Goal: Transaction & Acquisition: Purchase product/service

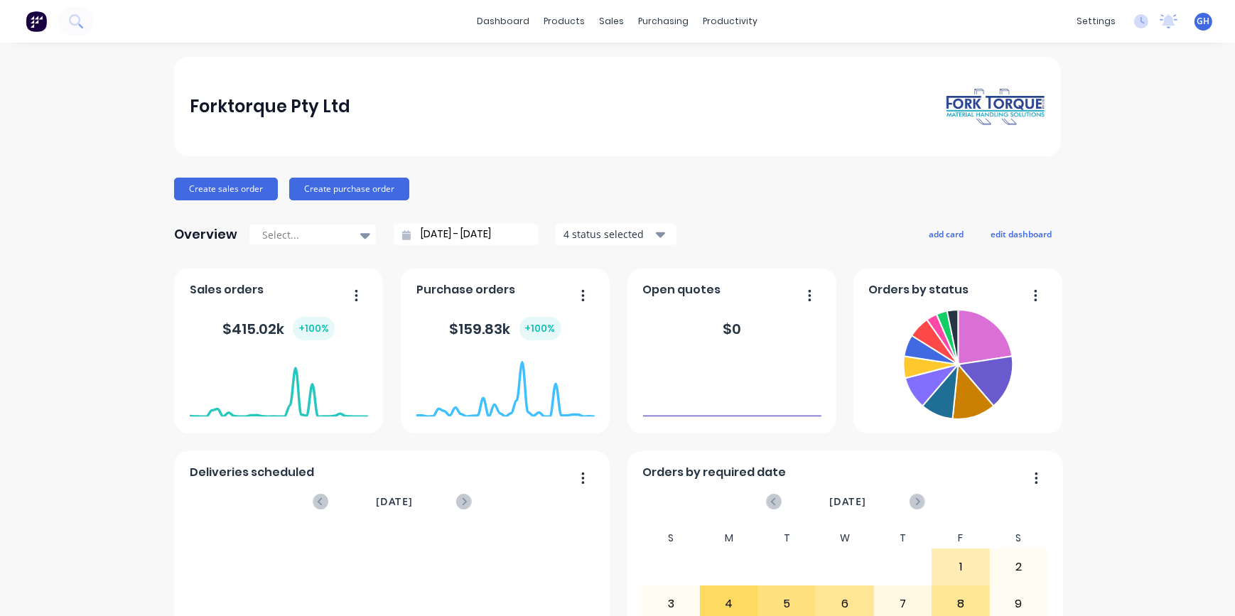
click at [60, 177] on div "Forktorque Pty Ltd Create sales order Create purchase order Overview Select... …" at bounding box center [617, 428] width 1235 height 742
click at [708, 71] on div "Purchase Orders" at bounding box center [704, 68] width 75 height 13
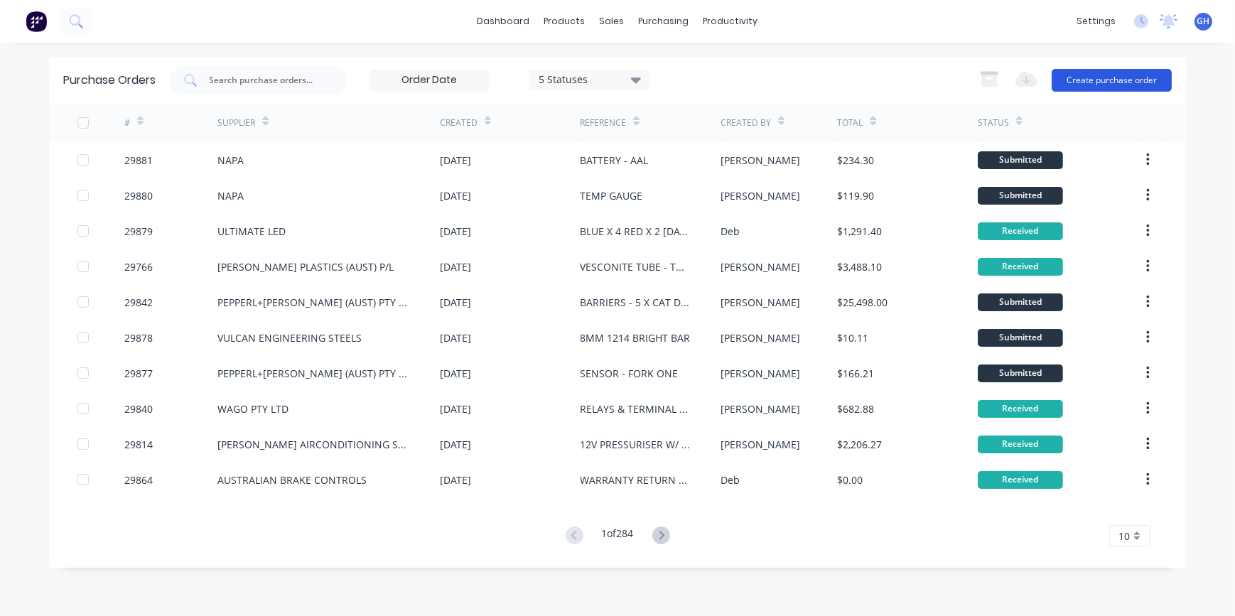
click at [1090, 85] on button "Create purchase order" at bounding box center [1112, 80] width 120 height 23
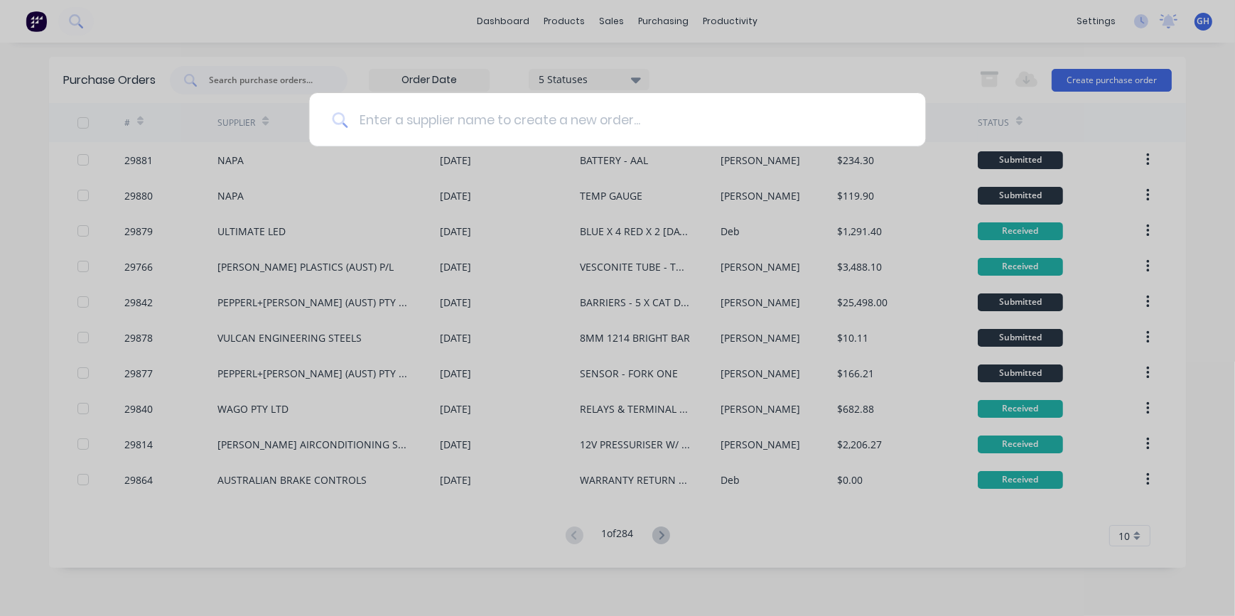
click at [370, 112] on input at bounding box center [625, 119] width 555 height 53
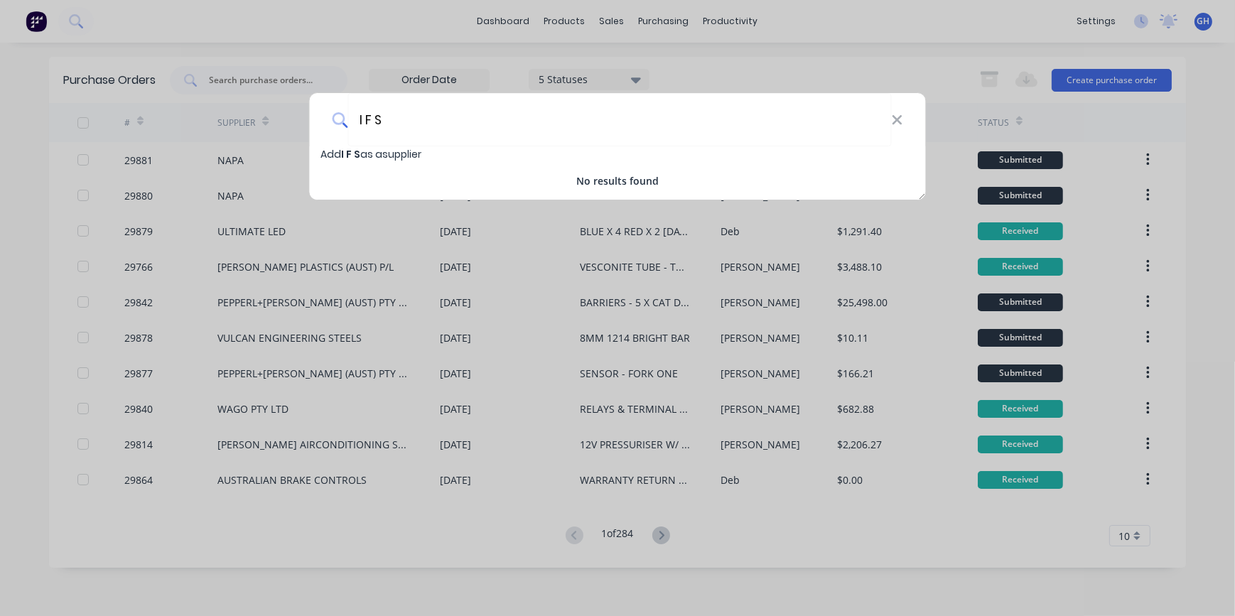
type input "I F S"
click at [389, 155] on span "Add I F S as a supplier" at bounding box center [371, 154] width 101 height 14
select select "AU"
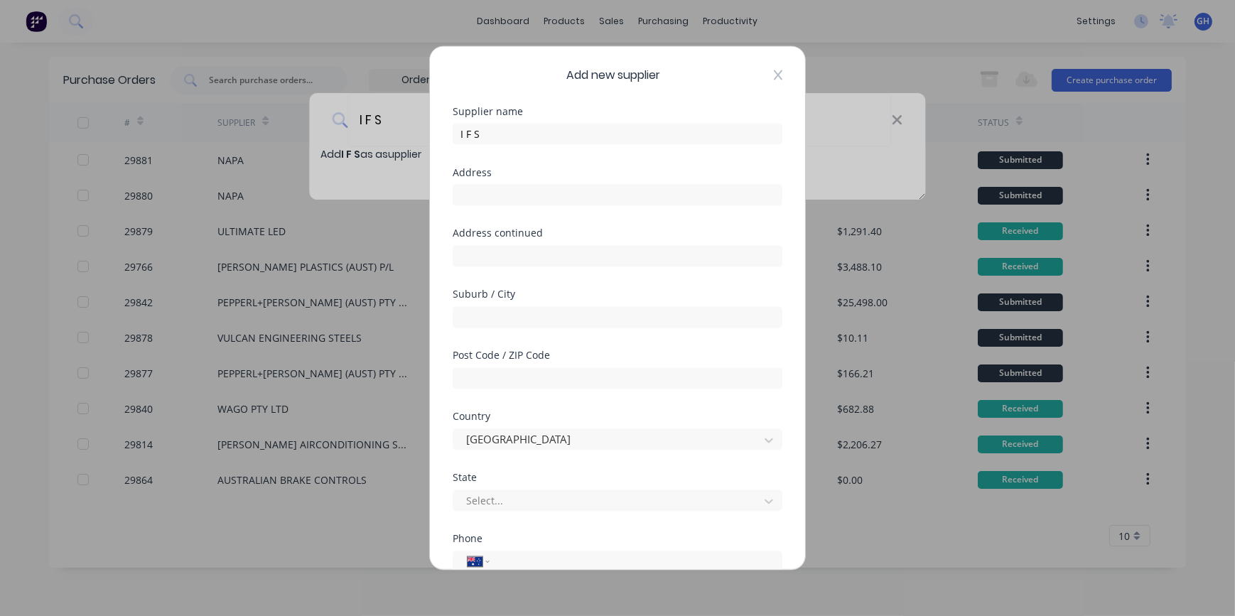
click at [774, 77] on icon at bounding box center [778, 75] width 9 height 10
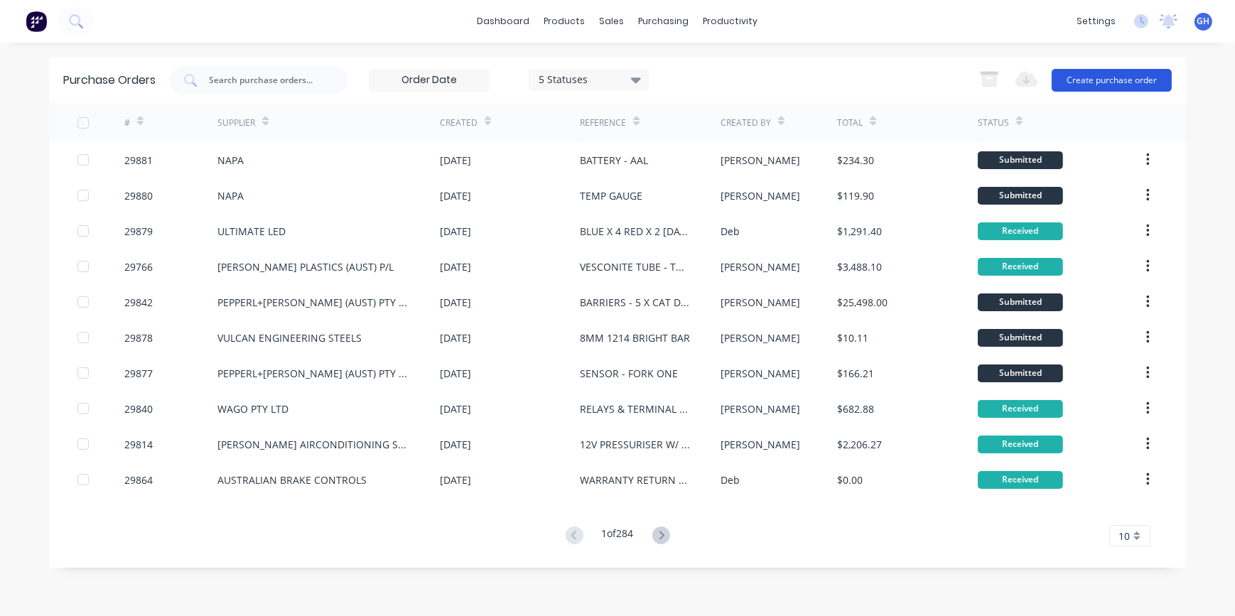
click at [1146, 82] on button "Create purchase order" at bounding box center [1112, 80] width 120 height 23
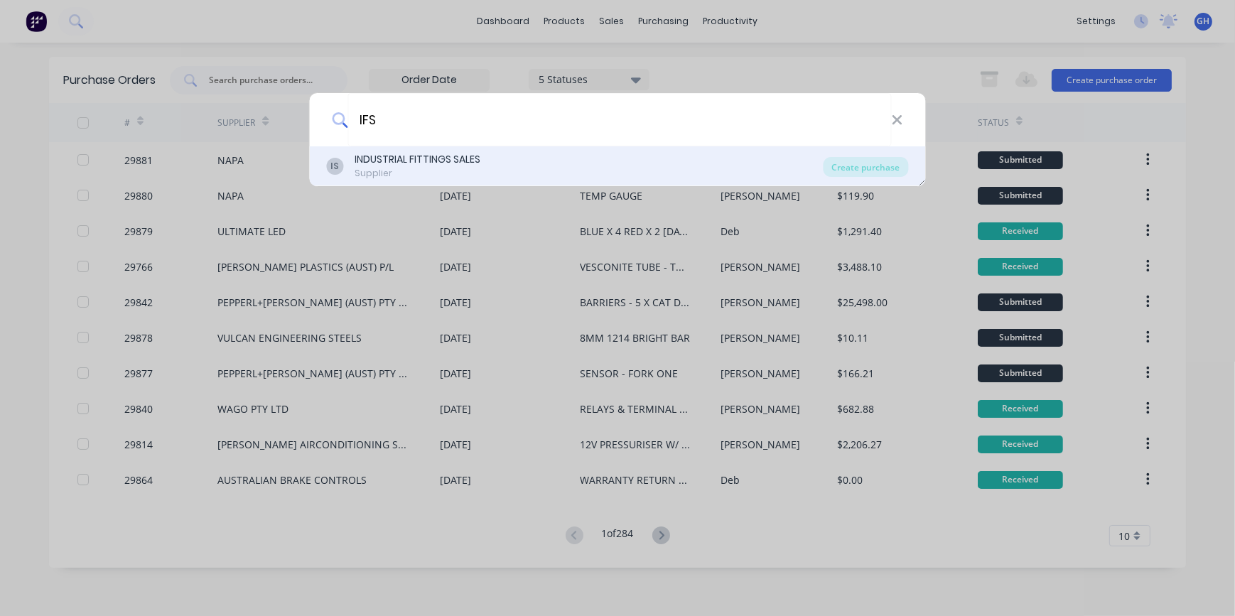
type input "IFS"
click at [430, 164] on div "INDUSTRIAL FITTINGS SALES" at bounding box center [418, 159] width 126 height 15
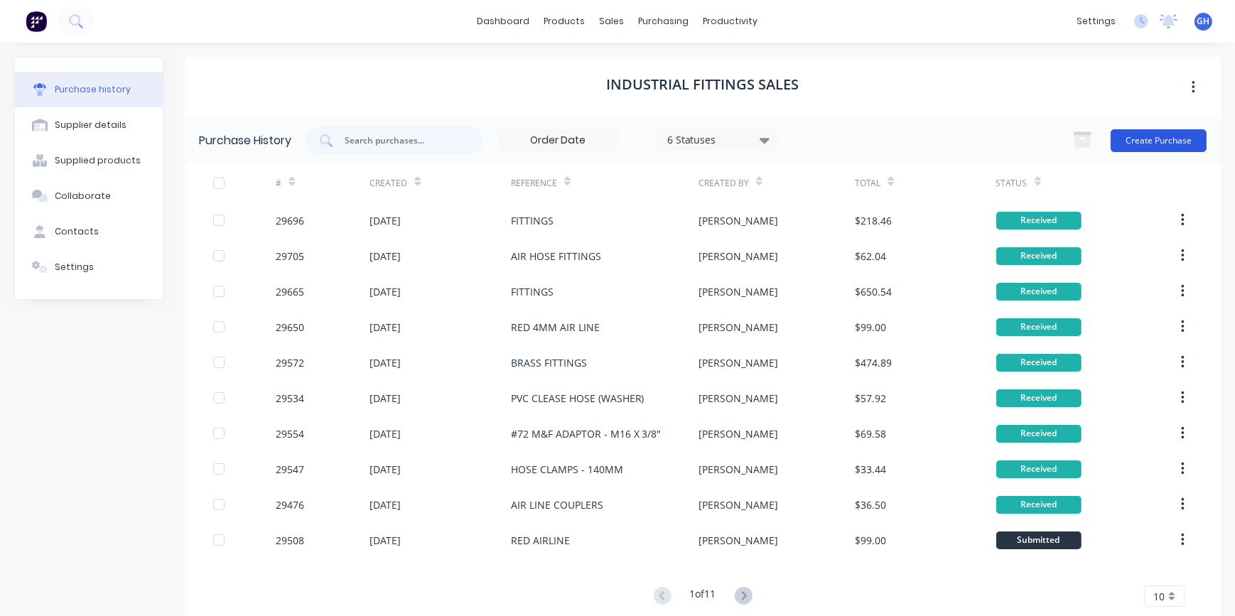
click at [1128, 142] on button "Create Purchase" at bounding box center [1159, 140] width 96 height 23
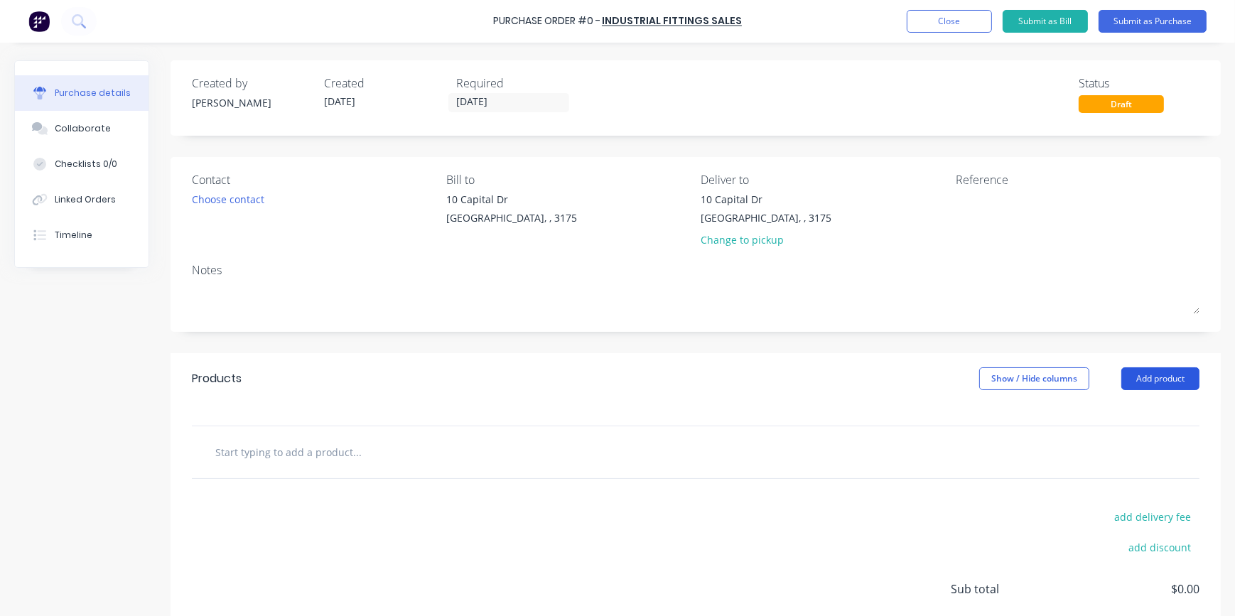
click at [1158, 382] on button "Add product" at bounding box center [1161, 378] width 78 height 23
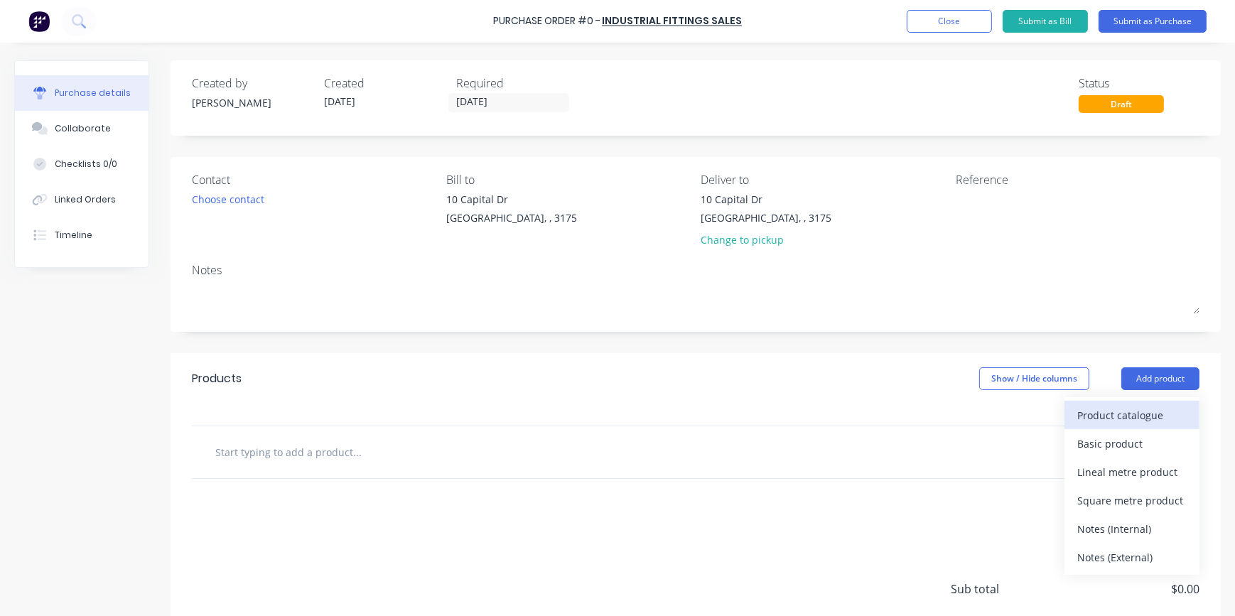
click at [1116, 416] on div "Product catalogue" at bounding box center [1131, 415] width 109 height 21
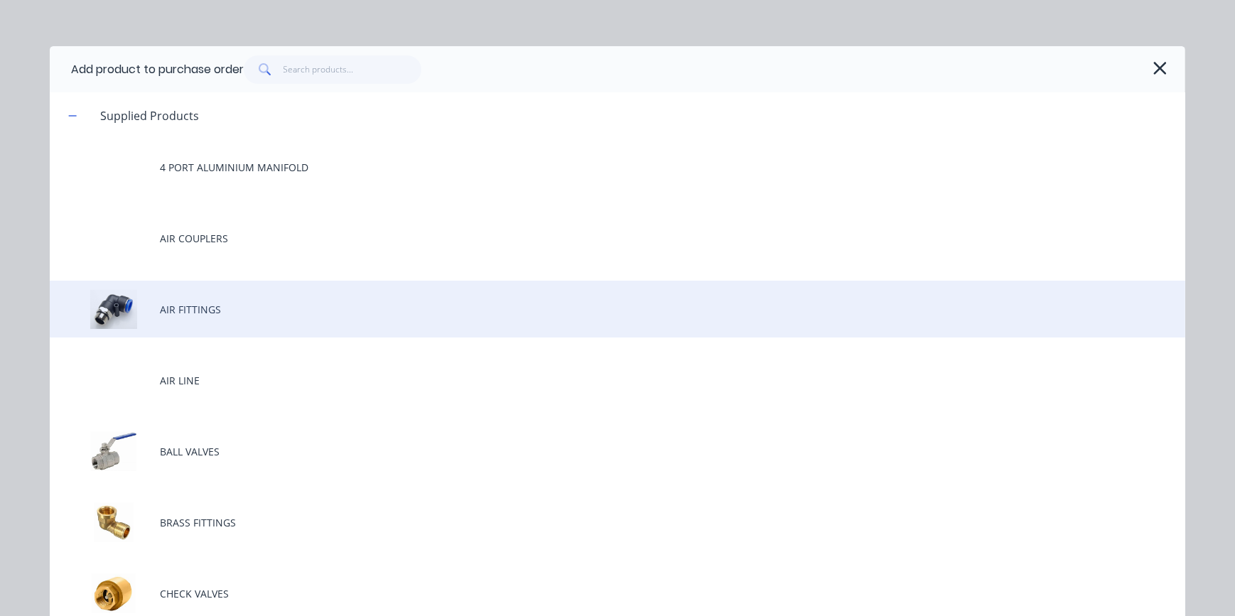
click at [185, 320] on div "AIR FITTINGS" at bounding box center [618, 309] width 1136 height 57
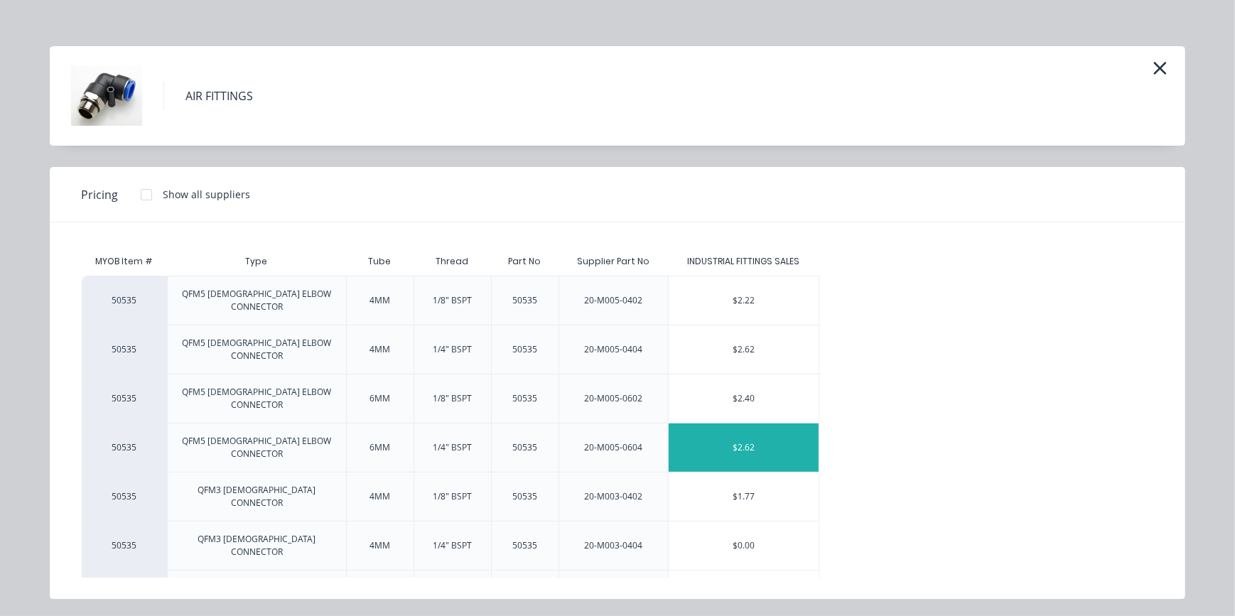
click at [751, 424] on div "$2.62" at bounding box center [744, 448] width 150 height 48
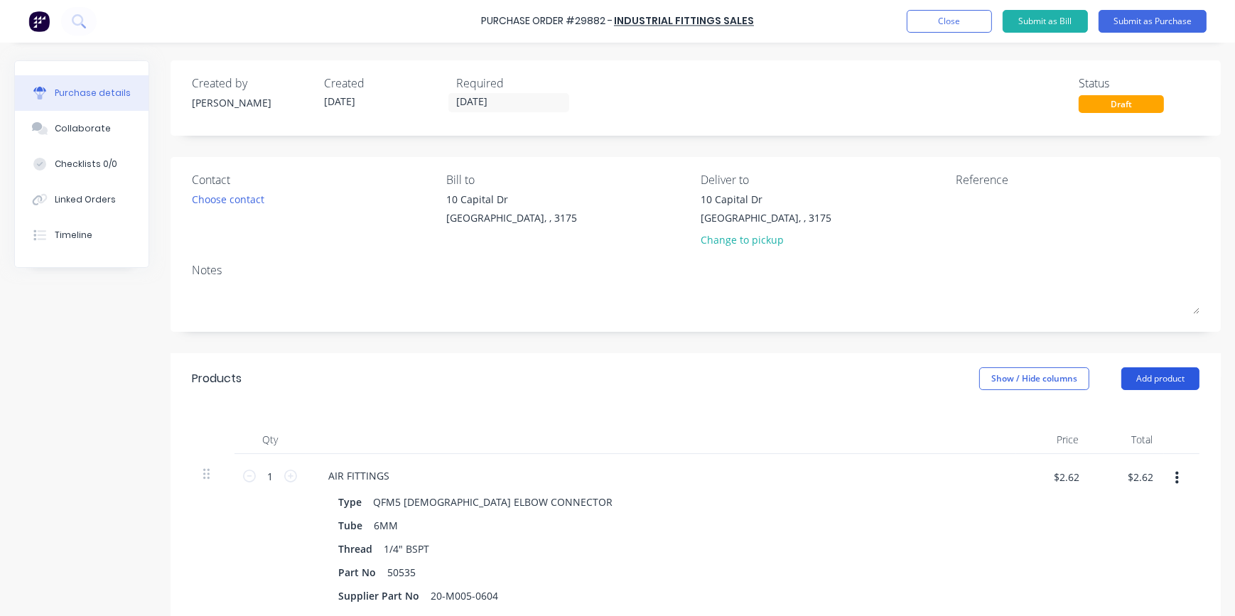
click at [1137, 378] on button "Add product" at bounding box center [1161, 378] width 78 height 23
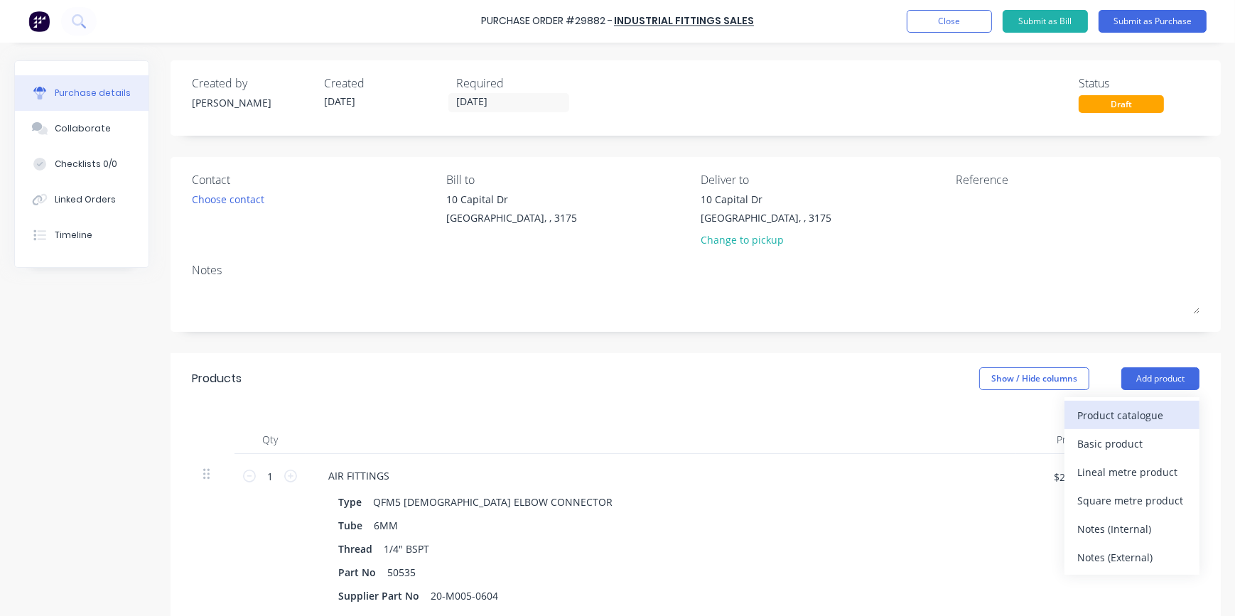
click at [1093, 415] on div "Product catalogue" at bounding box center [1131, 415] width 109 height 21
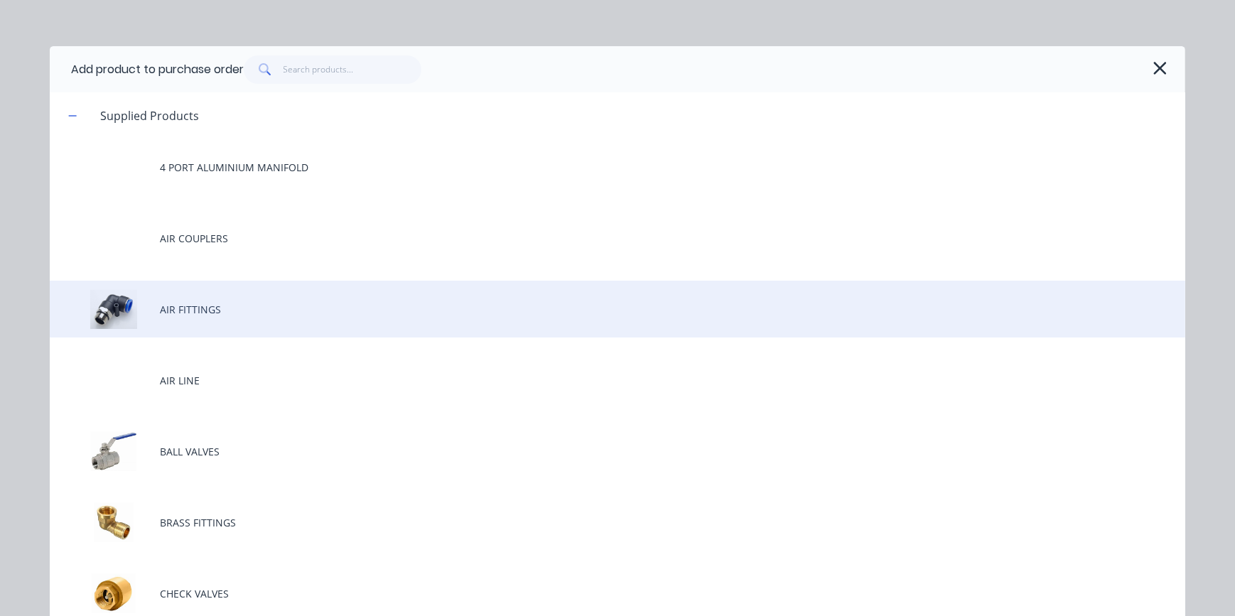
click at [193, 315] on div "AIR FITTINGS" at bounding box center [618, 309] width 1136 height 57
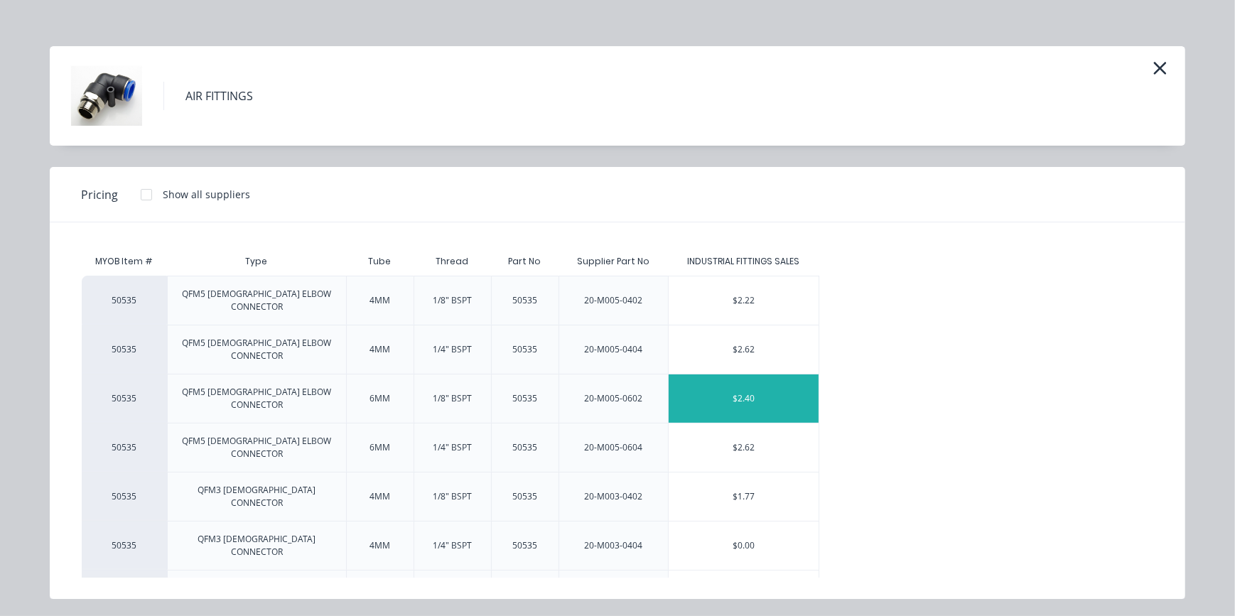
click at [755, 375] on div "$2.40" at bounding box center [744, 399] width 150 height 48
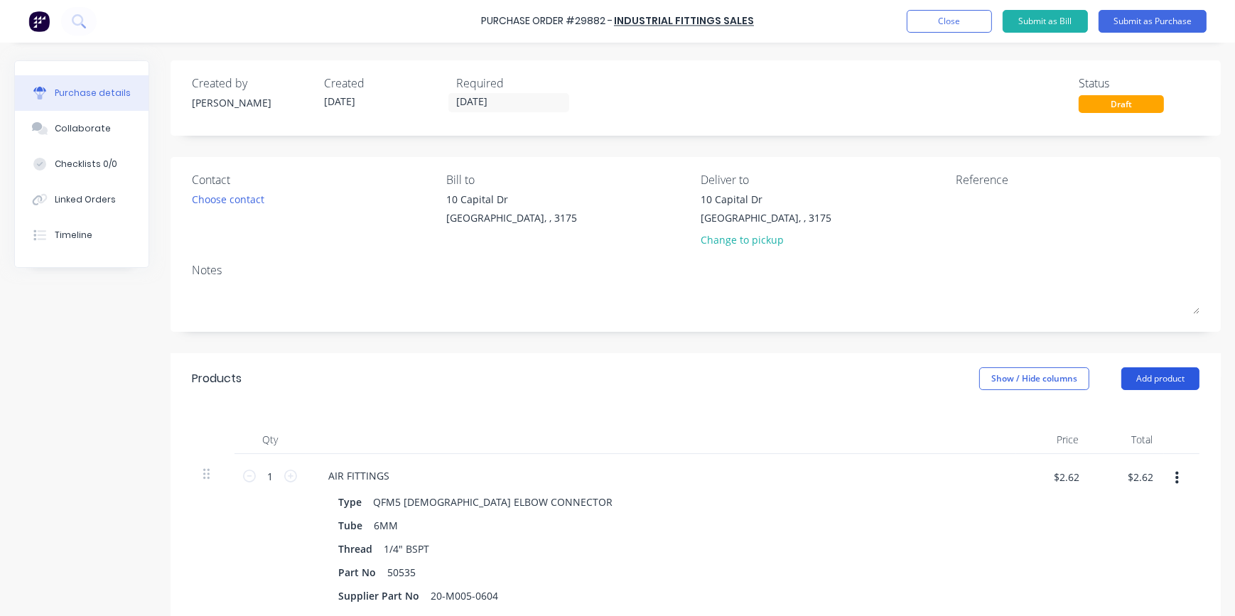
click at [1159, 378] on button "Add product" at bounding box center [1161, 378] width 78 height 23
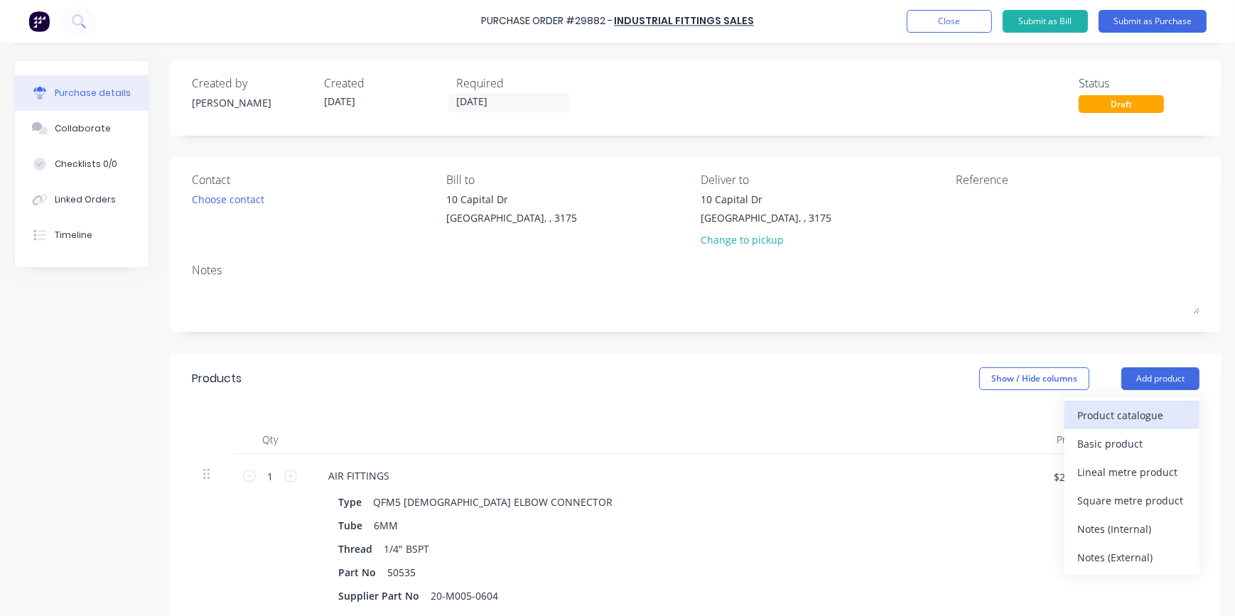
click at [1087, 418] on div "Product catalogue" at bounding box center [1131, 415] width 109 height 21
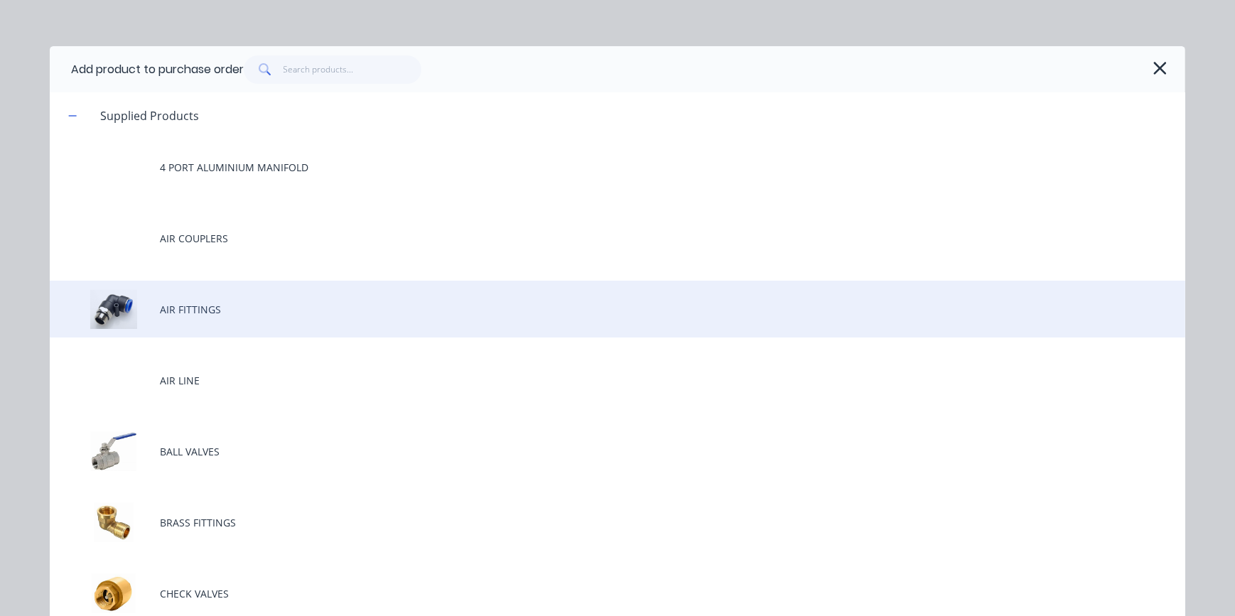
click at [177, 314] on div "AIR FITTINGS" at bounding box center [618, 309] width 1136 height 57
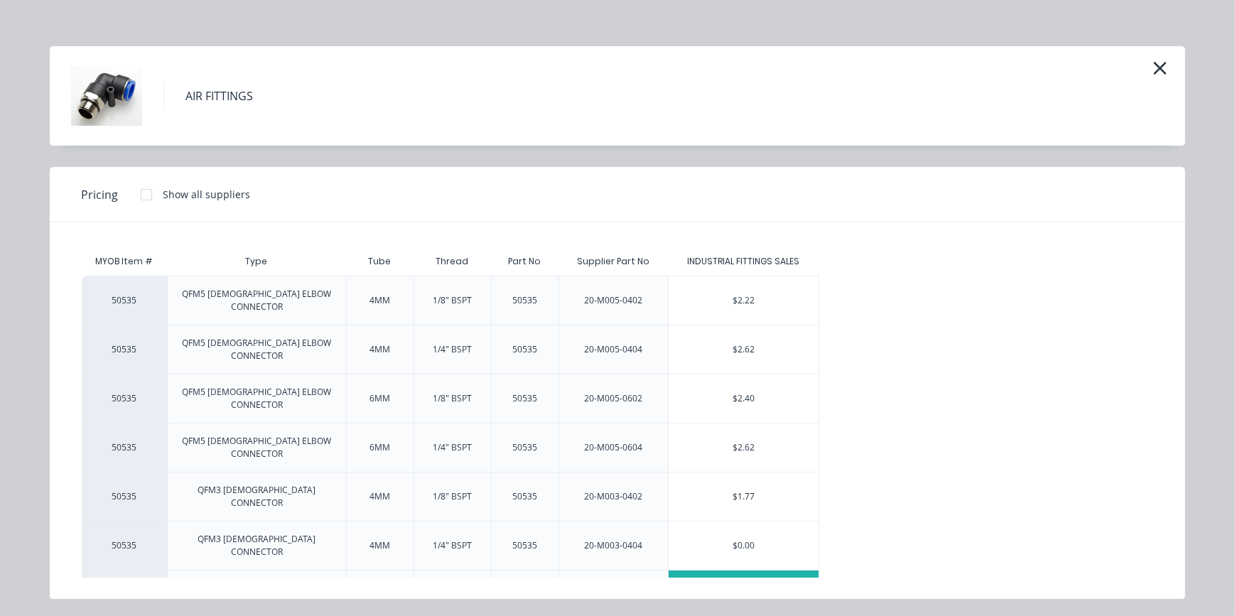
click at [758, 571] on div "$2.44" at bounding box center [744, 595] width 150 height 48
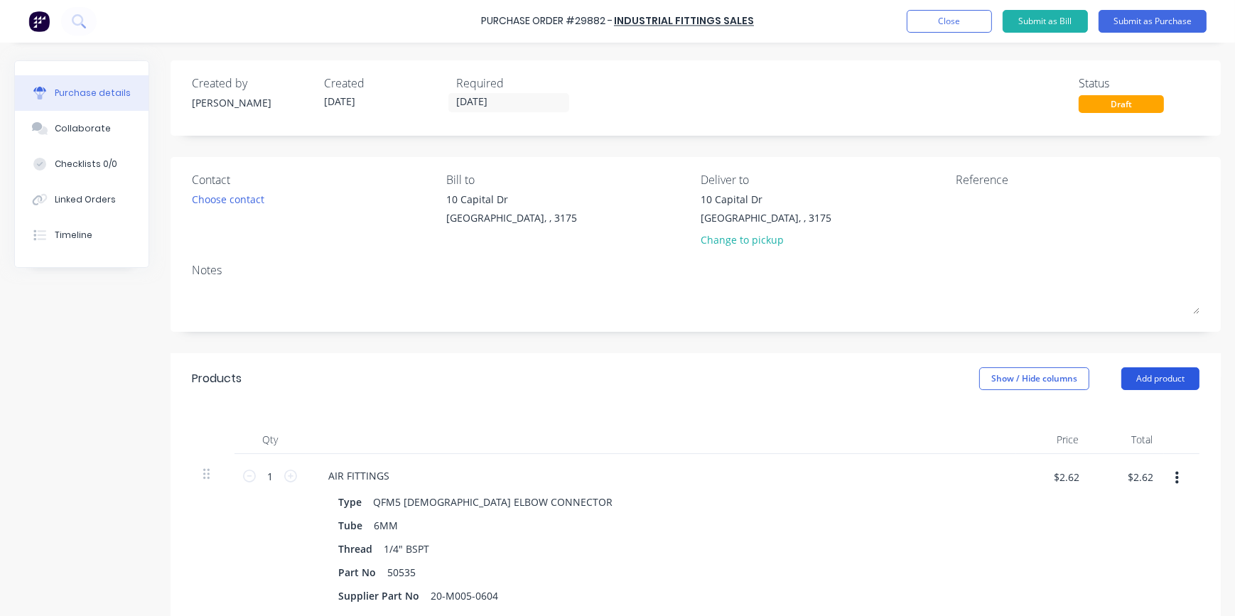
click at [1148, 382] on button "Add product" at bounding box center [1161, 378] width 78 height 23
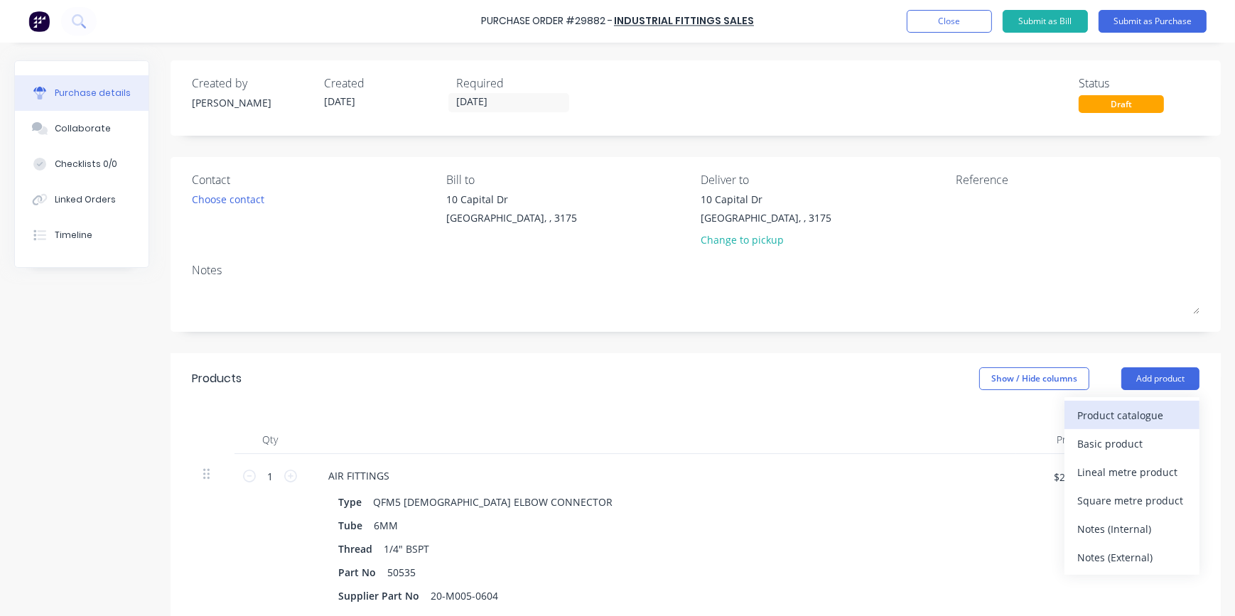
click at [1082, 411] on div "Product catalogue" at bounding box center [1131, 415] width 109 height 21
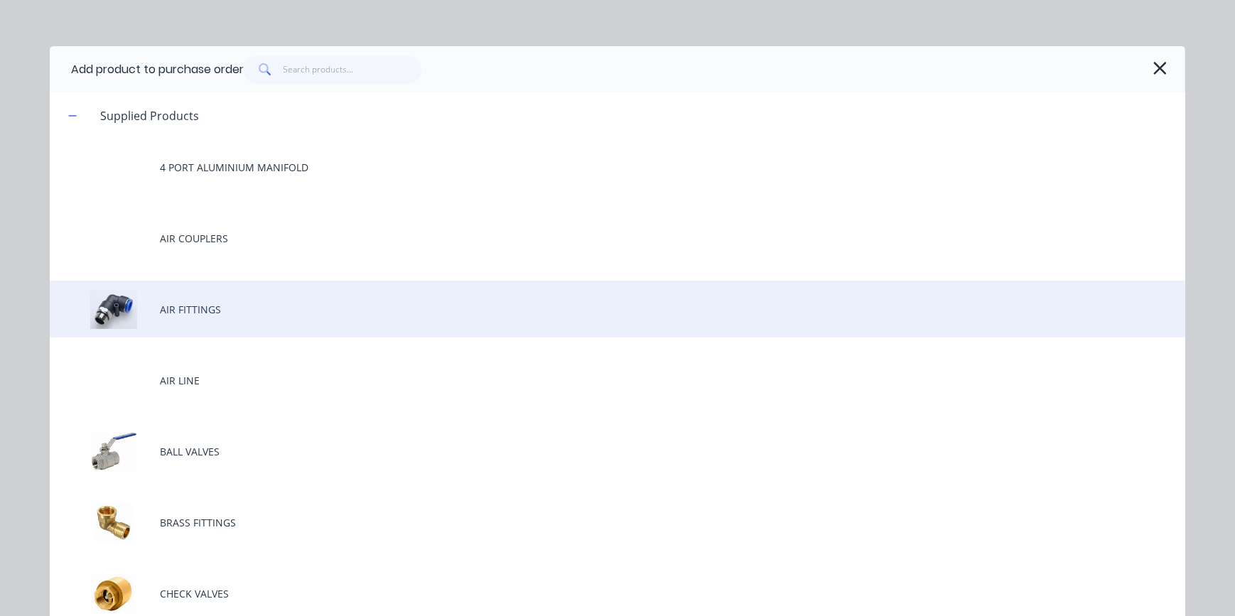
click at [186, 308] on div "AIR FITTINGS" at bounding box center [618, 309] width 1136 height 57
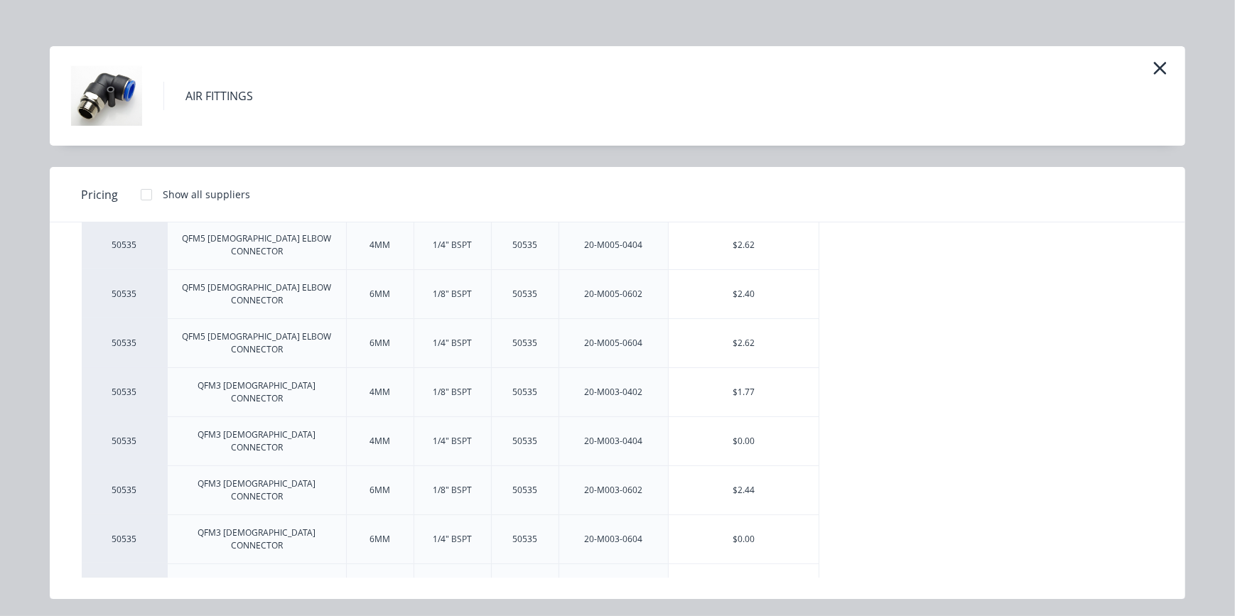
scroll to position [193, 0]
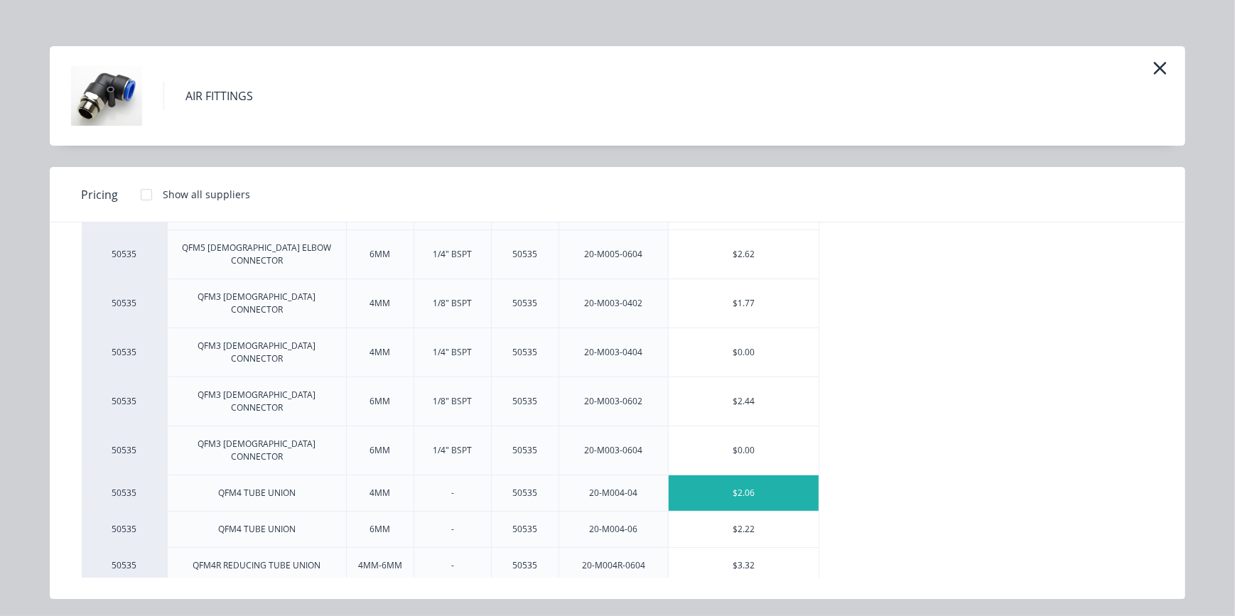
click at [741, 475] on div "$2.06" at bounding box center [744, 493] width 150 height 36
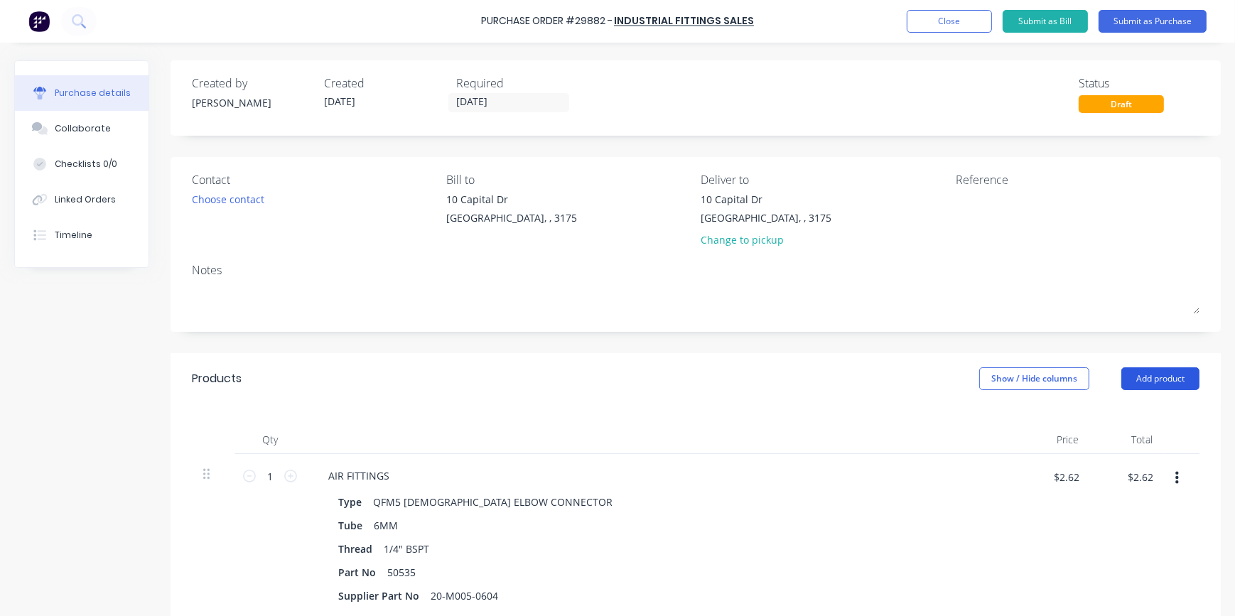
click at [1166, 383] on button "Add product" at bounding box center [1161, 378] width 78 height 23
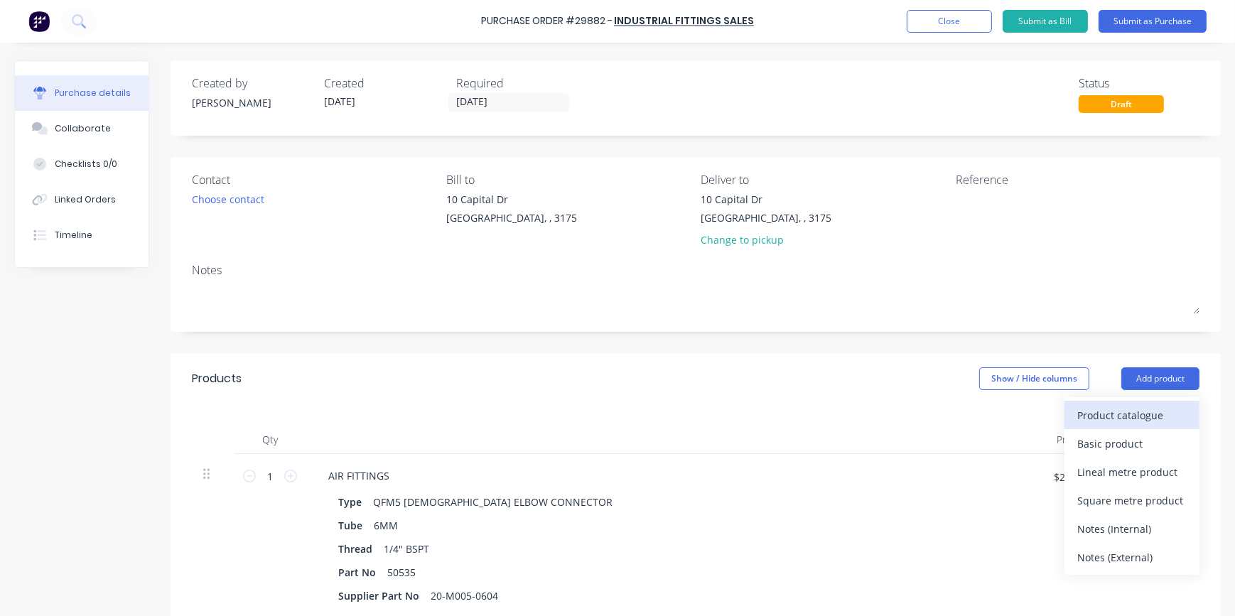
click at [1108, 422] on div "Product catalogue" at bounding box center [1131, 415] width 109 height 21
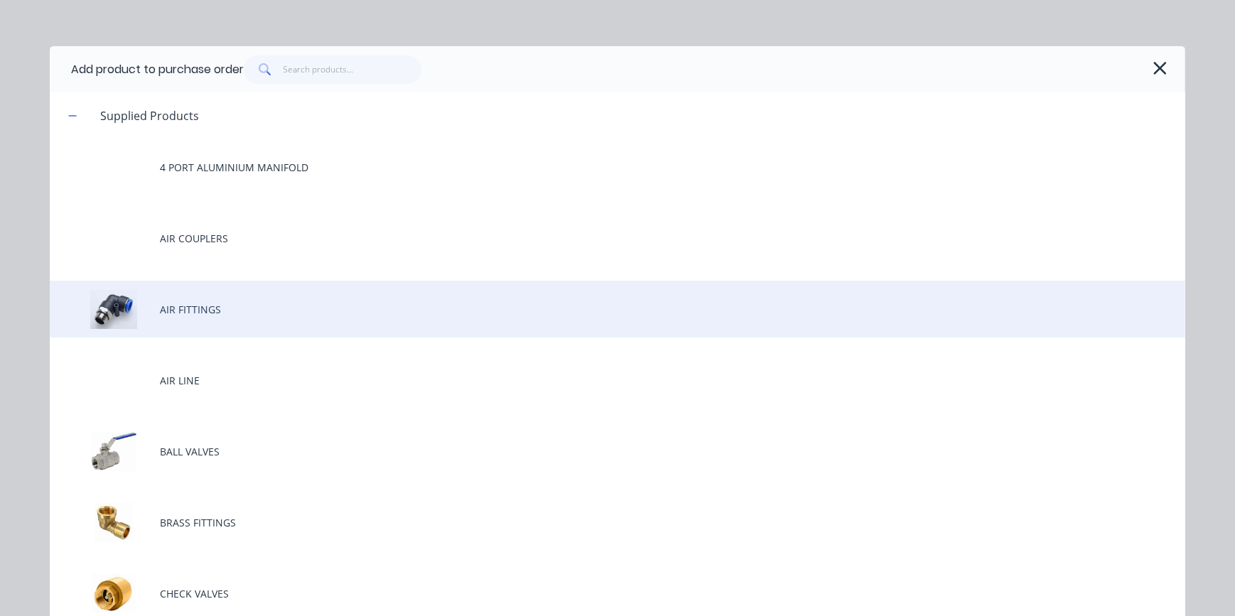
click at [183, 313] on div "AIR FITTINGS" at bounding box center [618, 309] width 1136 height 57
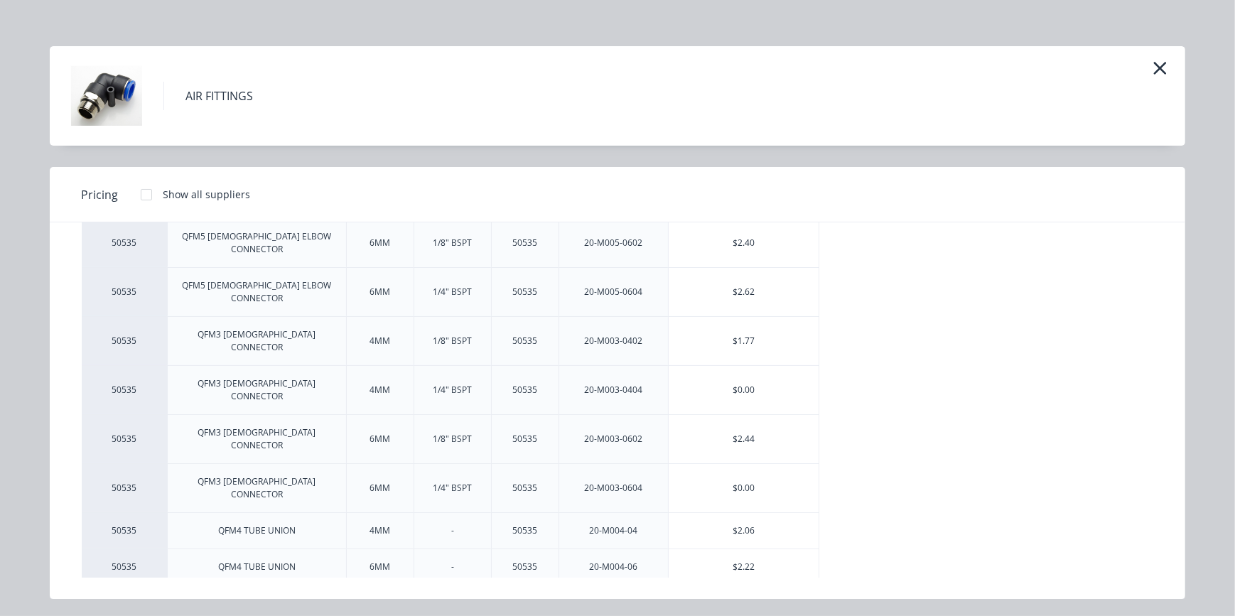
scroll to position [258, 0]
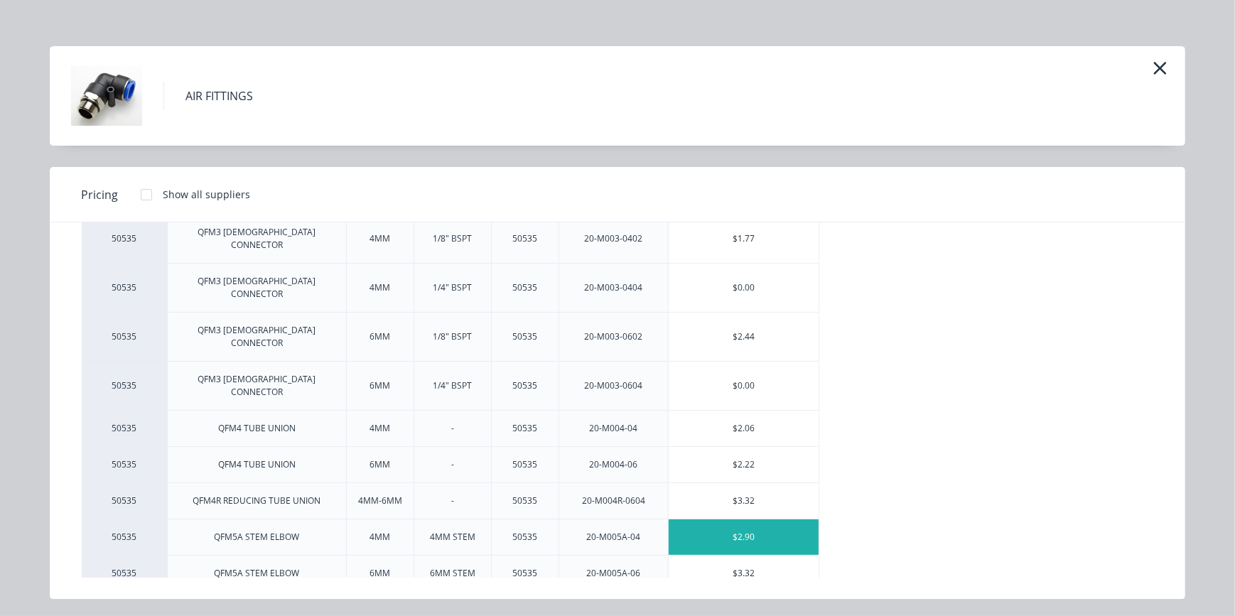
click at [737, 520] on div "$2.90" at bounding box center [744, 538] width 150 height 36
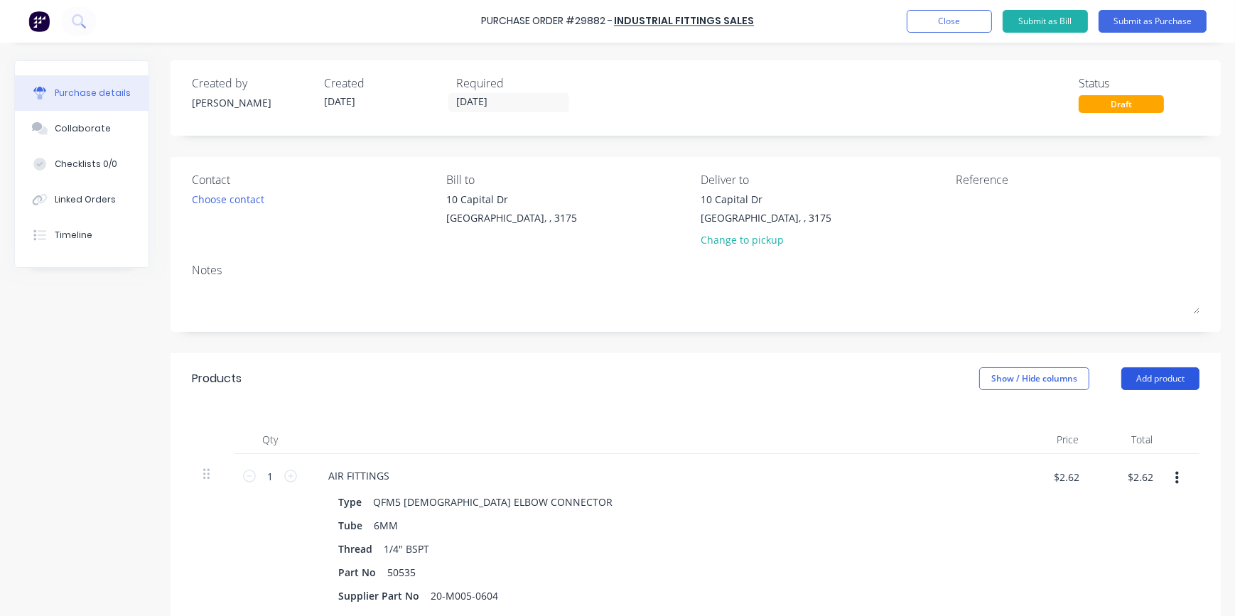
click at [1148, 382] on button "Add product" at bounding box center [1161, 378] width 78 height 23
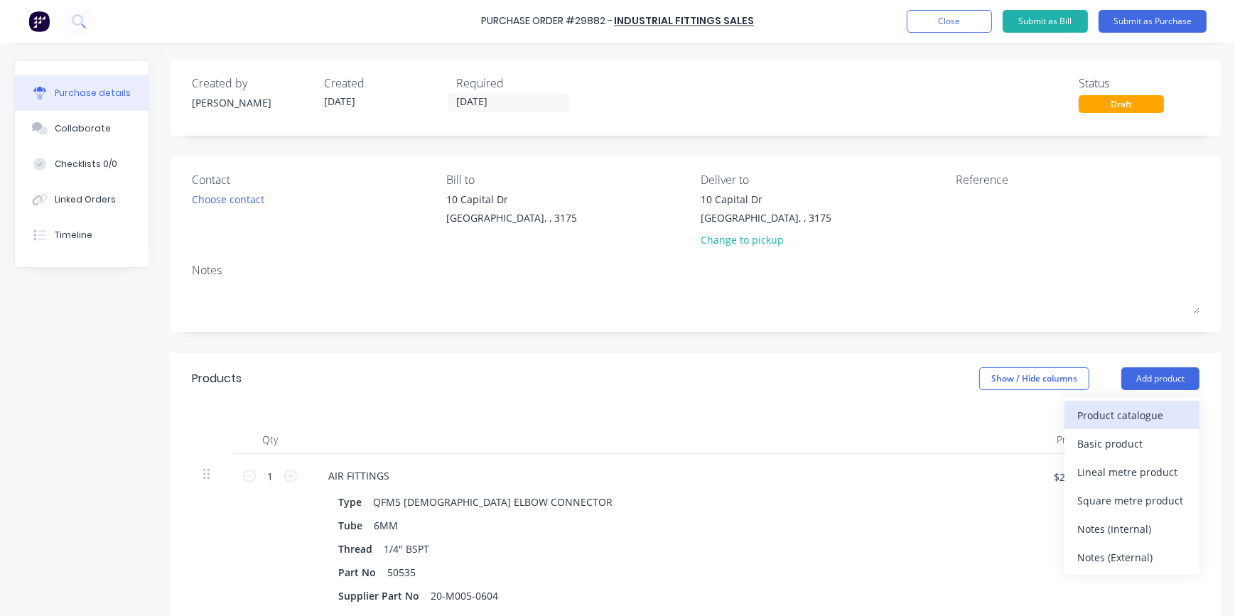
click at [1100, 416] on div "Product catalogue" at bounding box center [1131, 415] width 109 height 21
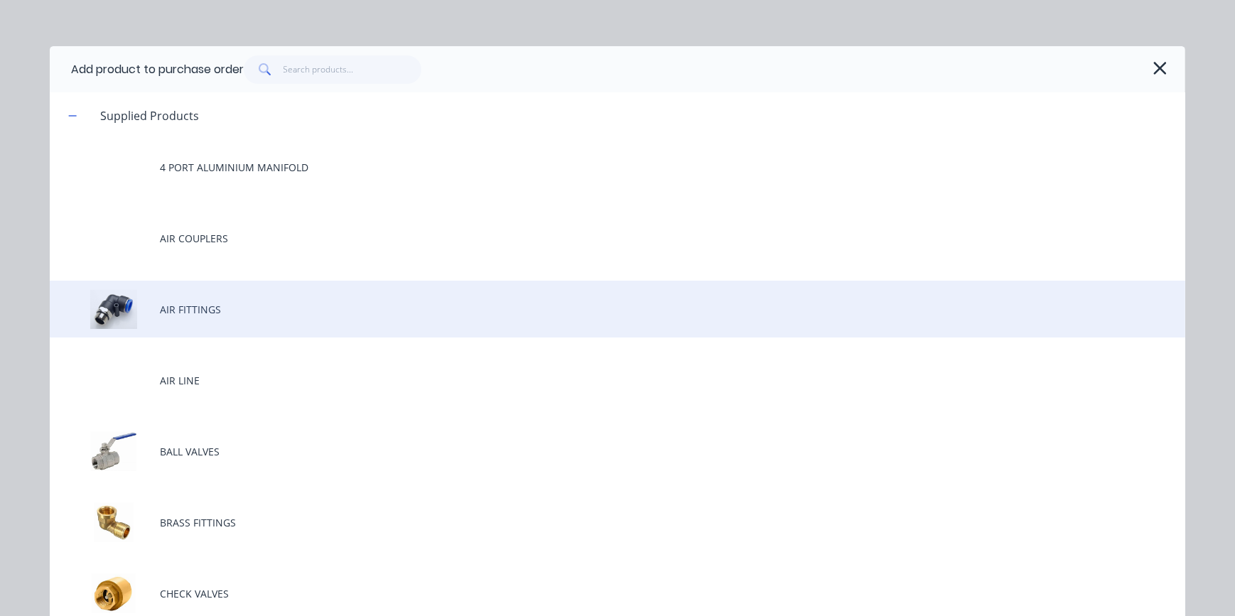
click at [193, 312] on div "AIR FITTINGS" at bounding box center [618, 309] width 1136 height 57
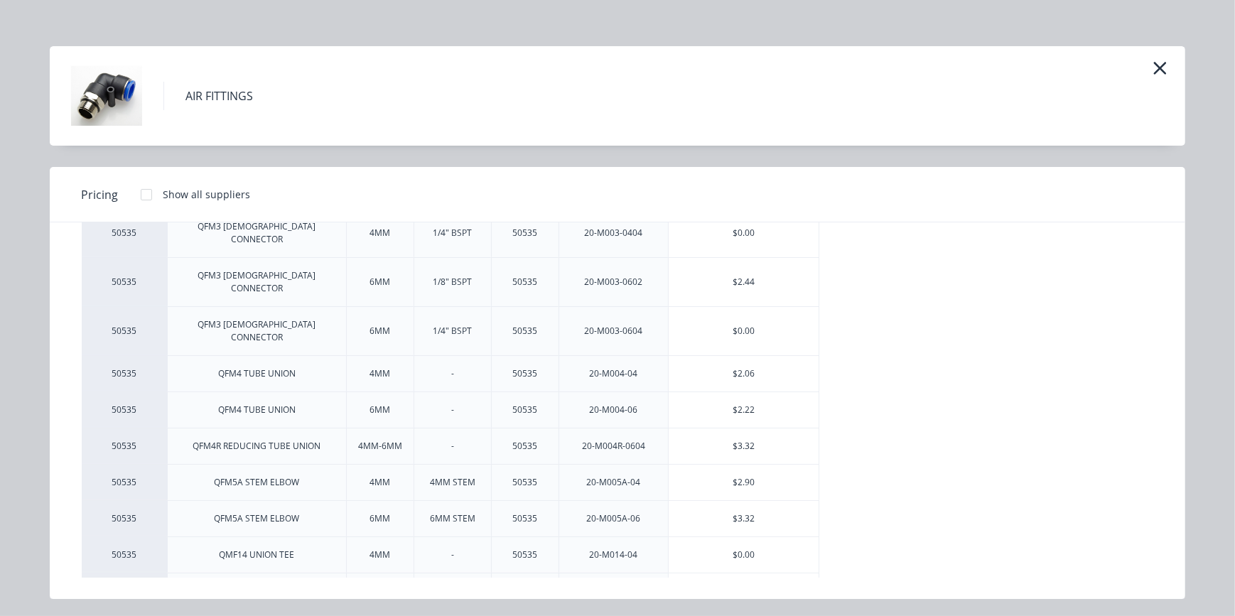
scroll to position [385, 0]
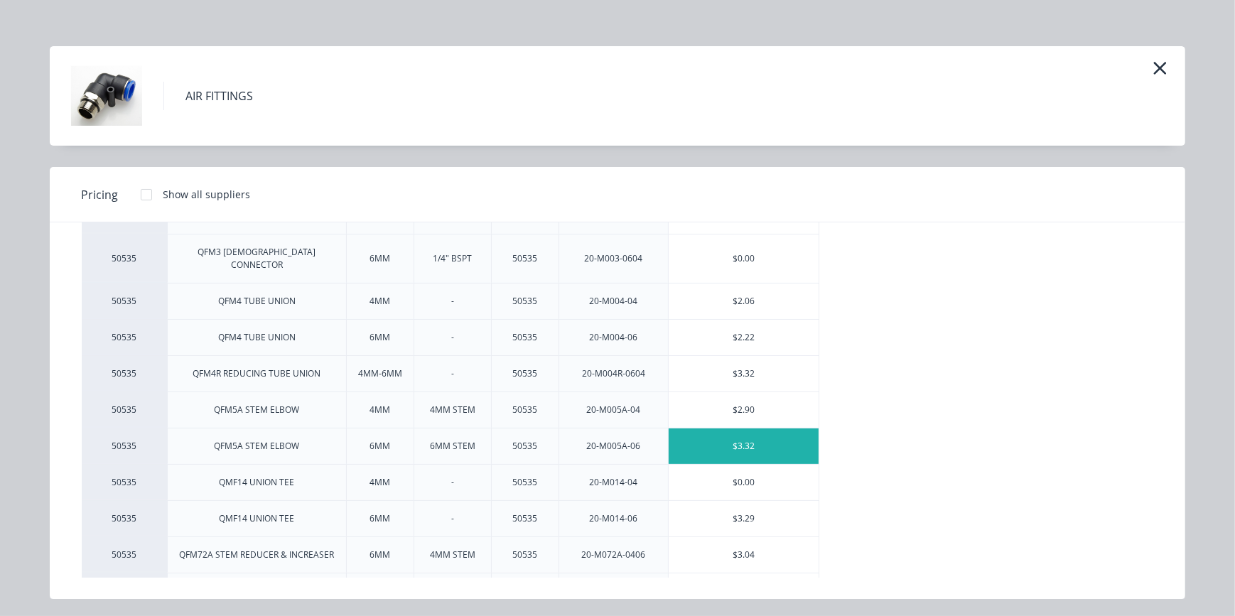
click at [756, 429] on div "$3.32" at bounding box center [744, 447] width 150 height 36
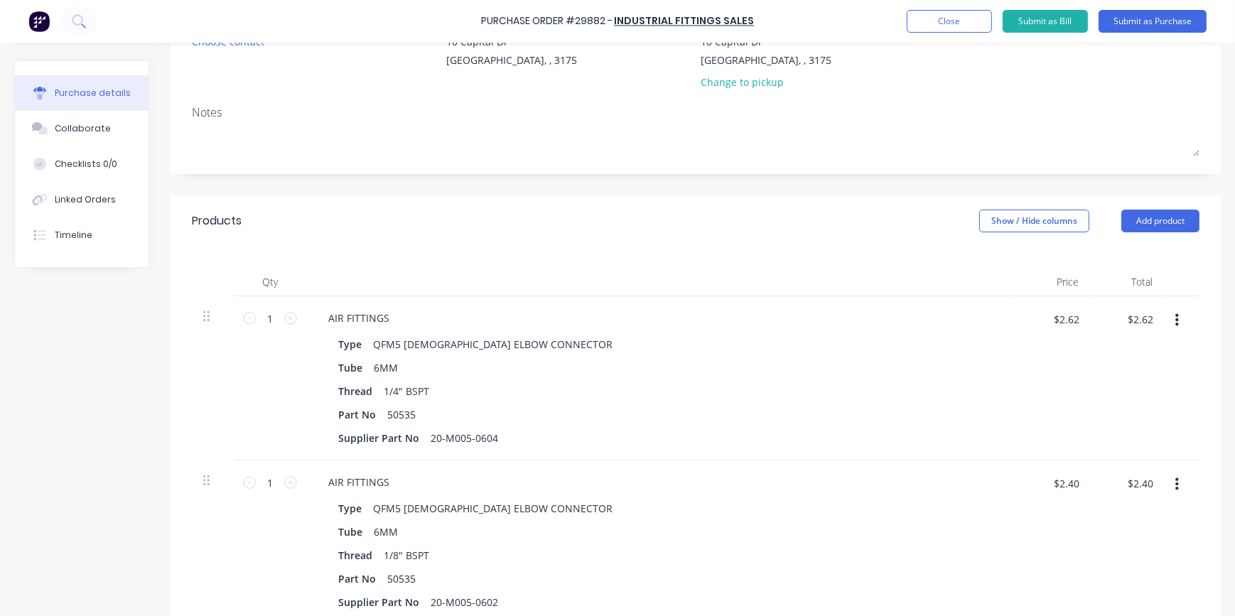
scroll to position [0, 0]
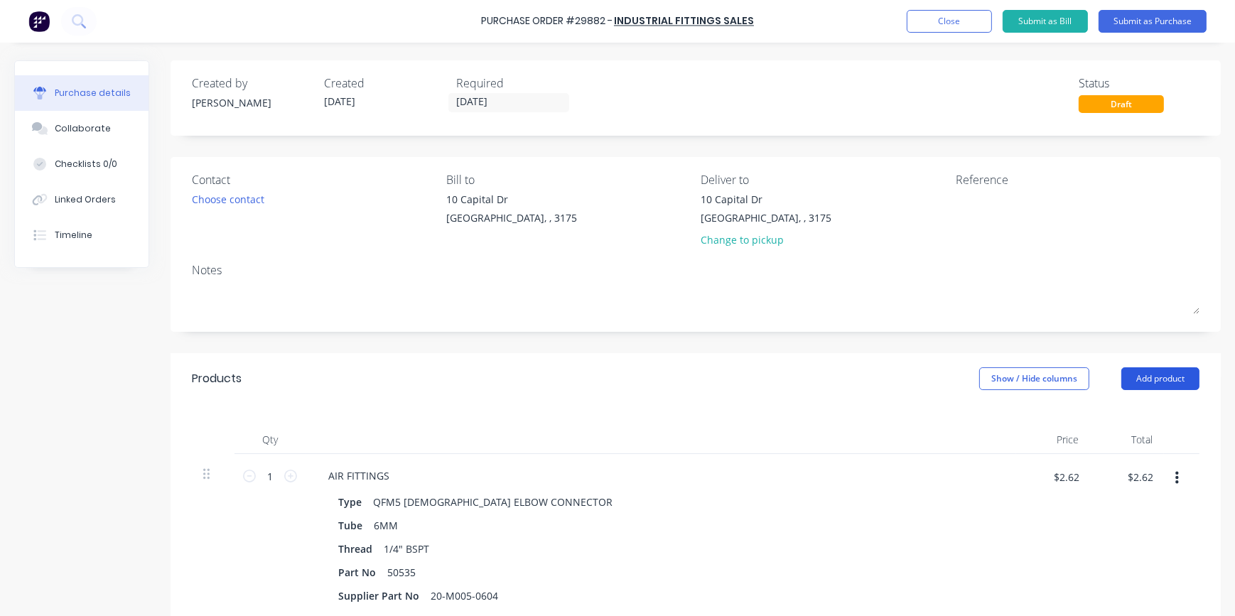
click at [1138, 380] on button "Add product" at bounding box center [1161, 378] width 78 height 23
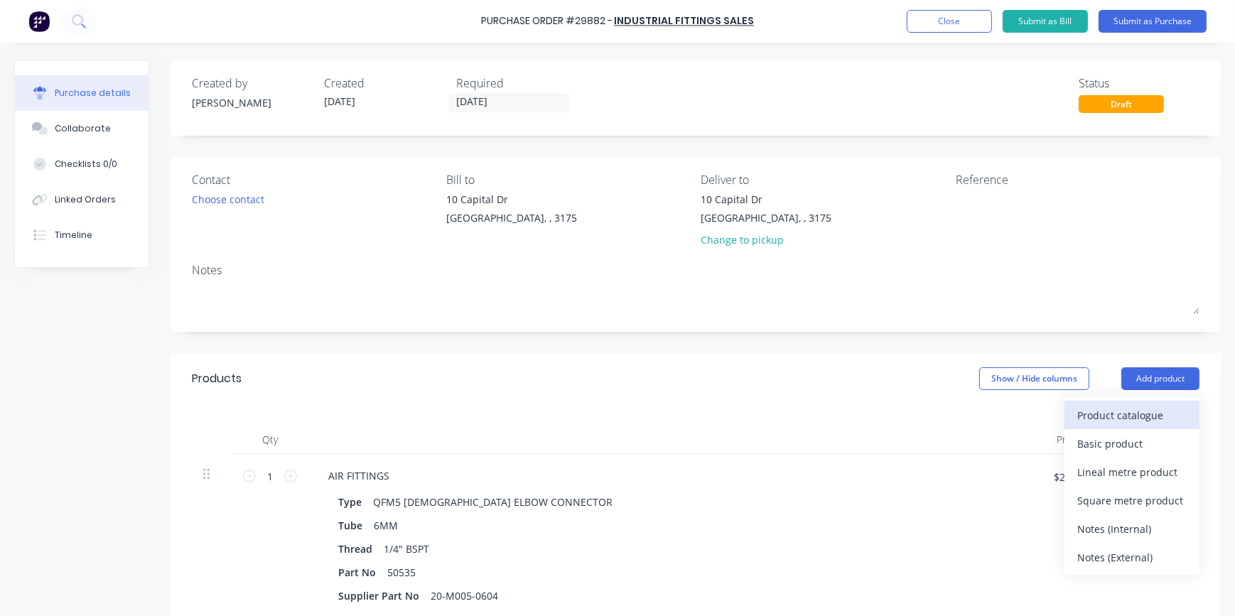
click at [1104, 417] on div "Product catalogue" at bounding box center [1131, 415] width 109 height 21
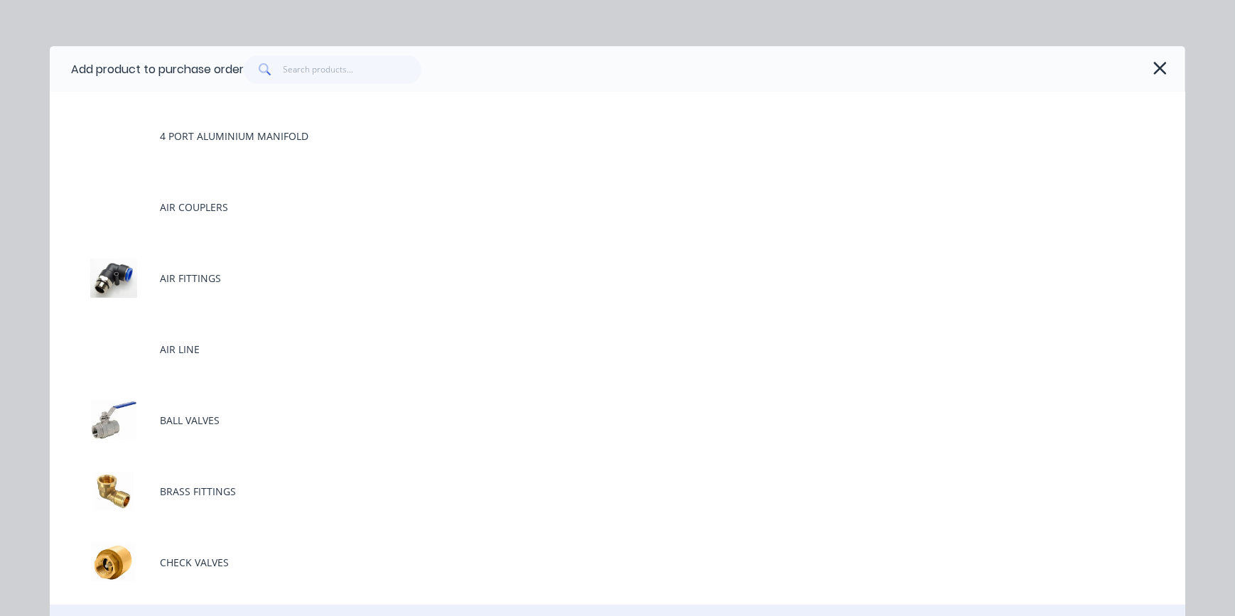
scroll to position [193, 0]
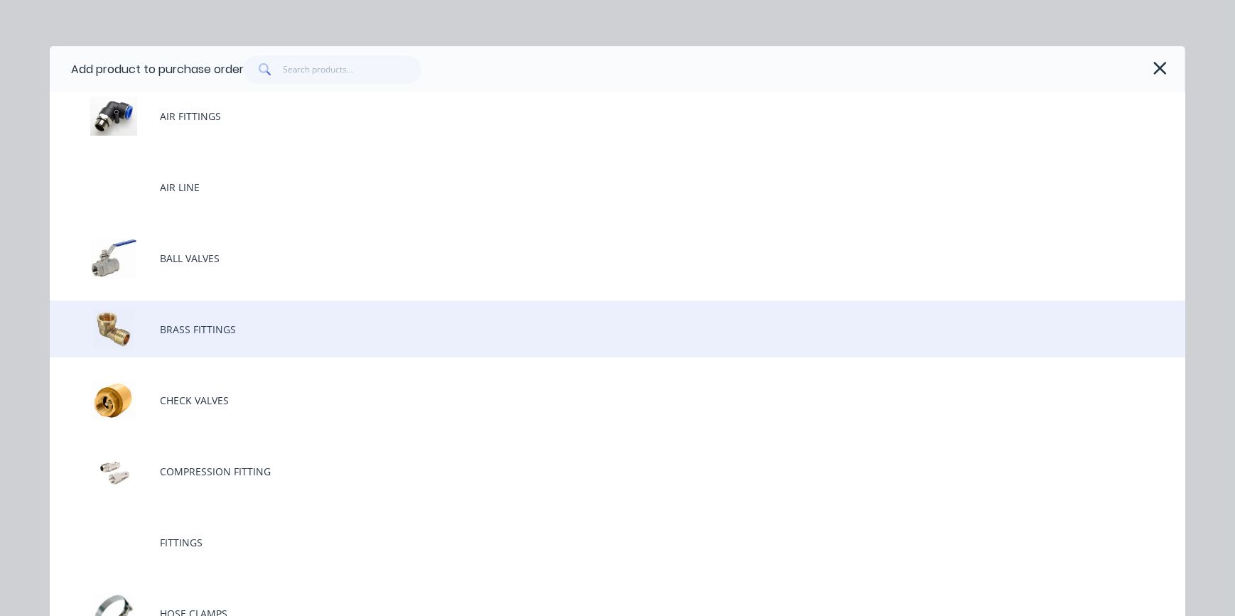
click at [203, 332] on div "BRASS FITTINGS" at bounding box center [618, 329] width 1136 height 57
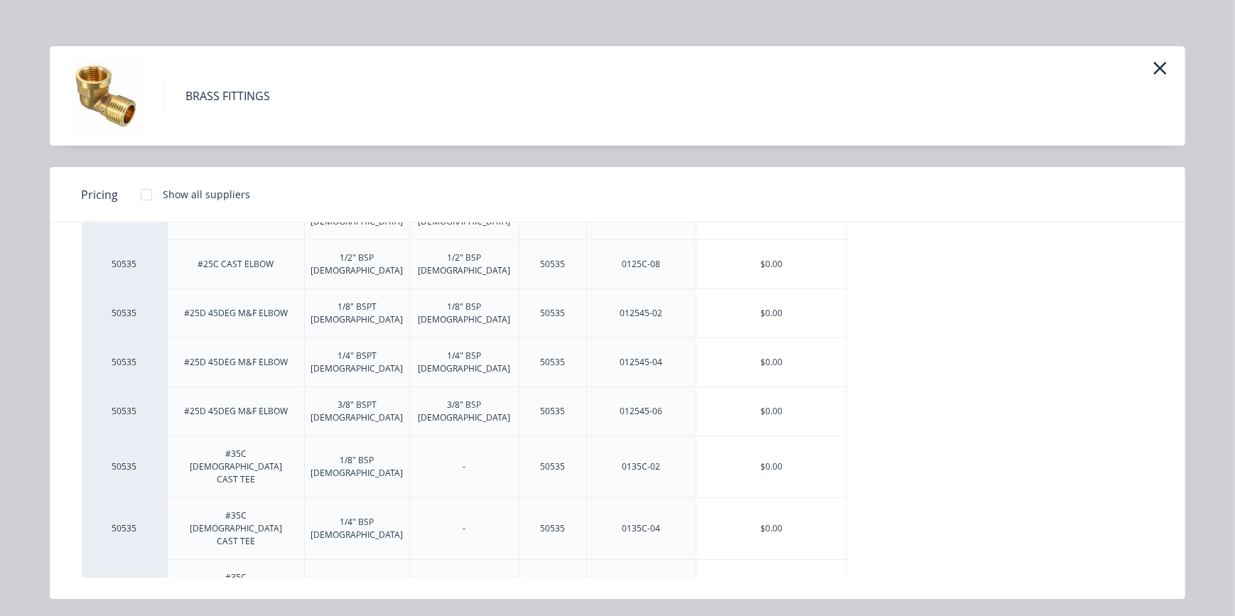
scroll to position [178, 0]
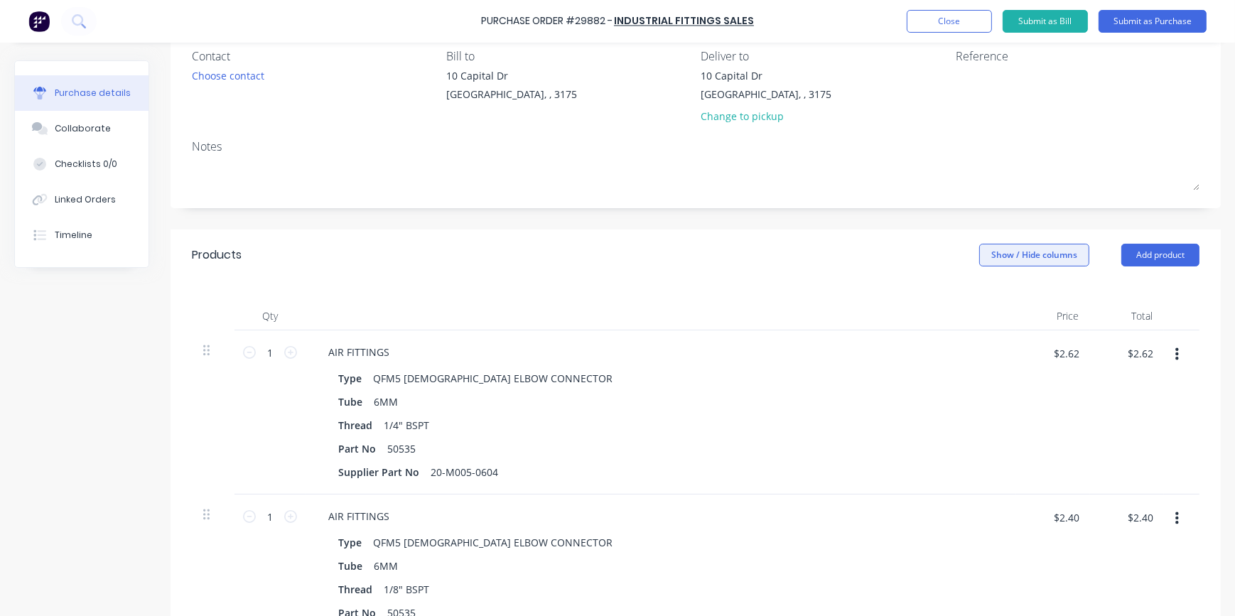
scroll to position [129, 0]
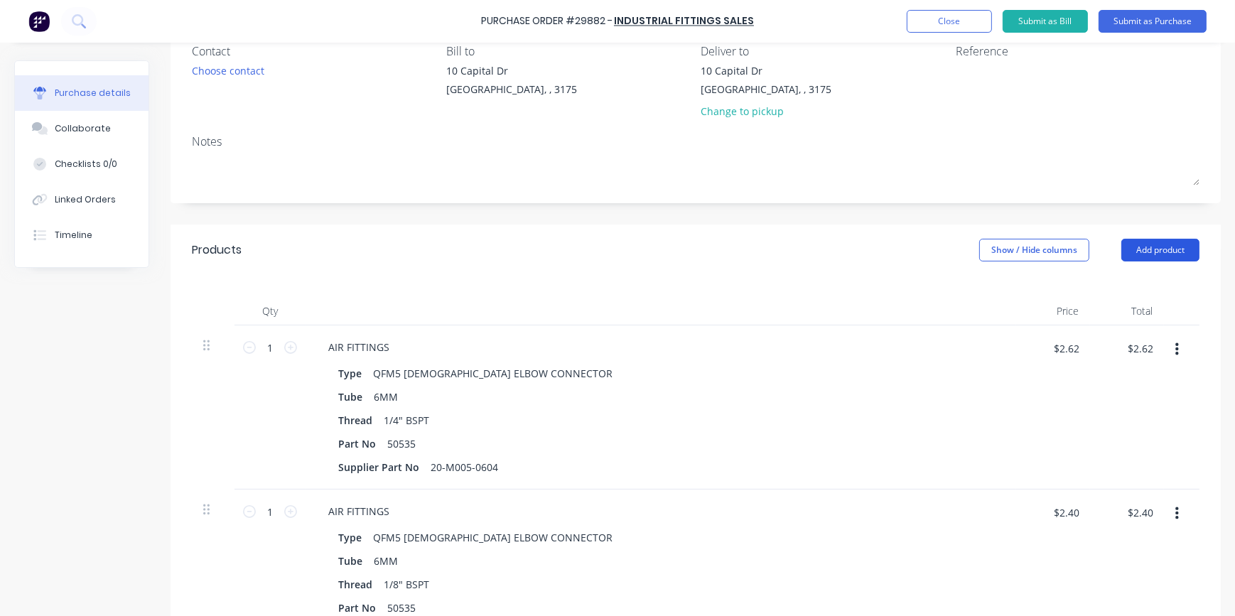
click at [1171, 249] on button "Add product" at bounding box center [1161, 250] width 78 height 23
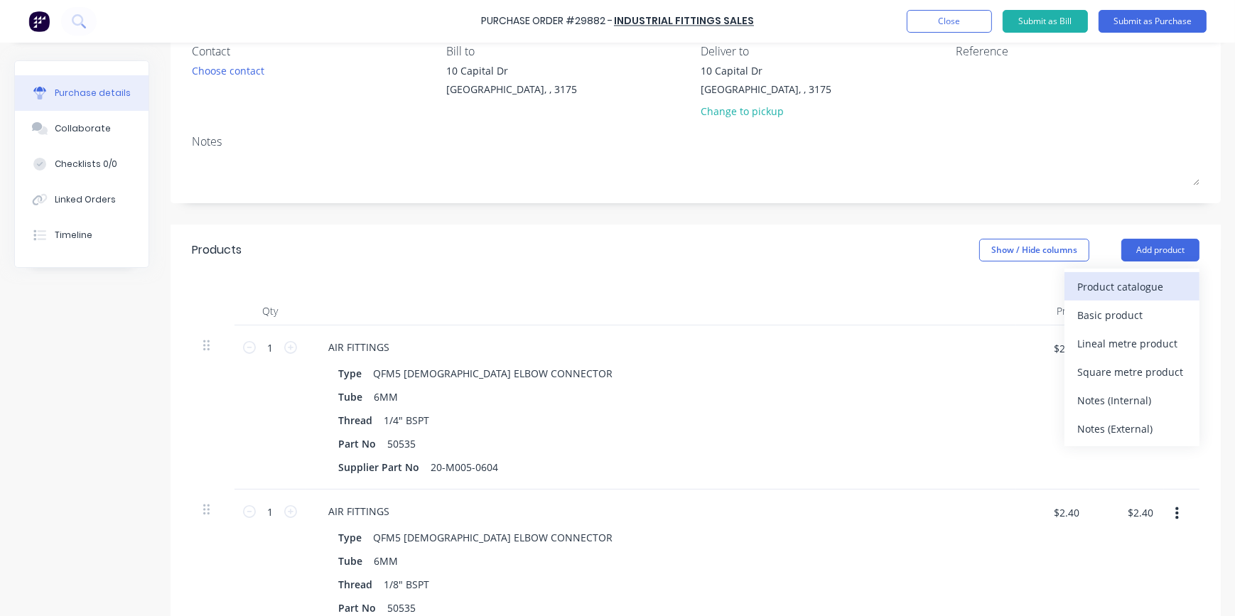
click at [1092, 290] on div "Product catalogue" at bounding box center [1131, 286] width 109 height 21
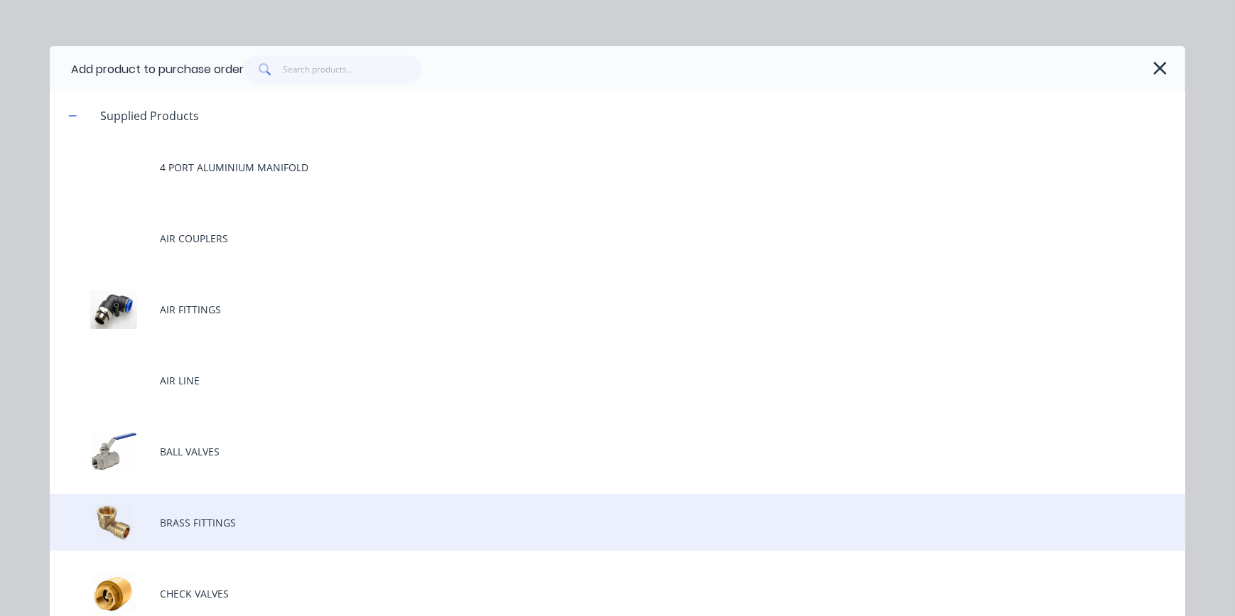
click at [199, 525] on div "BRASS FITTINGS" at bounding box center [618, 522] width 1136 height 57
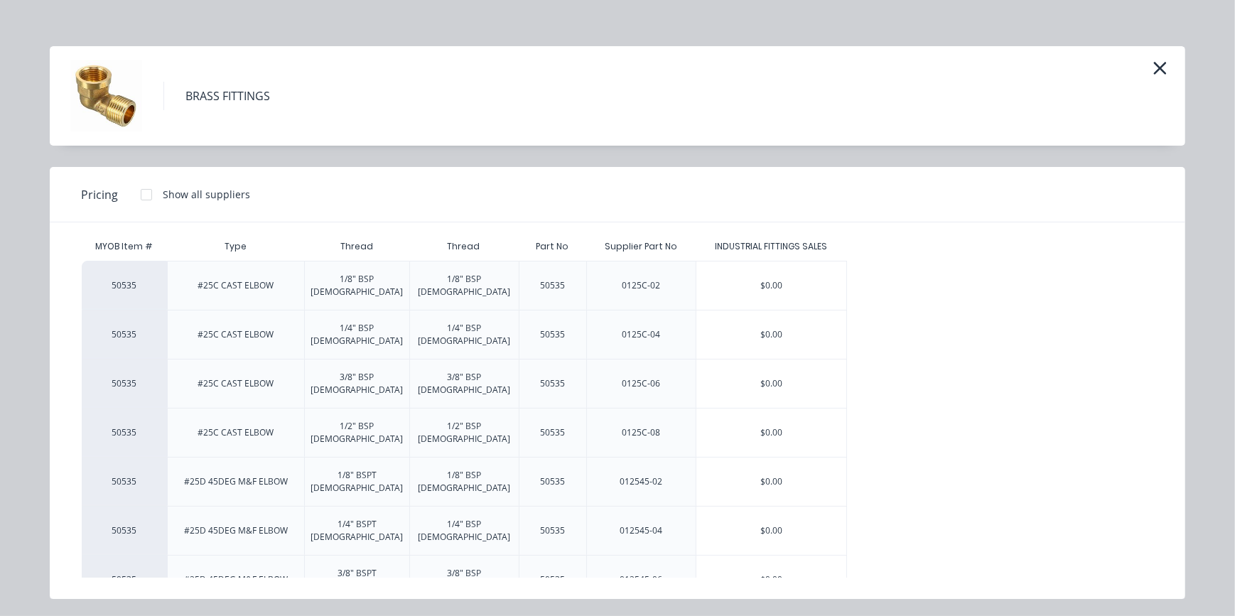
scroll to position [0, 0]
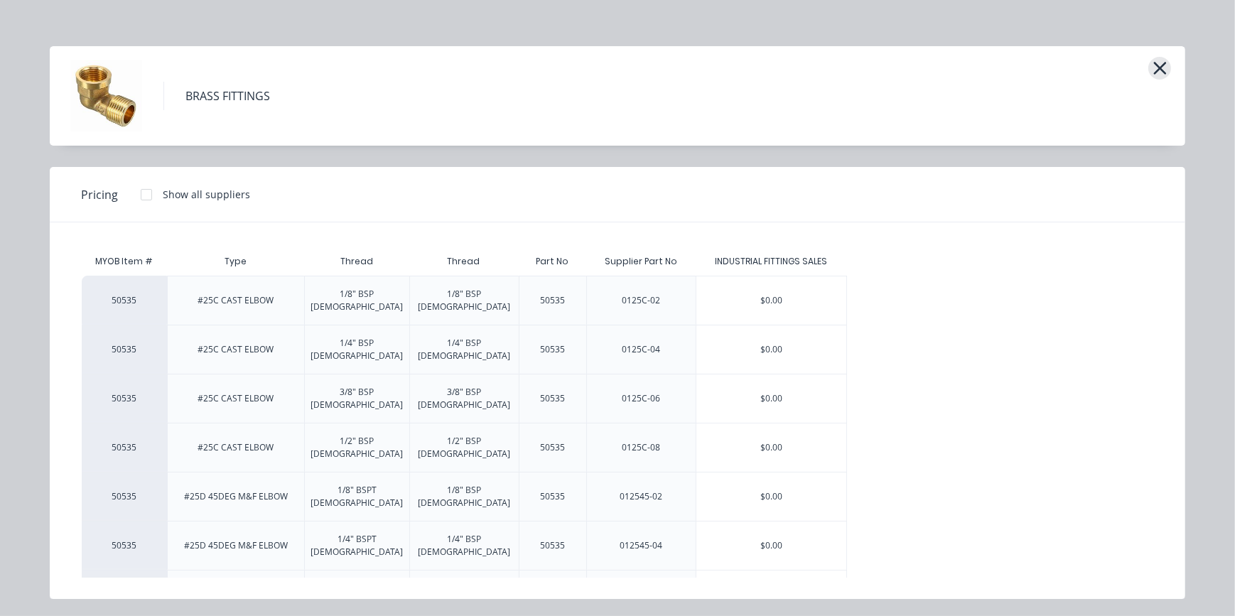
click at [1158, 65] on icon "button" at bounding box center [1160, 68] width 15 height 20
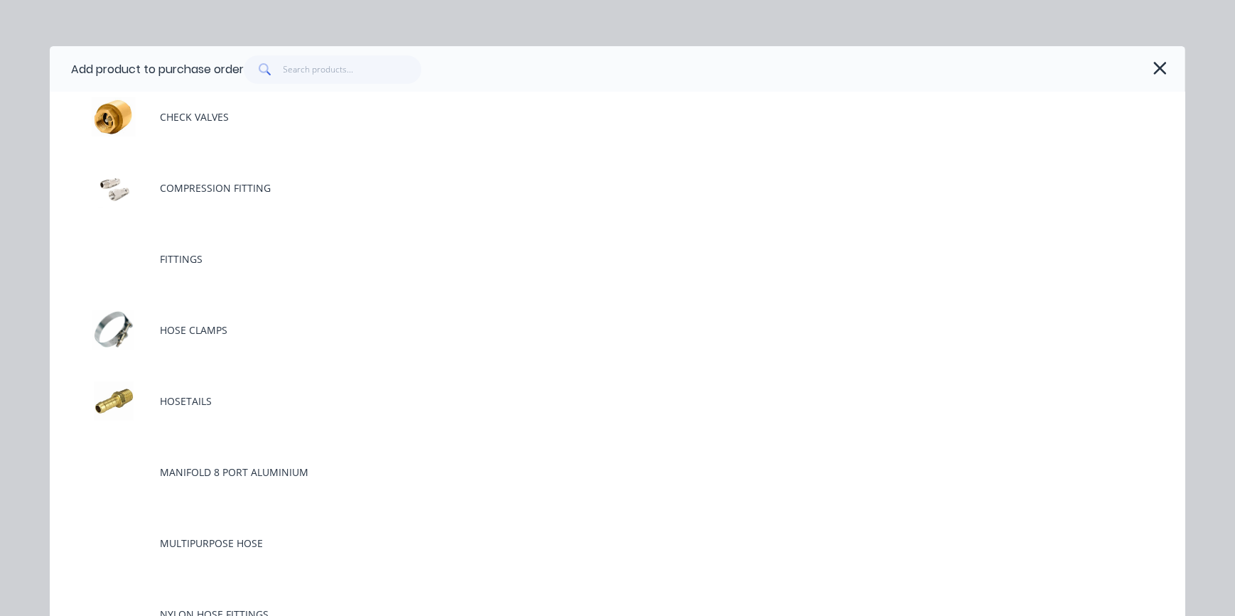
scroll to position [517, 0]
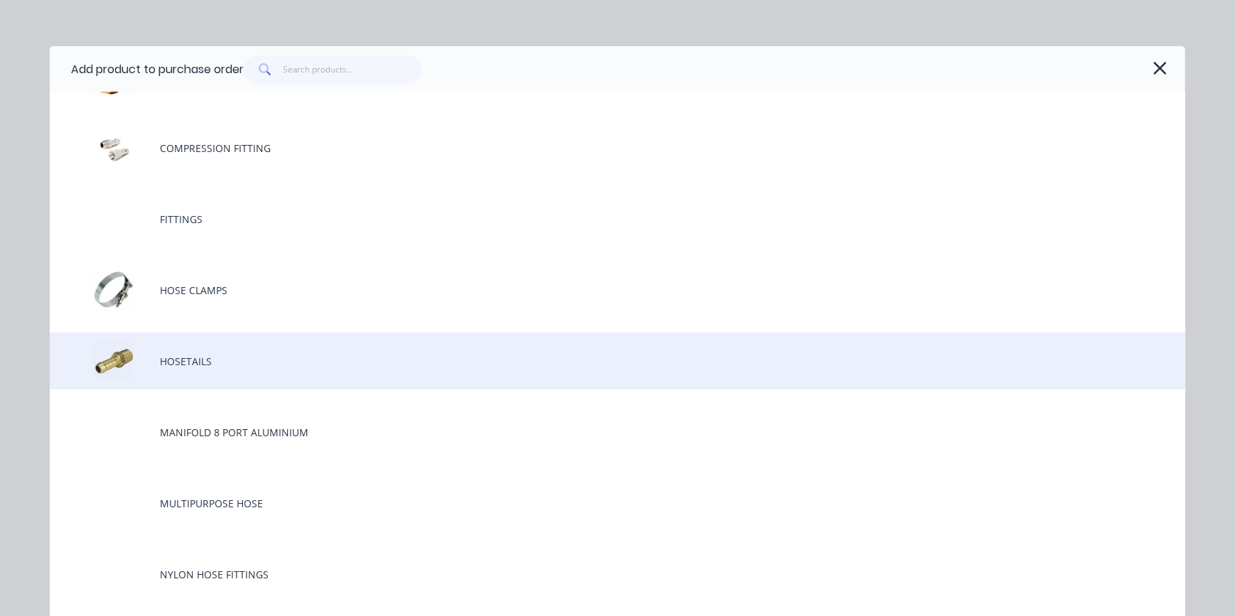
click at [199, 362] on div "HOSETAILS" at bounding box center [618, 361] width 1136 height 57
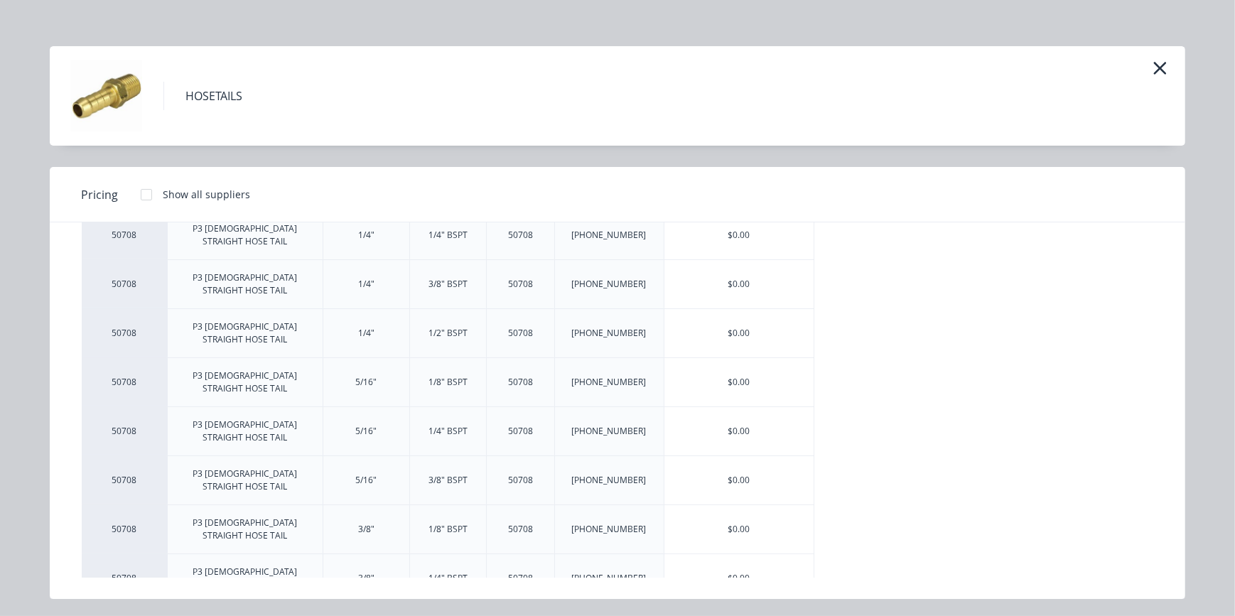
scroll to position [129, 0]
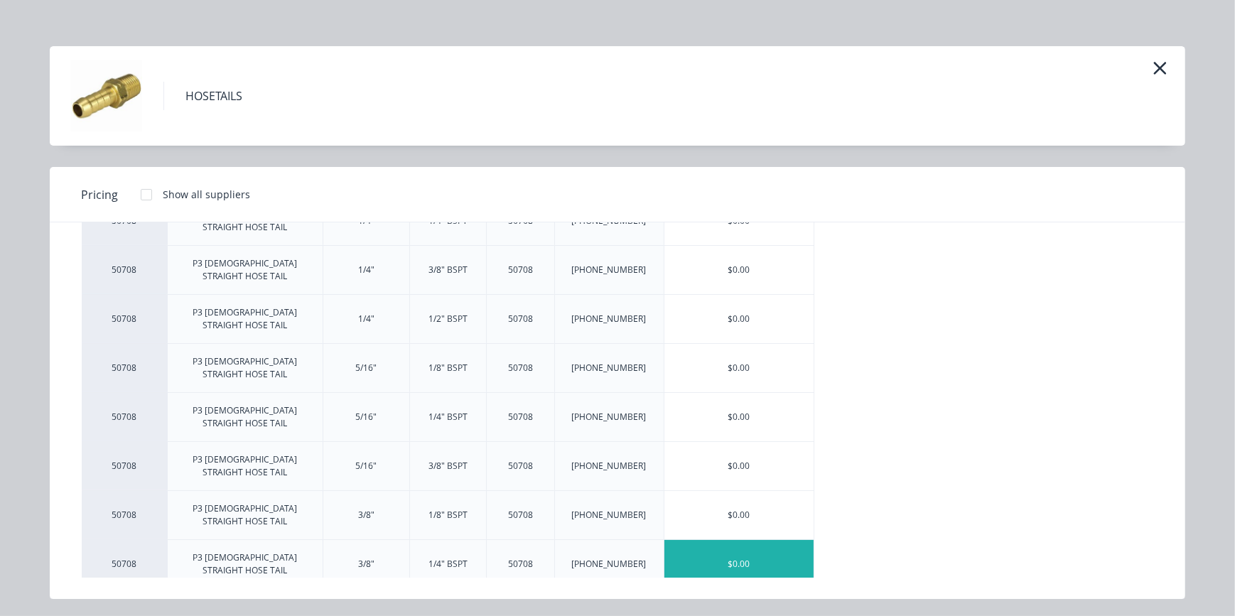
click at [746, 540] on div "$0.00" at bounding box center [740, 564] width 150 height 48
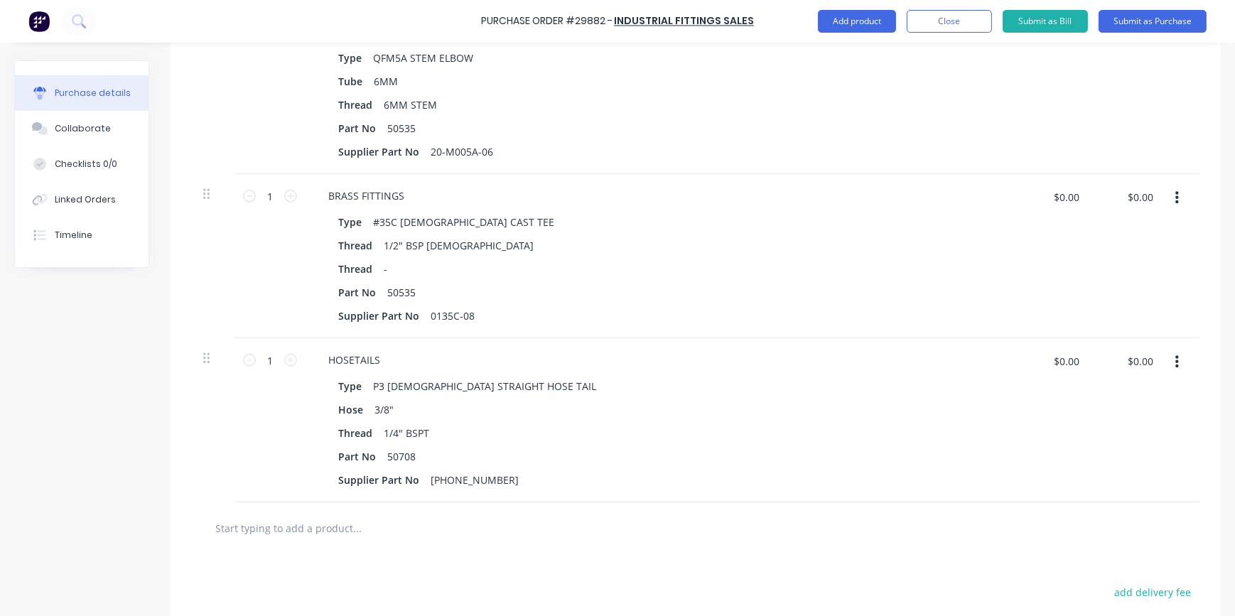
scroll to position [1257, 0]
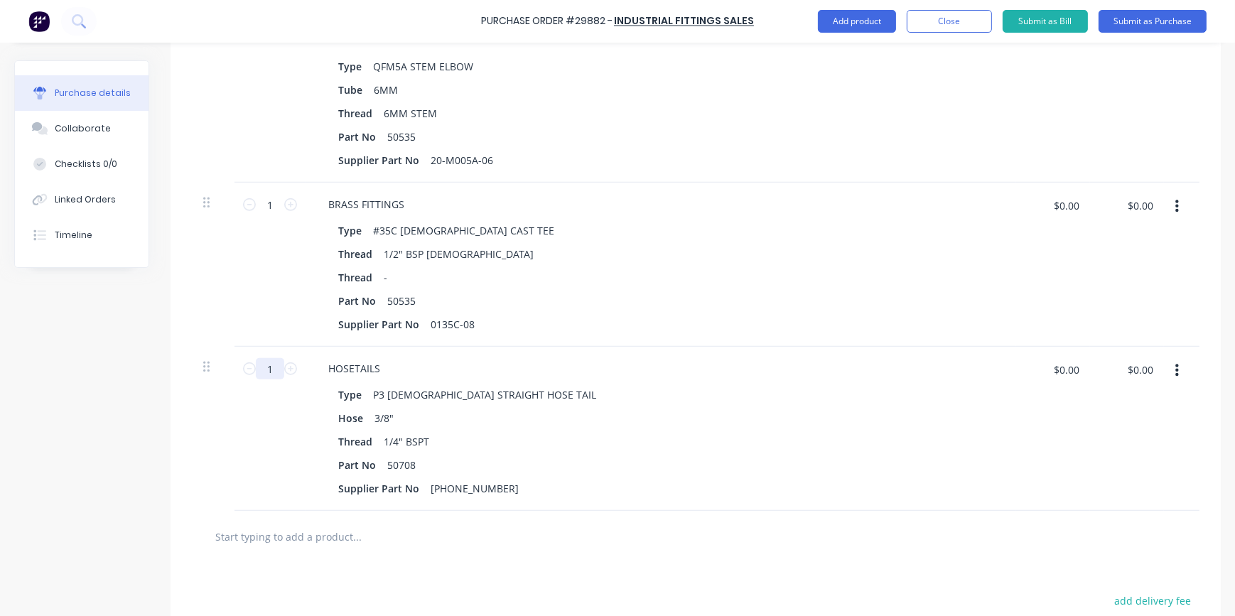
drag, startPoint x: 264, startPoint y: 370, endPoint x: 277, endPoint y: 376, distance: 14.3
click at [280, 372] on input "1" at bounding box center [270, 368] width 28 height 21
type input "20"
drag, startPoint x: 268, startPoint y: 203, endPoint x: 279, endPoint y: 203, distance: 11.4
click at [279, 203] on input "1" at bounding box center [270, 204] width 28 height 21
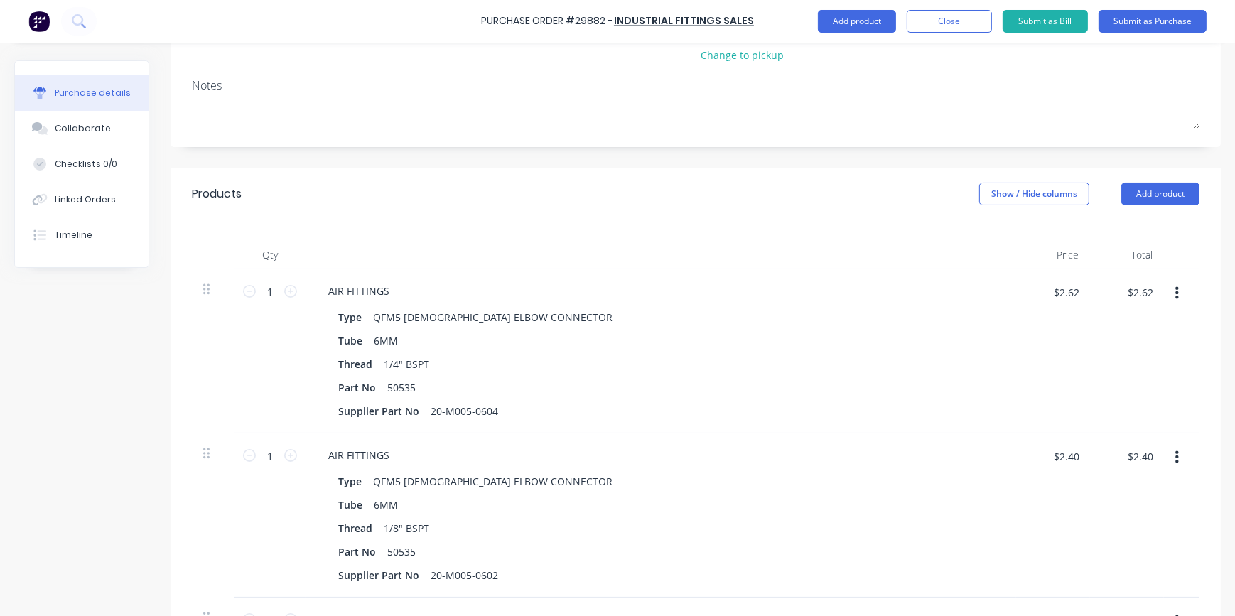
scroll to position [158, 0]
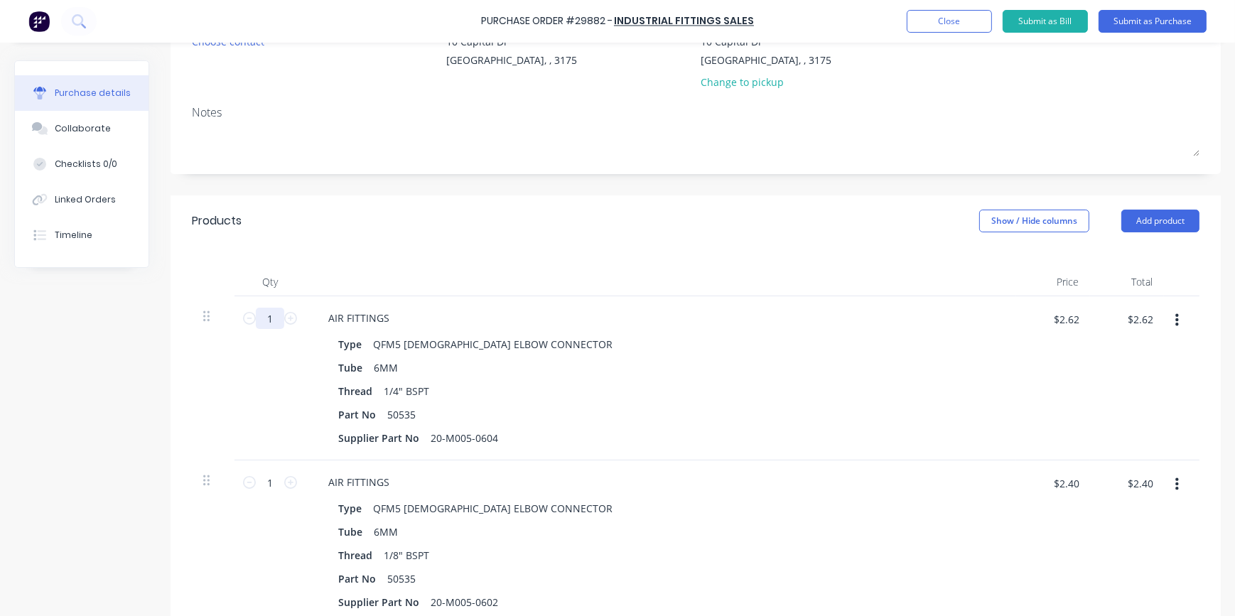
type input "20"
click at [267, 319] on input "1" at bounding box center [270, 318] width 28 height 21
drag, startPoint x: 267, startPoint y: 319, endPoint x: 276, endPoint y: 318, distance: 10.0
click at [276, 318] on input "1" at bounding box center [270, 318] width 28 height 21
type input "4"
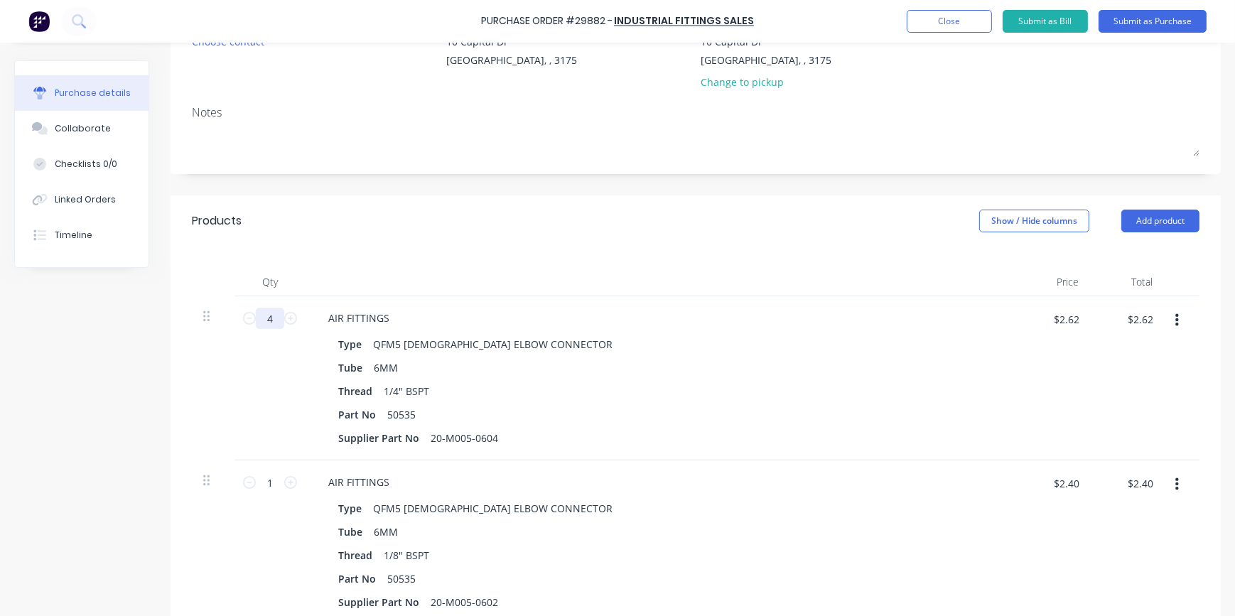
type input "$10.48"
type input "40"
type input "$104.80"
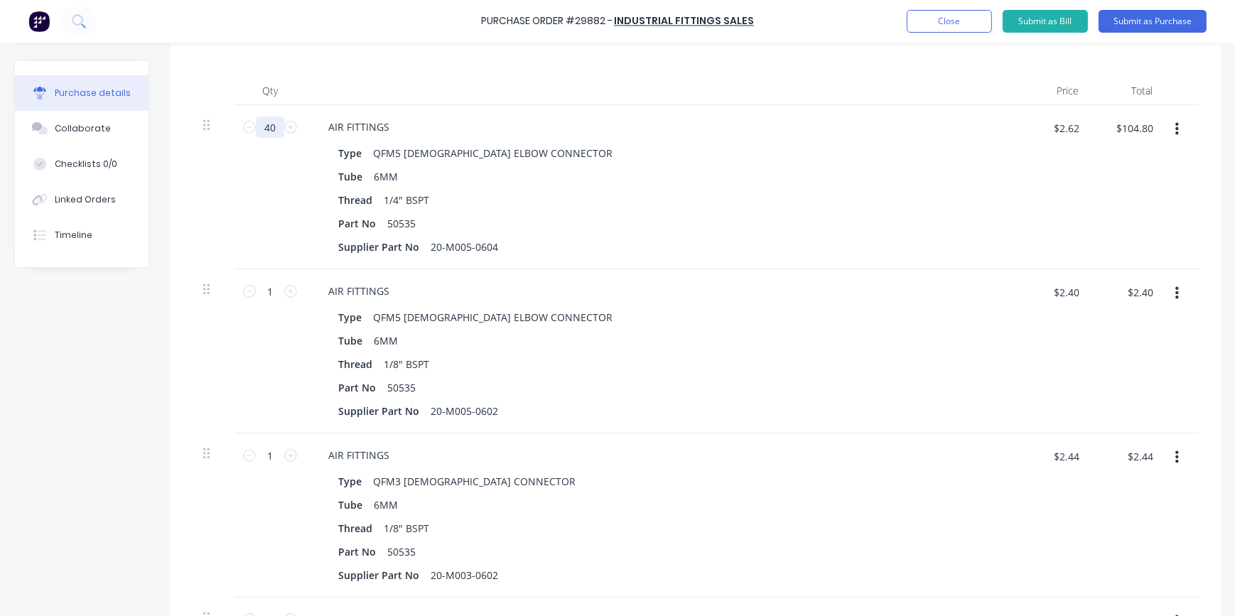
scroll to position [352, 0]
type input "40"
drag, startPoint x: 269, startPoint y: 284, endPoint x: 290, endPoint y: 286, distance: 21.4
click at [289, 286] on div "1 1" at bounding box center [270, 288] width 48 height 21
type input "4"
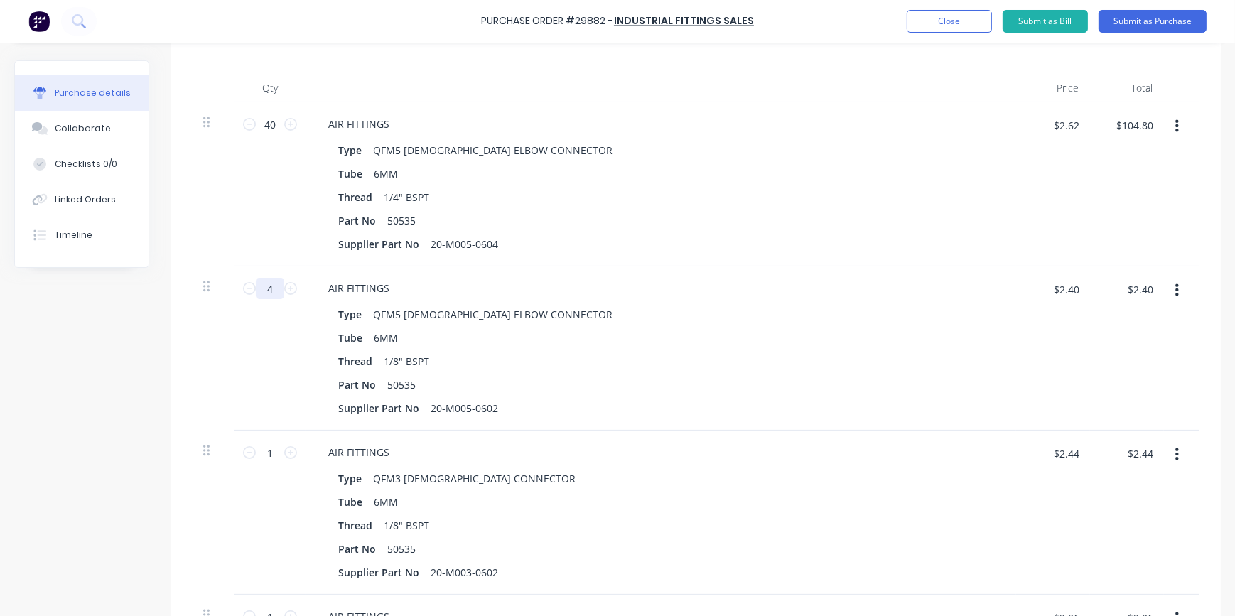
type input "$9.60"
type input "40"
type input "$96.00"
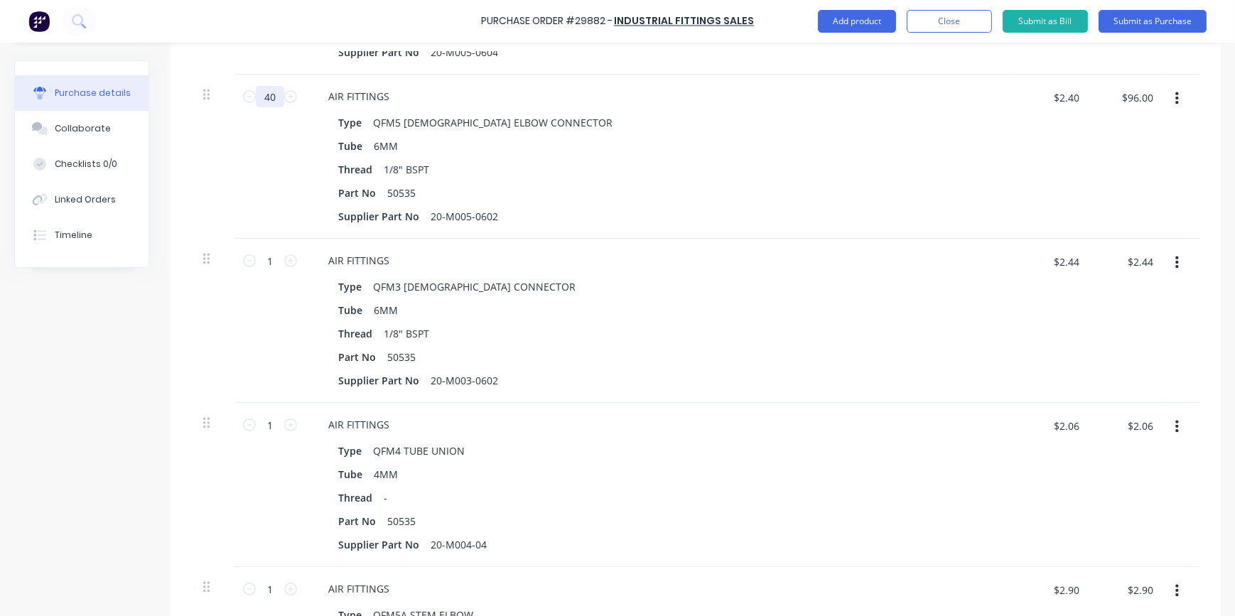
scroll to position [546, 0]
type input "40"
drag, startPoint x: 264, startPoint y: 255, endPoint x: 271, endPoint y: 256, distance: 7.9
click at [271, 256] on input "1" at bounding box center [270, 258] width 28 height 21
type input "4"
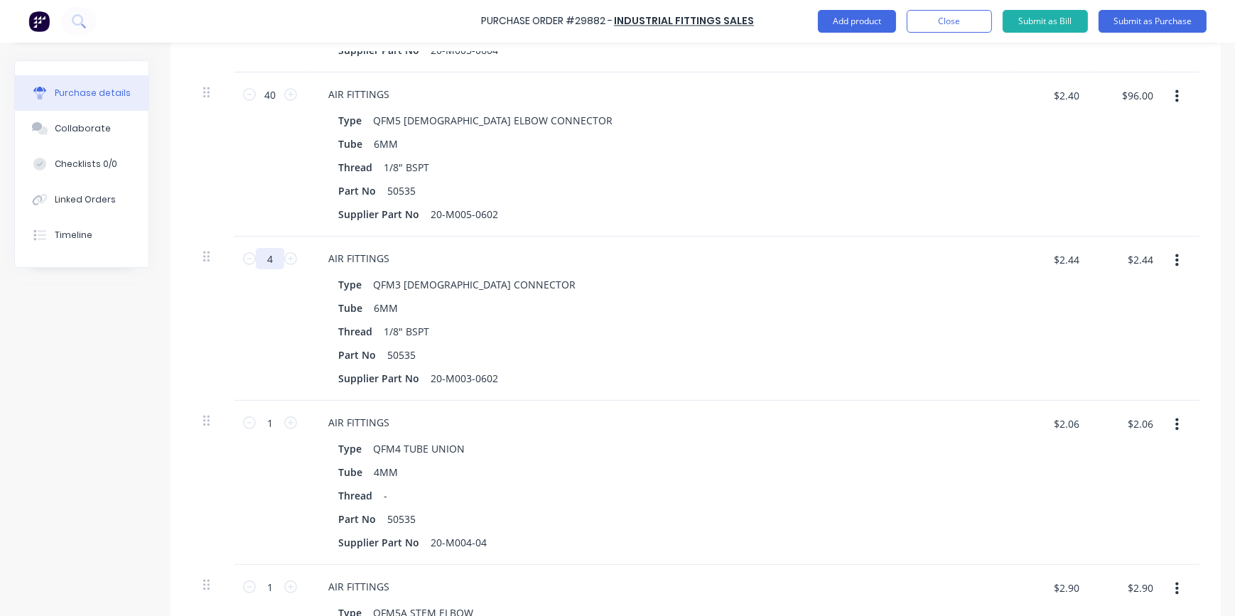
type input "$9.76"
type input "40"
type input "$97.60"
type input "40"
drag, startPoint x: 269, startPoint y: 424, endPoint x: 280, endPoint y: 424, distance: 11.4
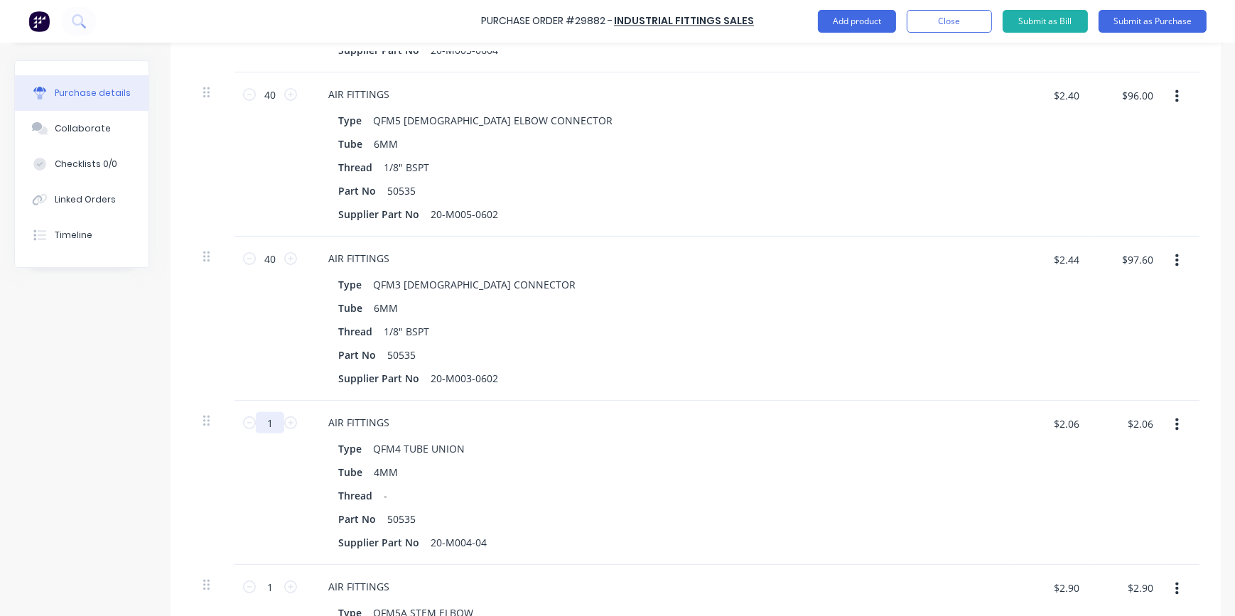
click at [280, 424] on input "1" at bounding box center [270, 422] width 28 height 21
type input "4"
type input "$8.24"
type input "40"
type input "$82.40"
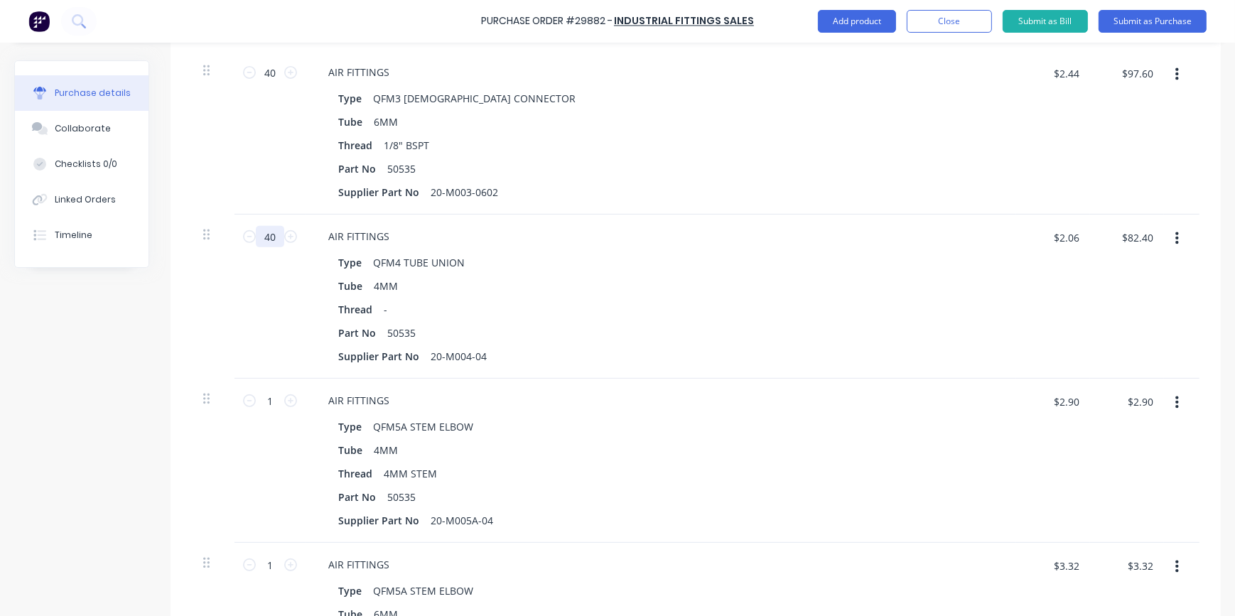
scroll to position [739, 0]
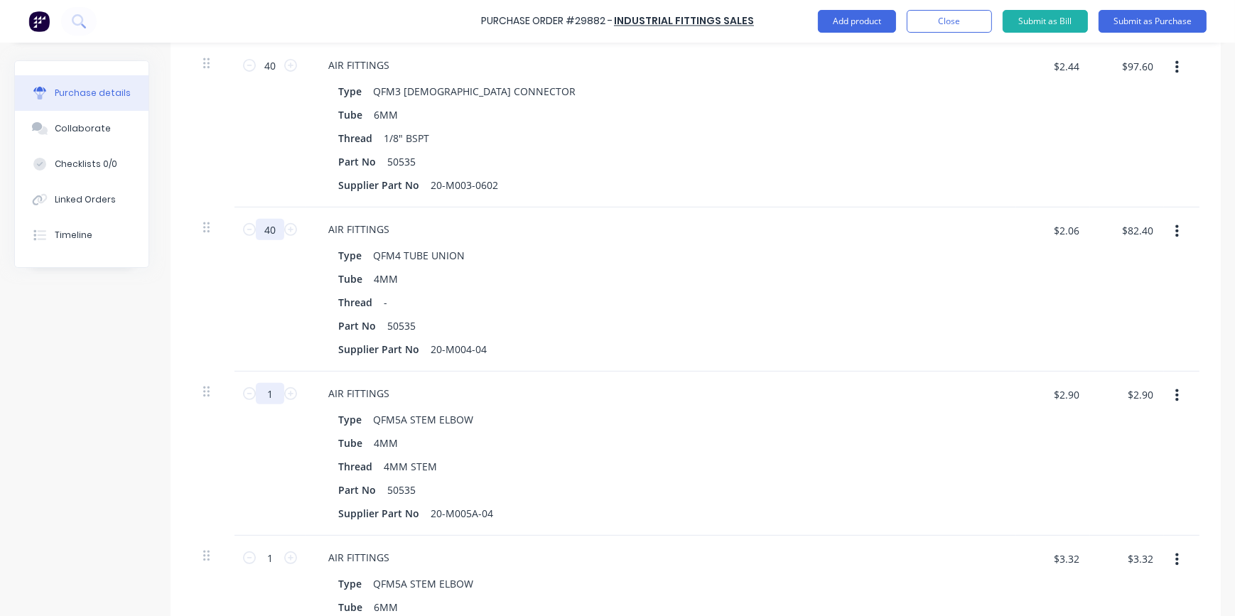
type input "40"
drag, startPoint x: 265, startPoint y: 391, endPoint x: 274, endPoint y: 391, distance: 8.5
click at [274, 391] on input "1" at bounding box center [270, 393] width 28 height 21
type input "4"
type input "$11.60"
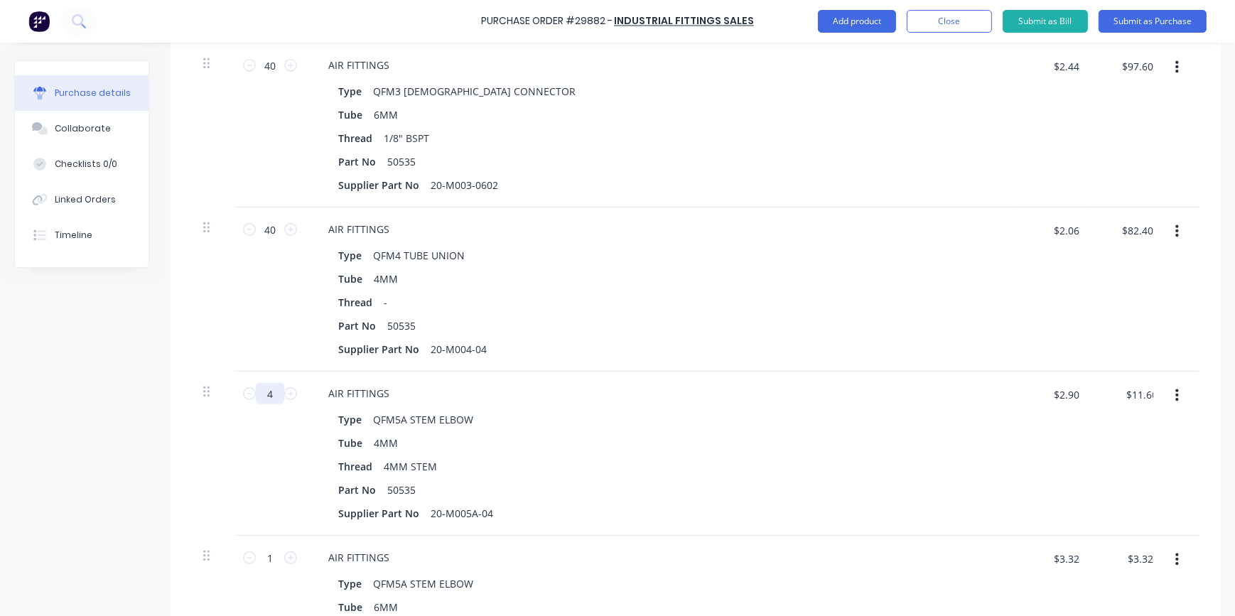
type input "40"
type input "$116.00"
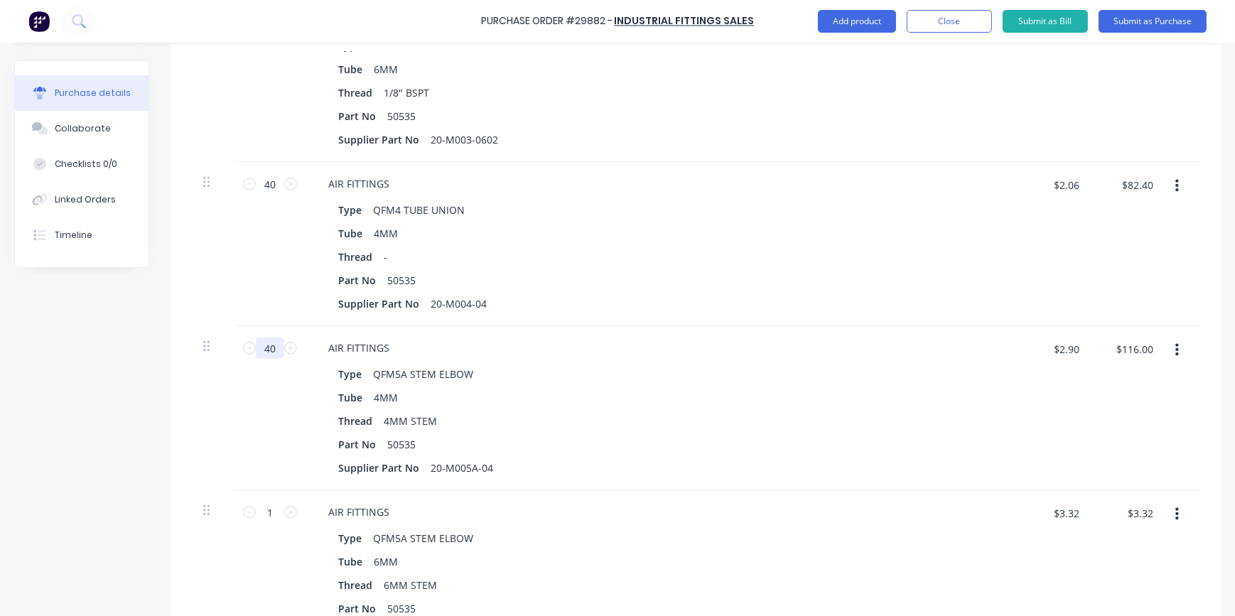
scroll to position [869, 0]
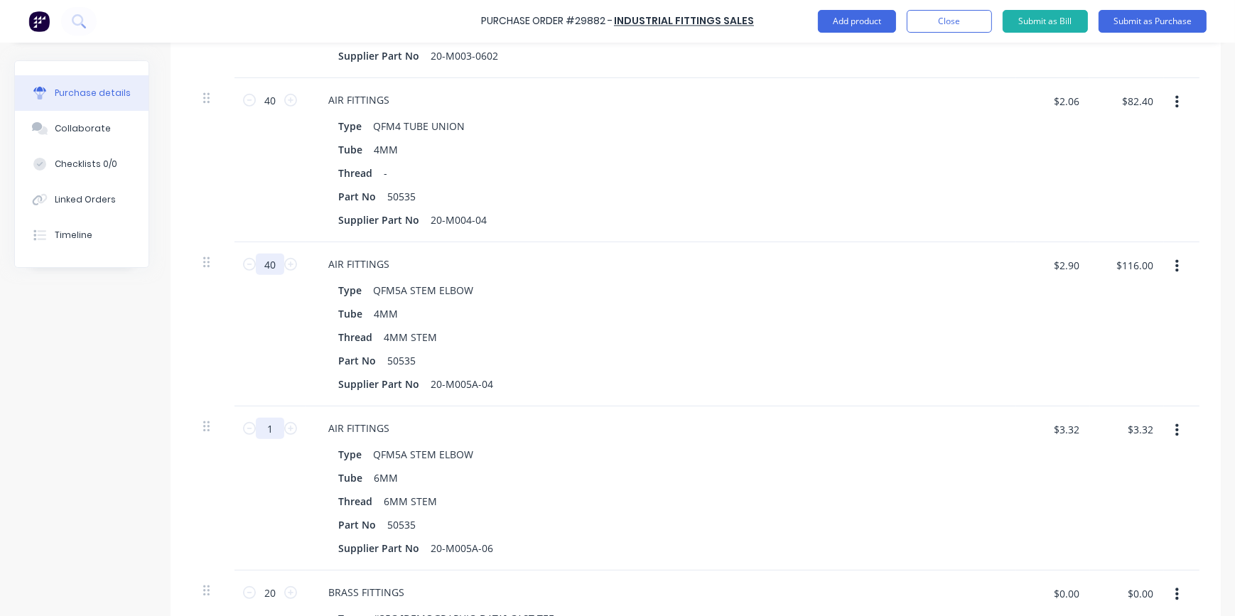
type input "40"
click at [274, 428] on input "1" at bounding box center [270, 428] width 28 height 21
type input "4"
type input "$13.28"
type input "40"
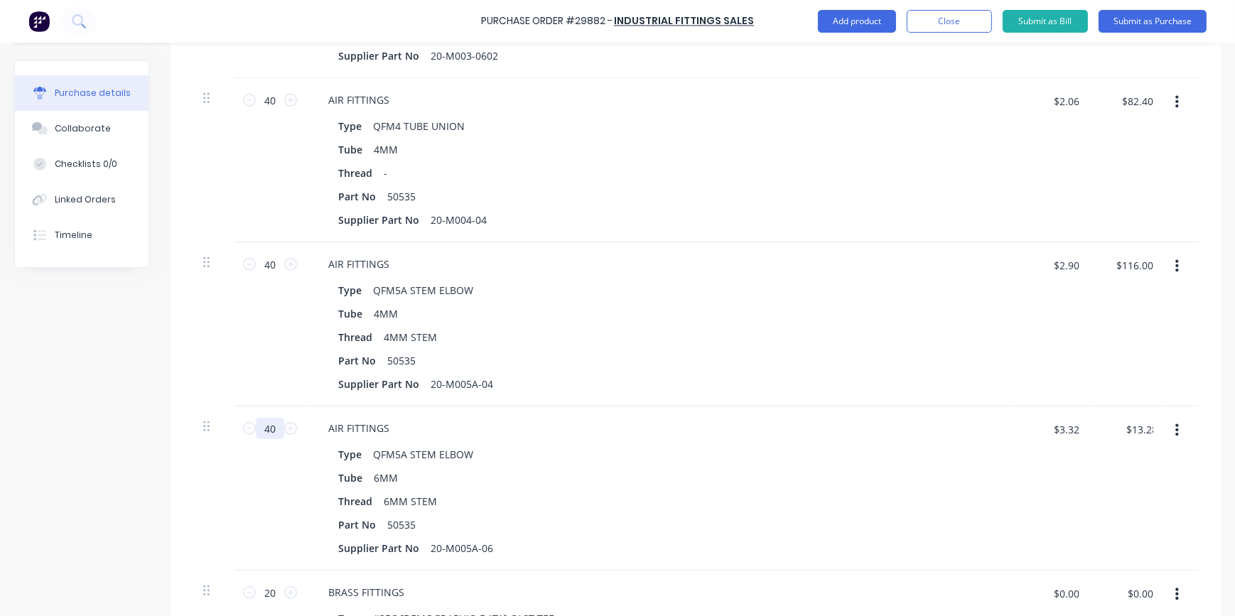
type input "$132.80"
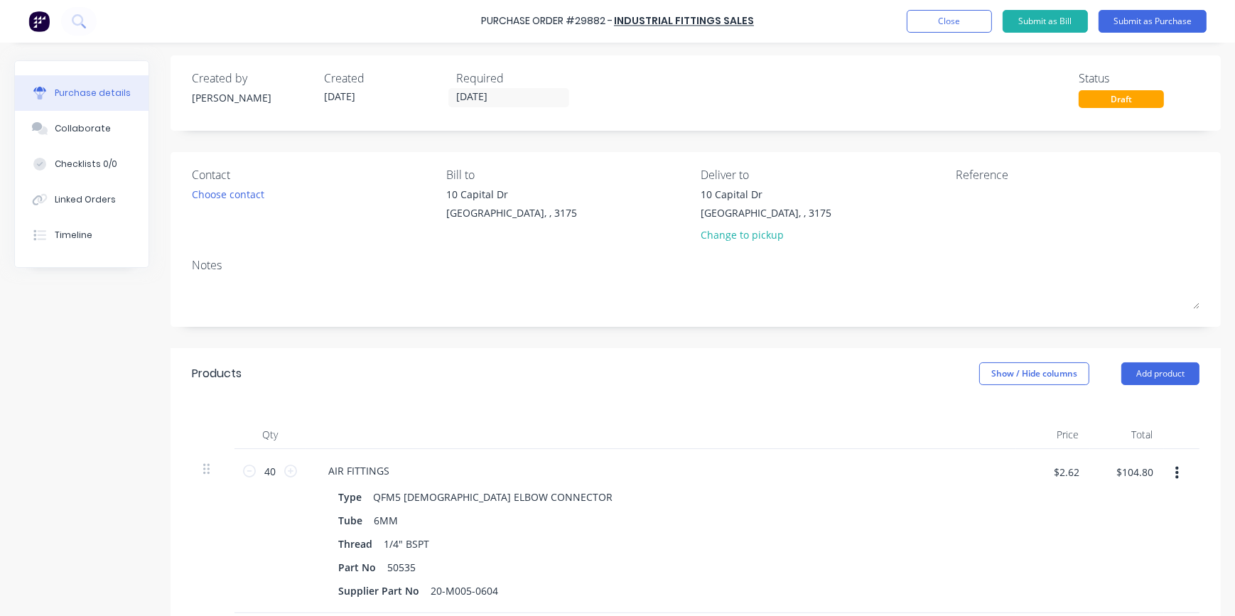
scroll to position [0, 0]
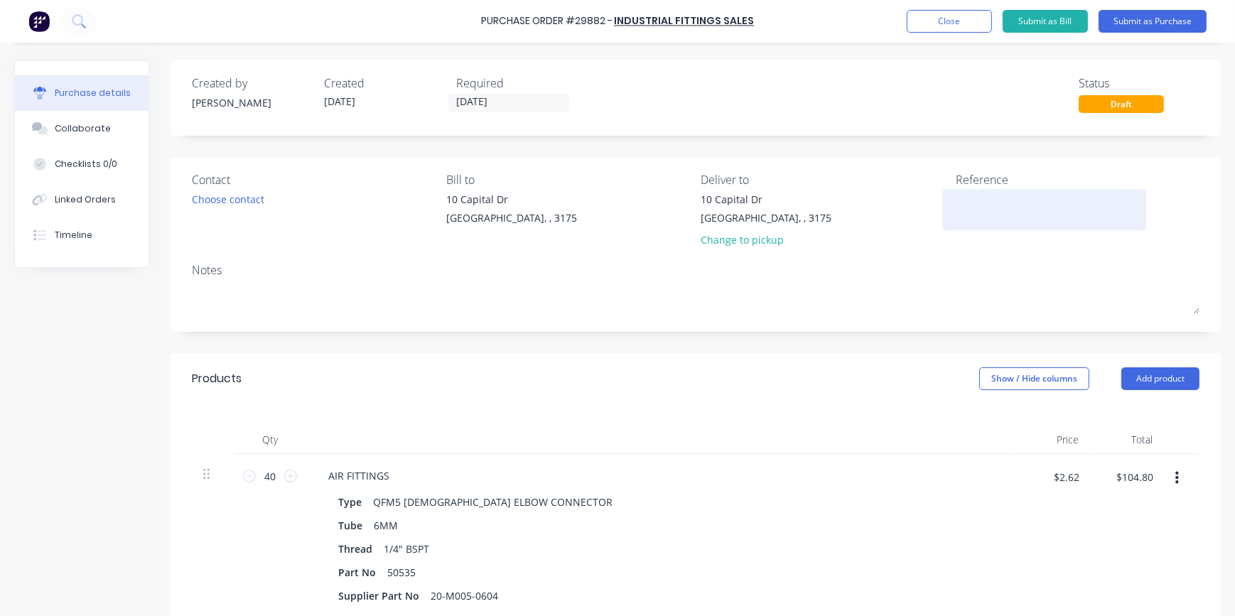
type input "40"
click at [966, 210] on textarea at bounding box center [1045, 208] width 178 height 32
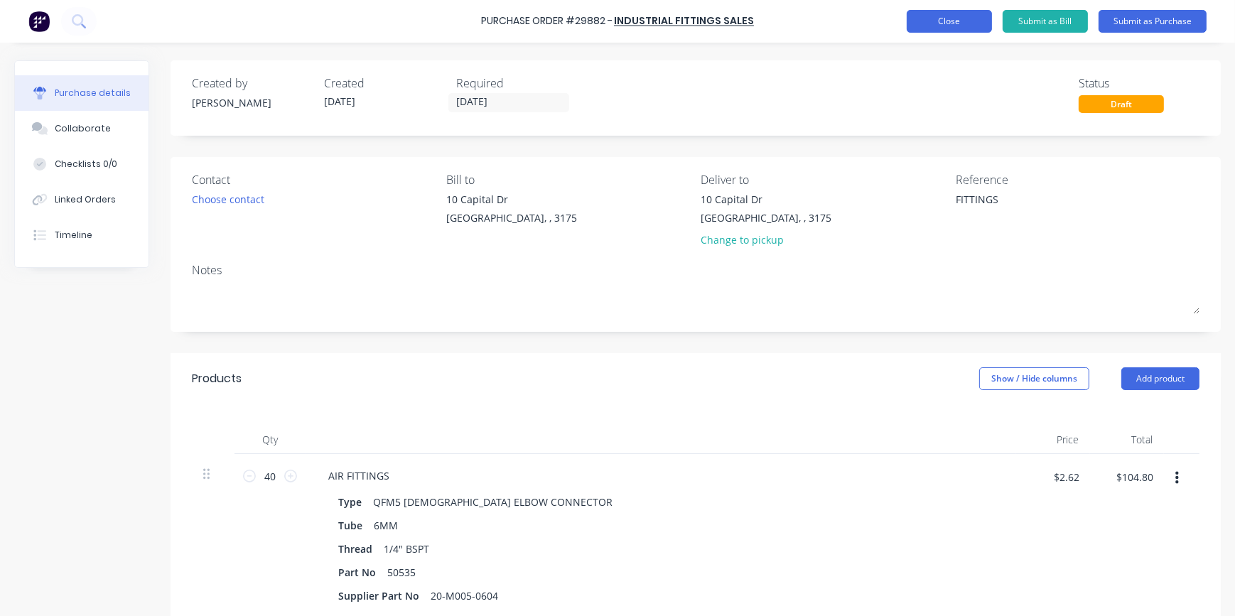
type textarea "FITTINGS"
type textarea "x"
type textarea "FITTINGS"
click at [944, 25] on button "Close" at bounding box center [949, 21] width 85 height 23
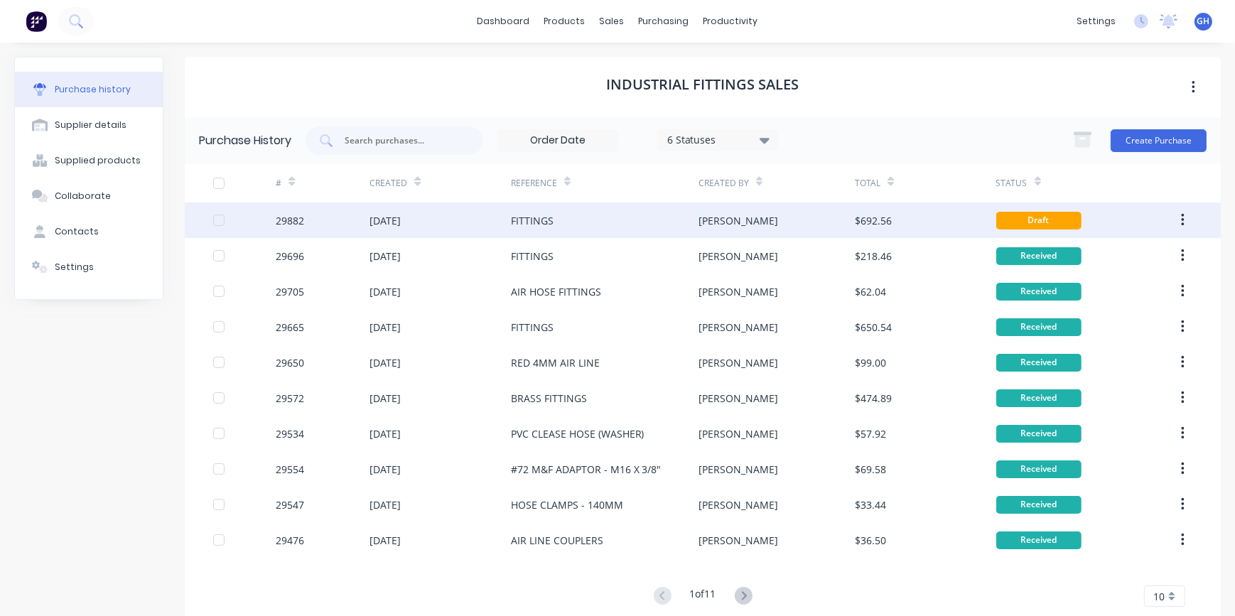
click at [1139, 221] on div "Draft" at bounding box center [1082, 221] width 172 height 36
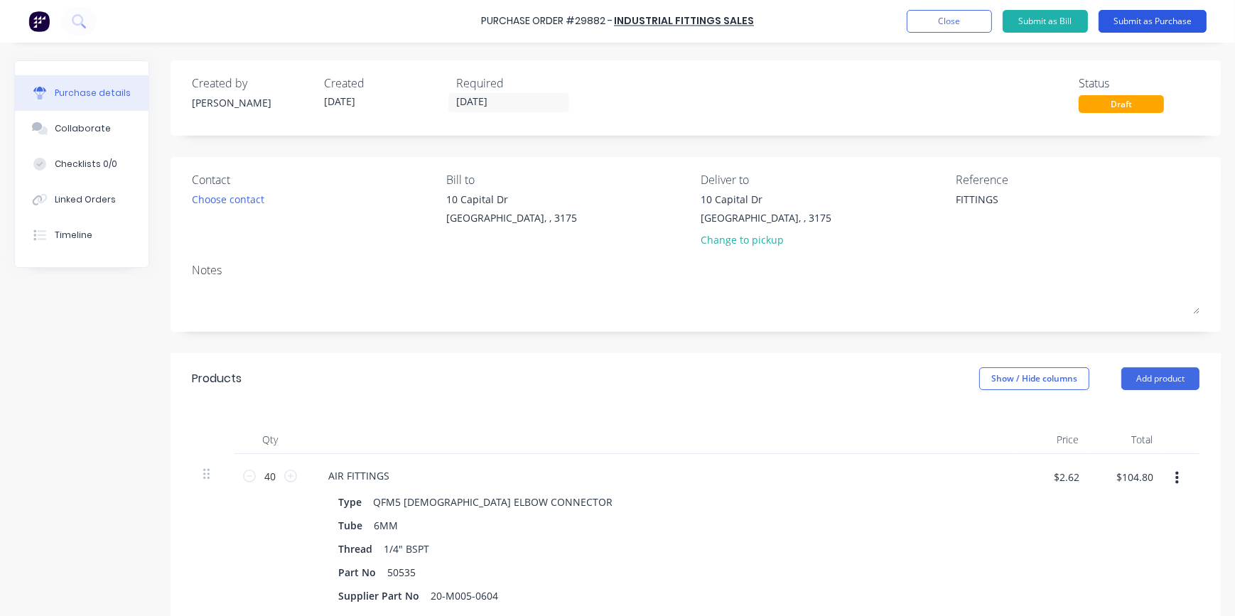
click at [1136, 21] on button "Submit as Purchase" at bounding box center [1153, 21] width 108 height 23
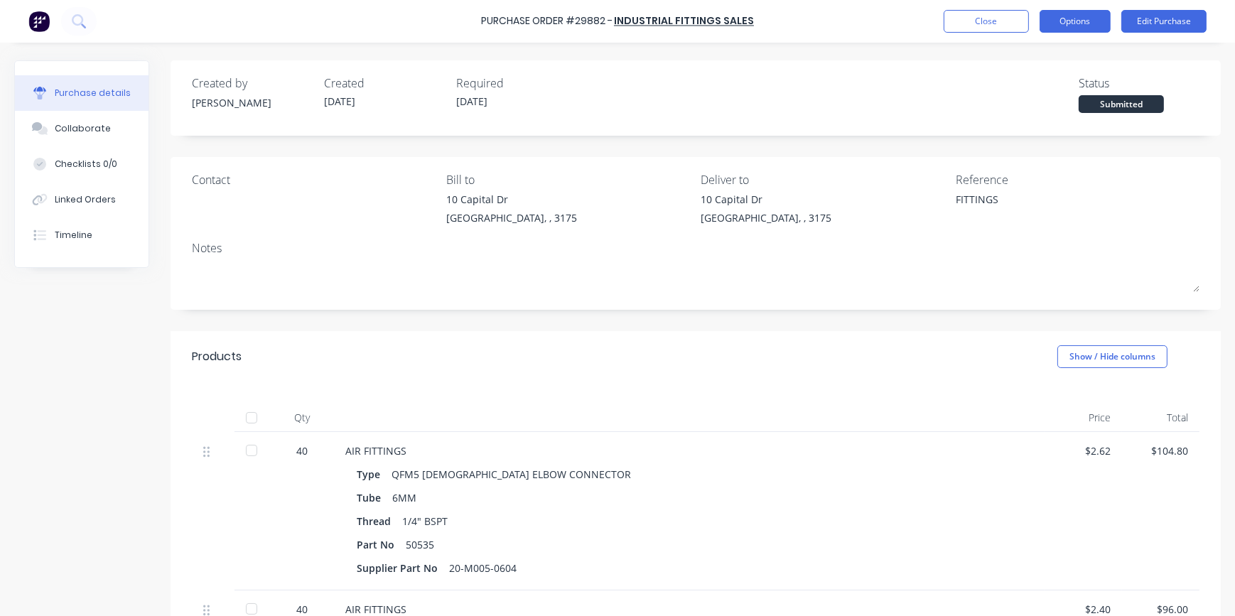
click at [1073, 23] on button "Options" at bounding box center [1075, 21] width 71 height 23
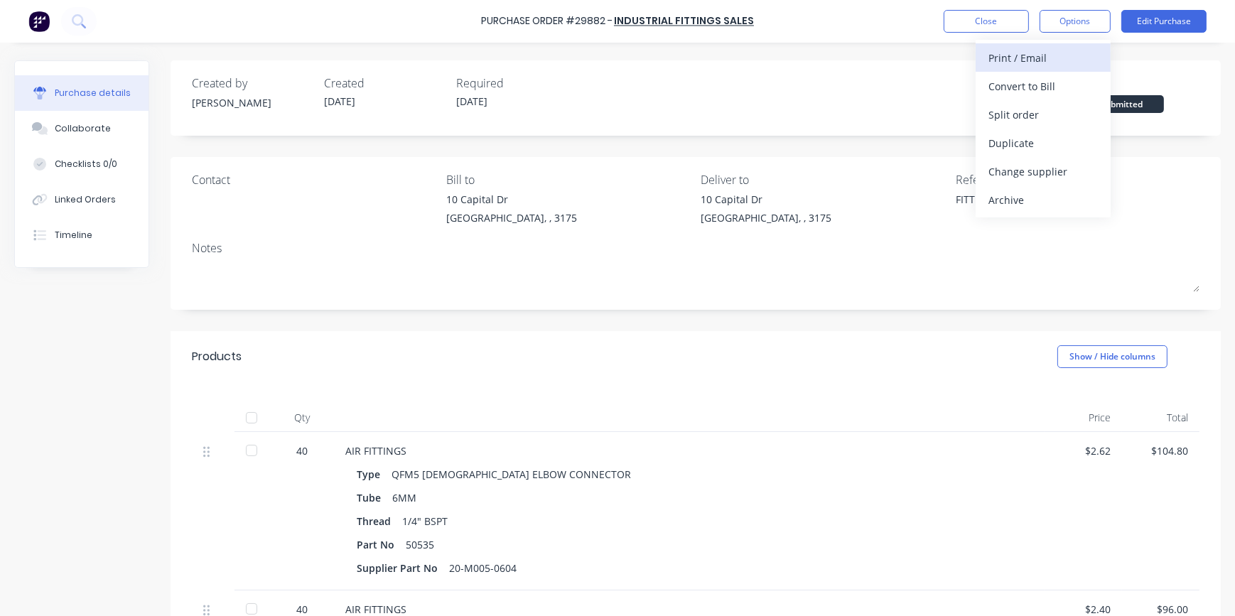
click at [1040, 59] on div "Print / Email" at bounding box center [1043, 58] width 109 height 21
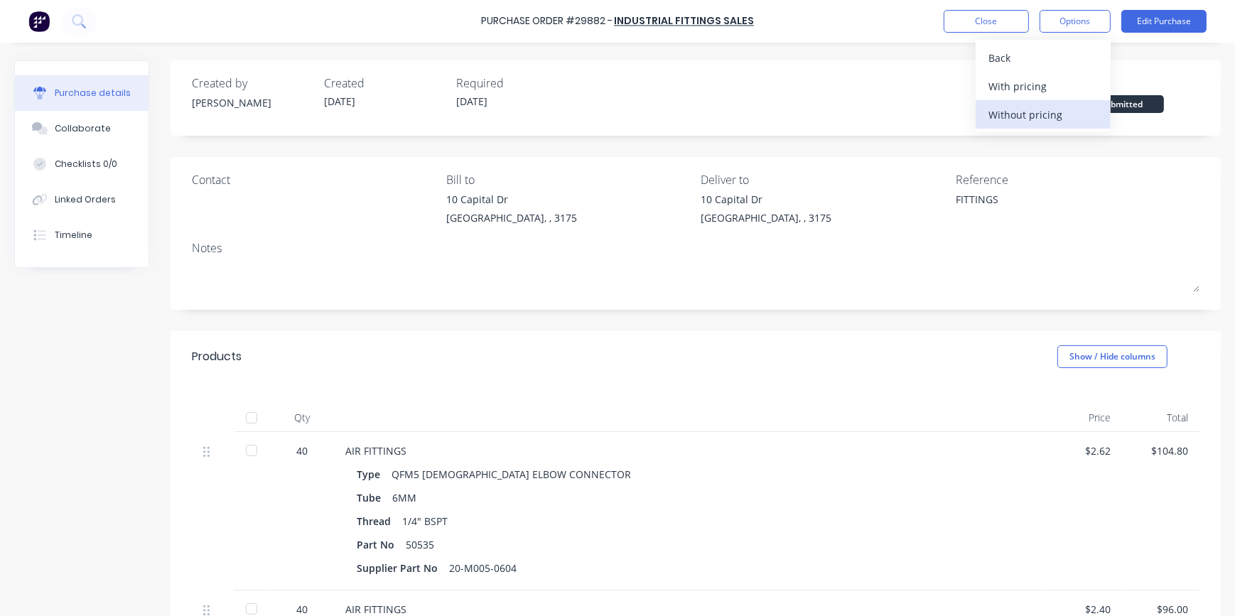
click at [1027, 114] on div "Without pricing" at bounding box center [1043, 114] width 109 height 21
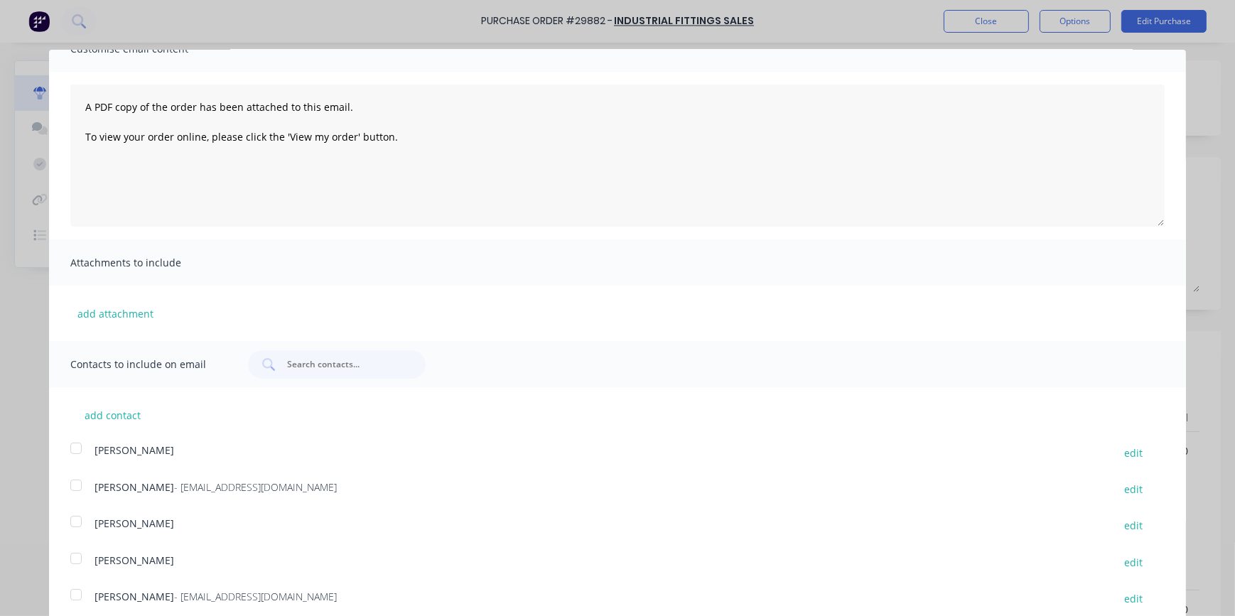
scroll to position [77, 0]
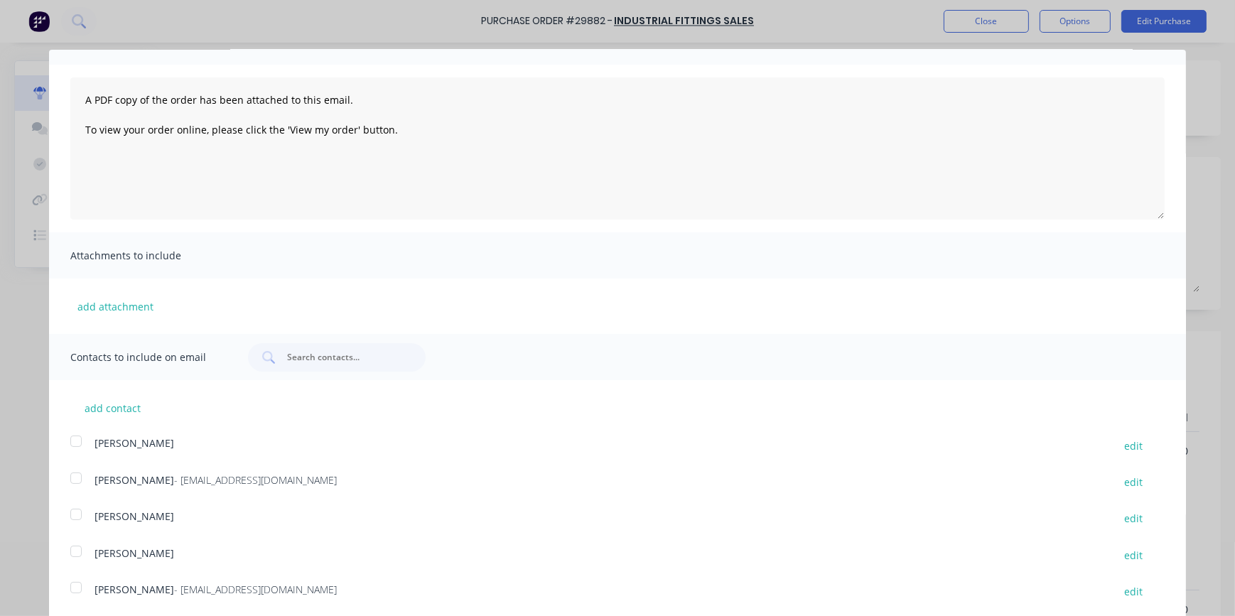
click at [77, 591] on div at bounding box center [76, 588] width 28 height 28
click at [1196, 58] on div "Purchase Order Close Options Customise email content A PDF copy of the order ha…" at bounding box center [617, 308] width 1235 height 616
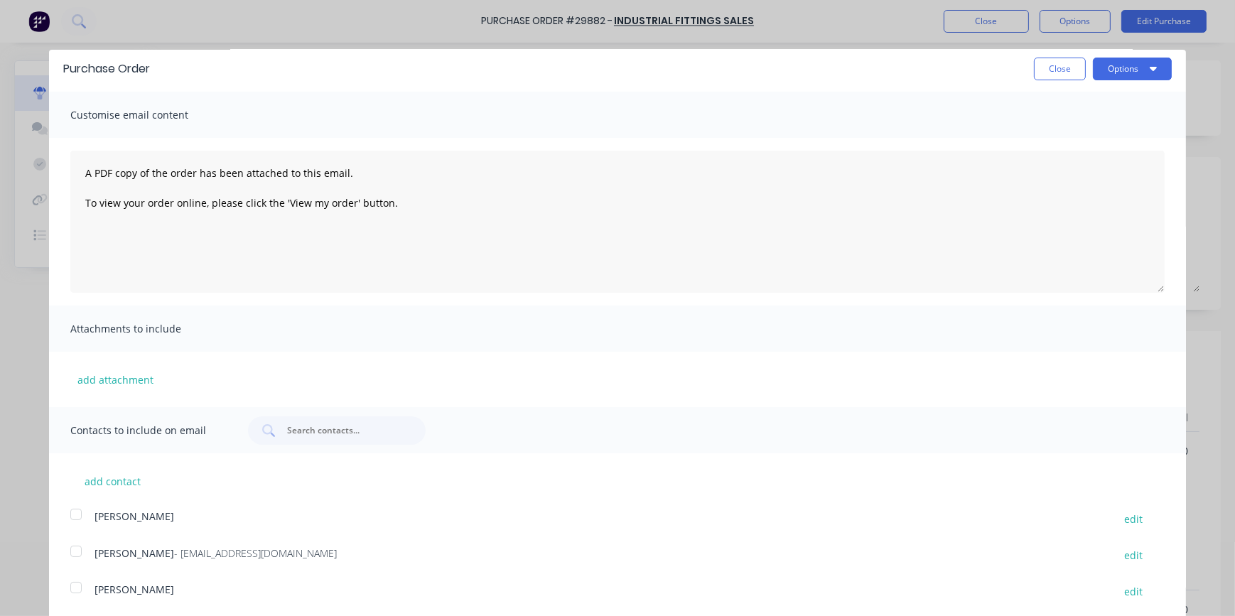
scroll to position [0, 0]
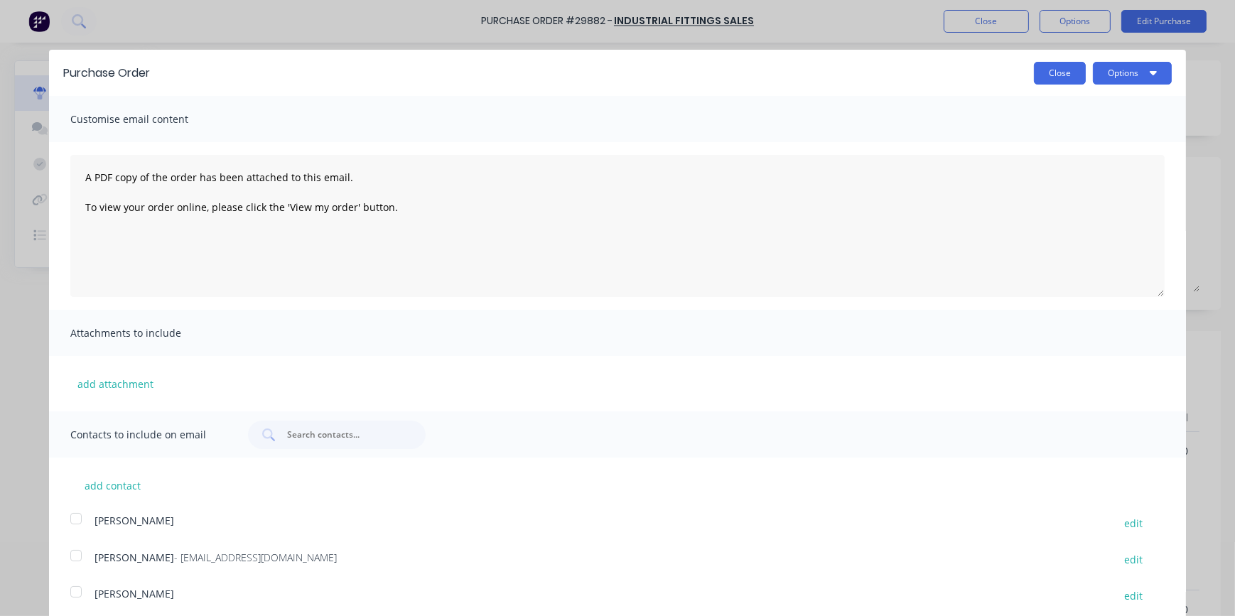
click at [1050, 74] on button "Close" at bounding box center [1060, 73] width 52 height 23
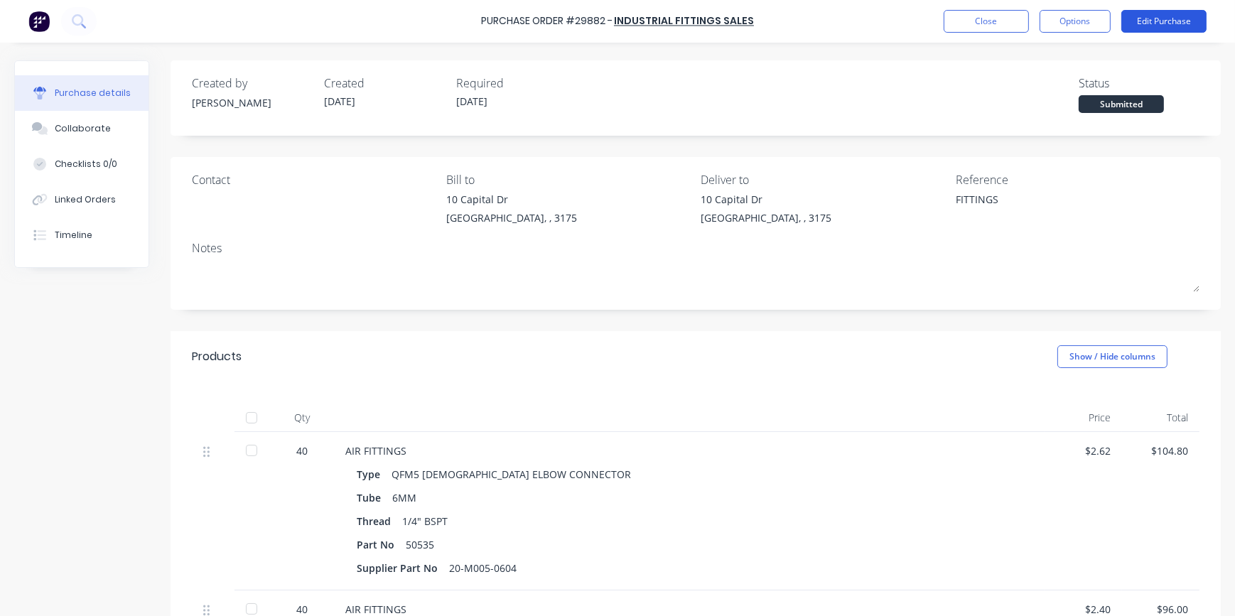
click at [1154, 22] on button "Edit Purchase" at bounding box center [1164, 21] width 85 height 23
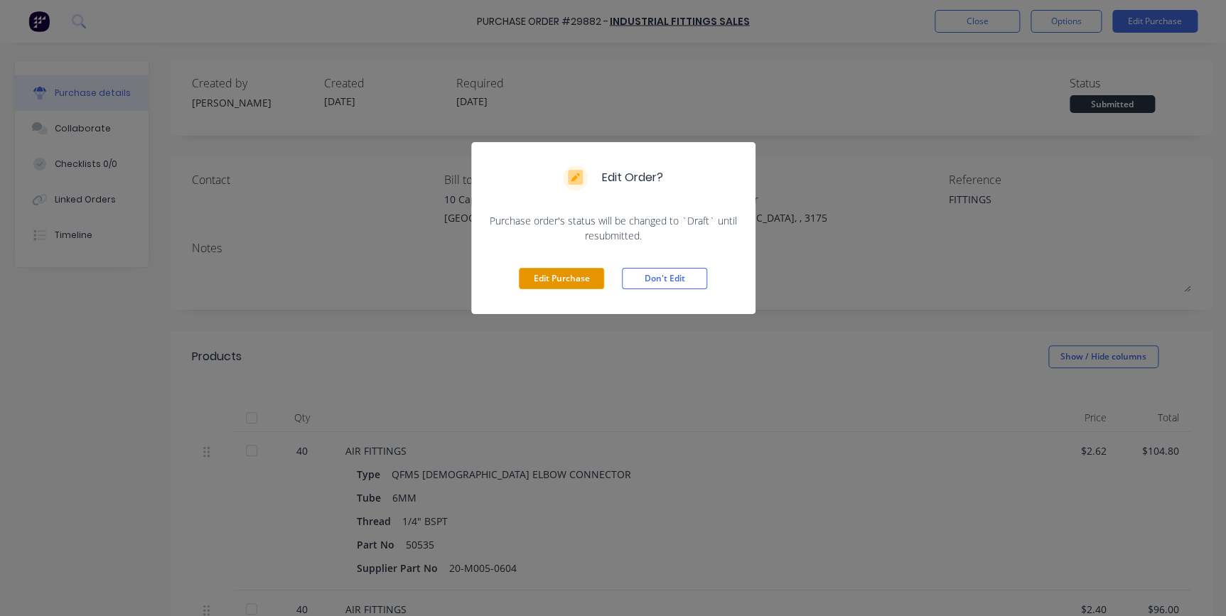
click at [575, 284] on button "Edit Purchase" at bounding box center [561, 278] width 85 height 21
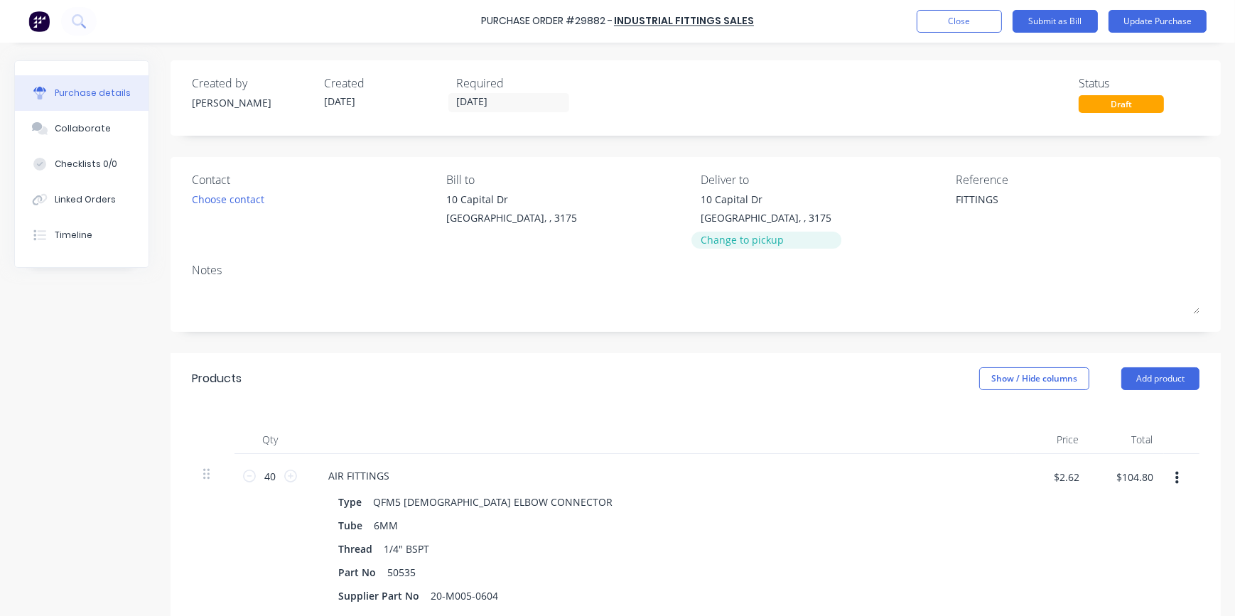
click at [733, 242] on div "Change to pickup" at bounding box center [766, 239] width 131 height 15
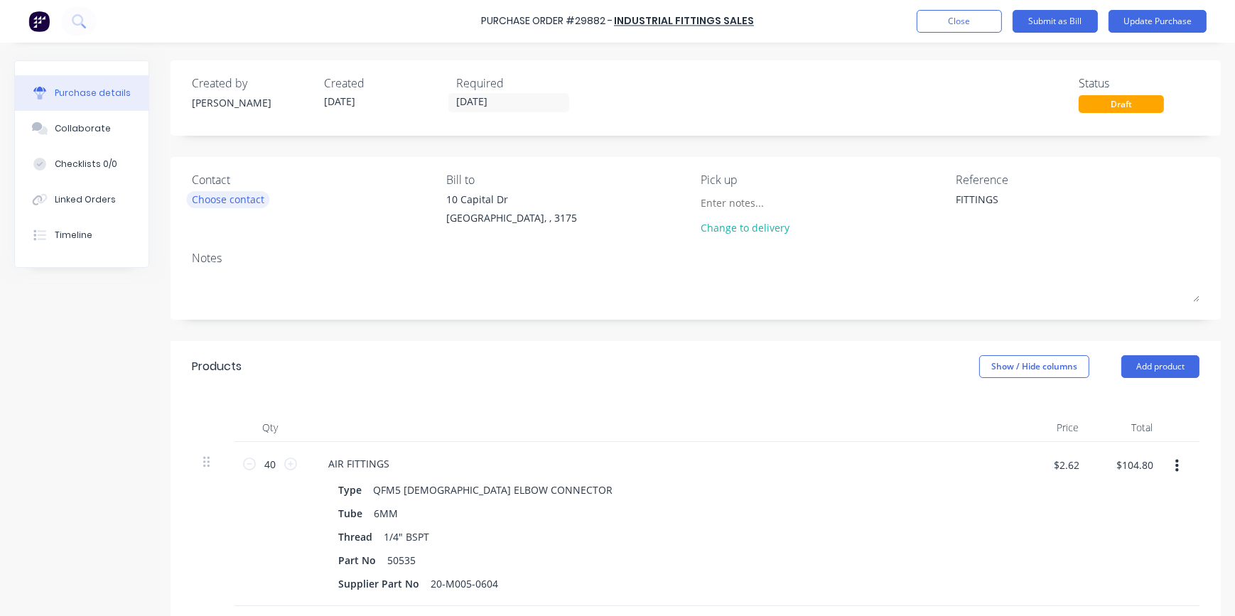
click at [214, 199] on div "Choose contact" at bounding box center [228, 199] width 72 height 15
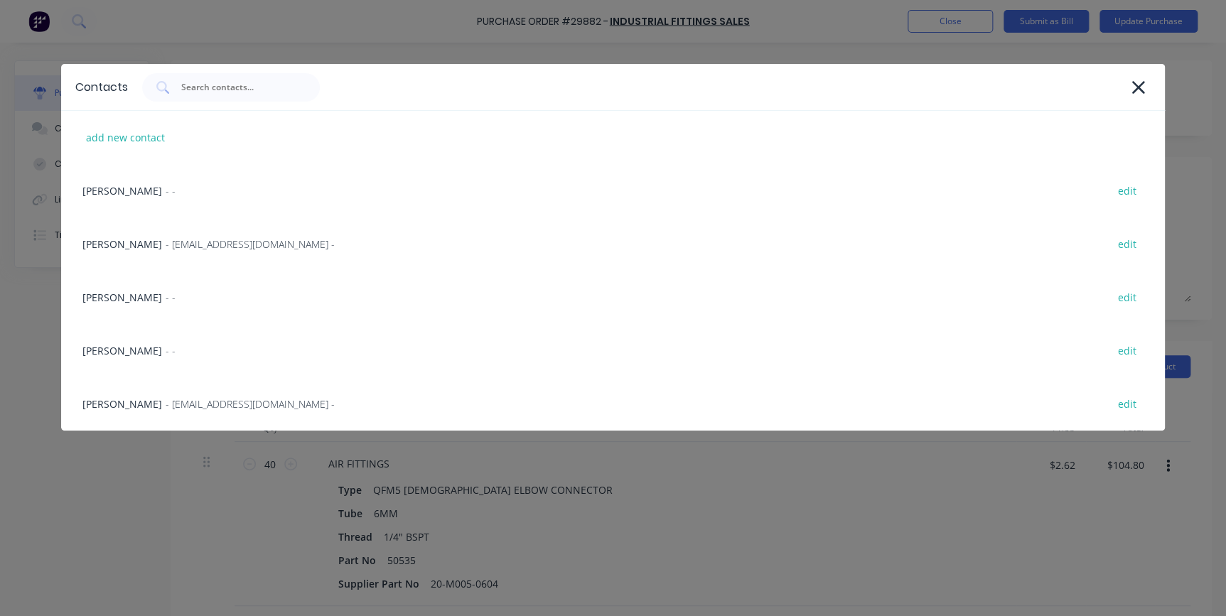
click at [90, 404] on div "[PERSON_NAME] - [EMAIL_ADDRESS][DOMAIN_NAME] - edit" at bounding box center [613, 403] width 1104 height 53
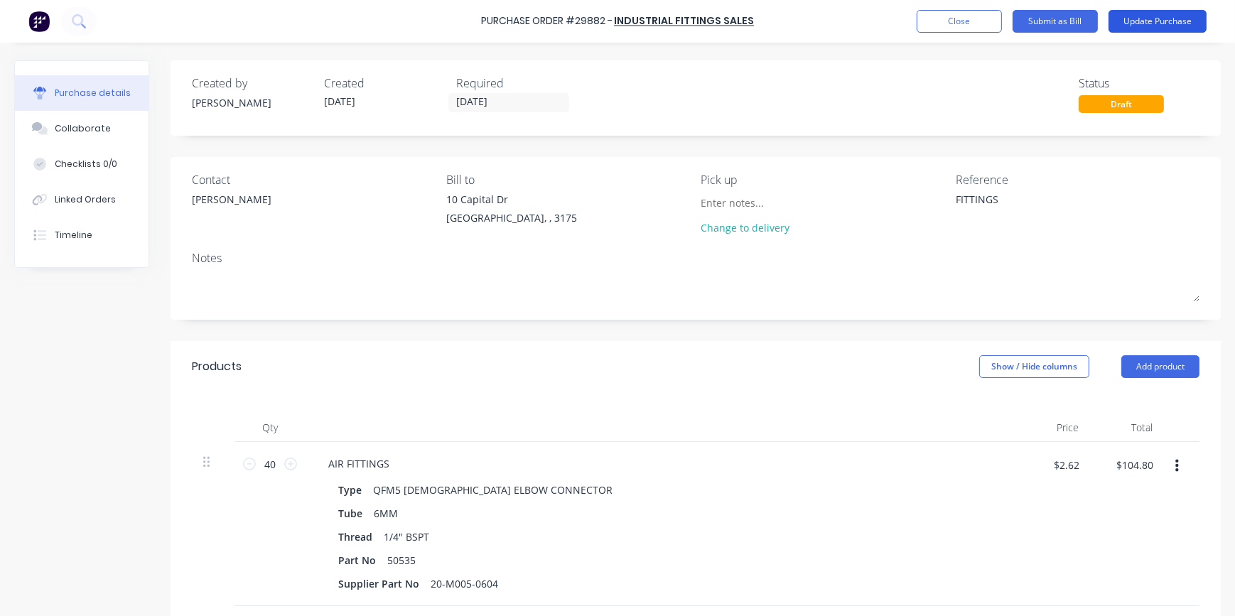
click at [1155, 18] on button "Update Purchase" at bounding box center [1158, 21] width 98 height 23
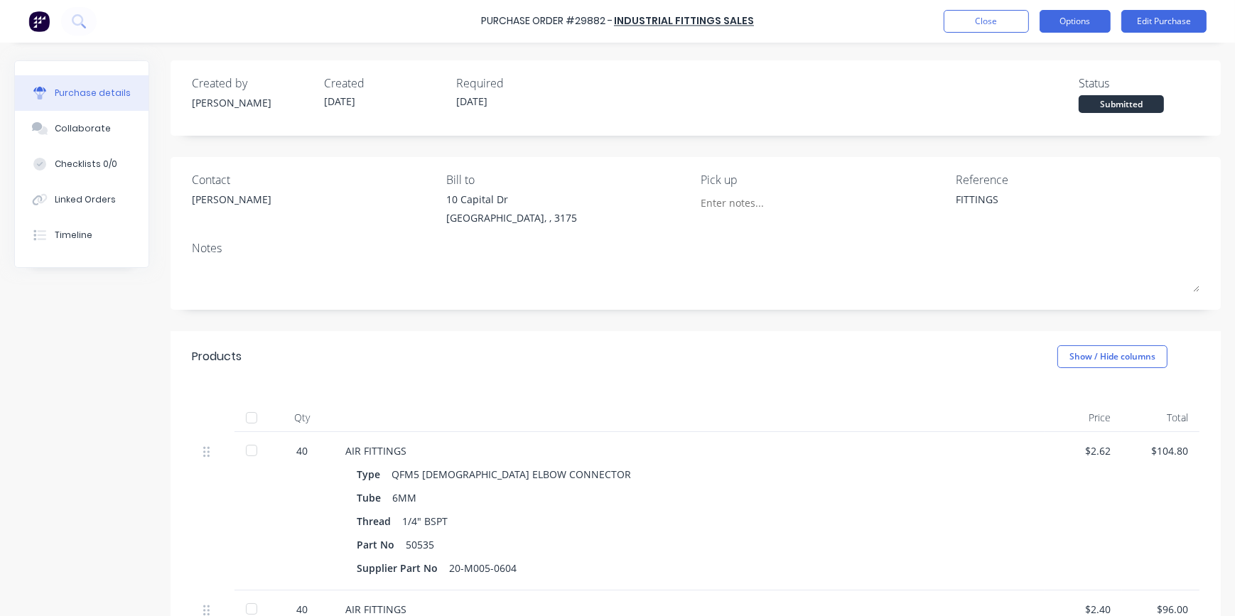
click at [1080, 21] on button "Options" at bounding box center [1075, 21] width 71 height 23
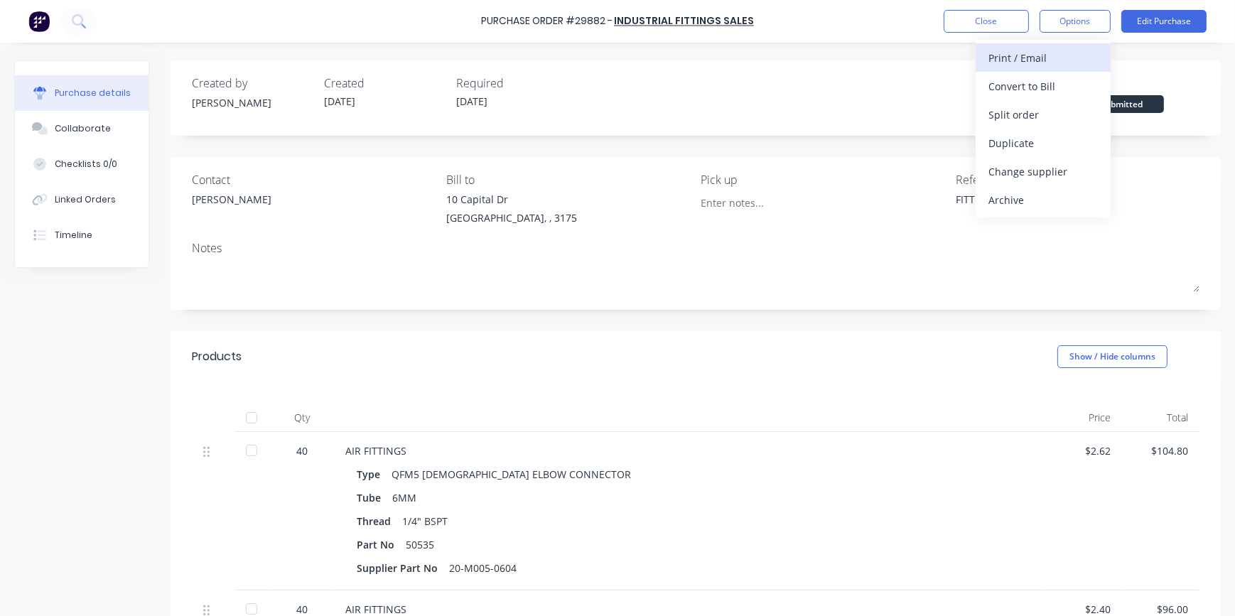
click at [1022, 60] on div "Print / Email" at bounding box center [1043, 58] width 109 height 21
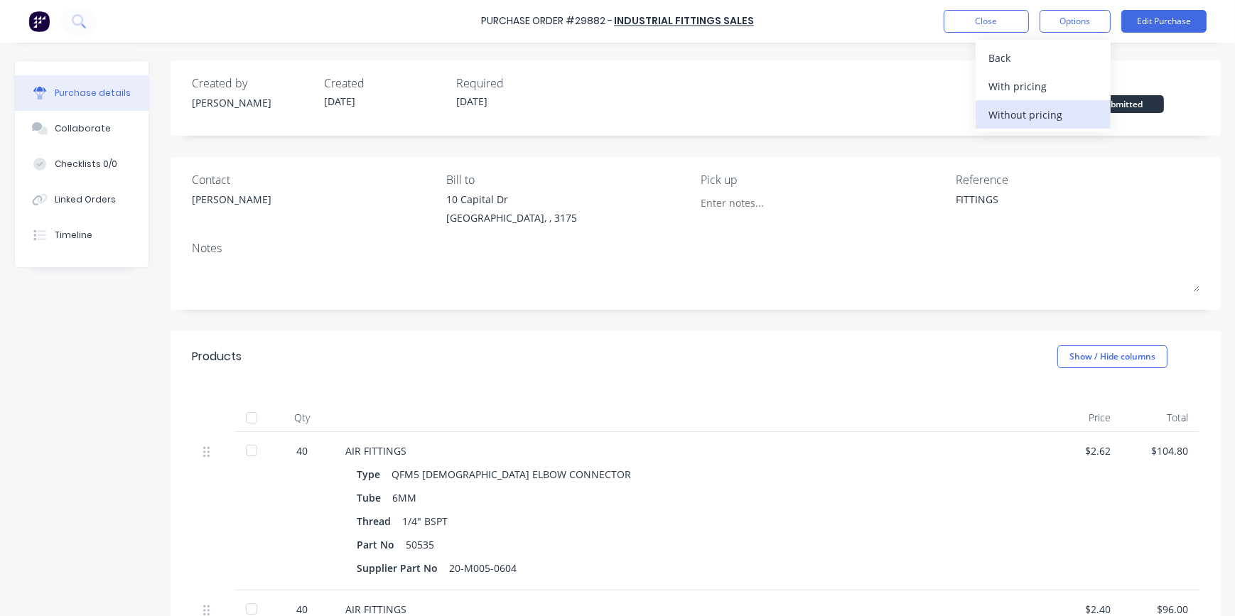
click at [1022, 119] on div "Without pricing" at bounding box center [1043, 114] width 109 height 21
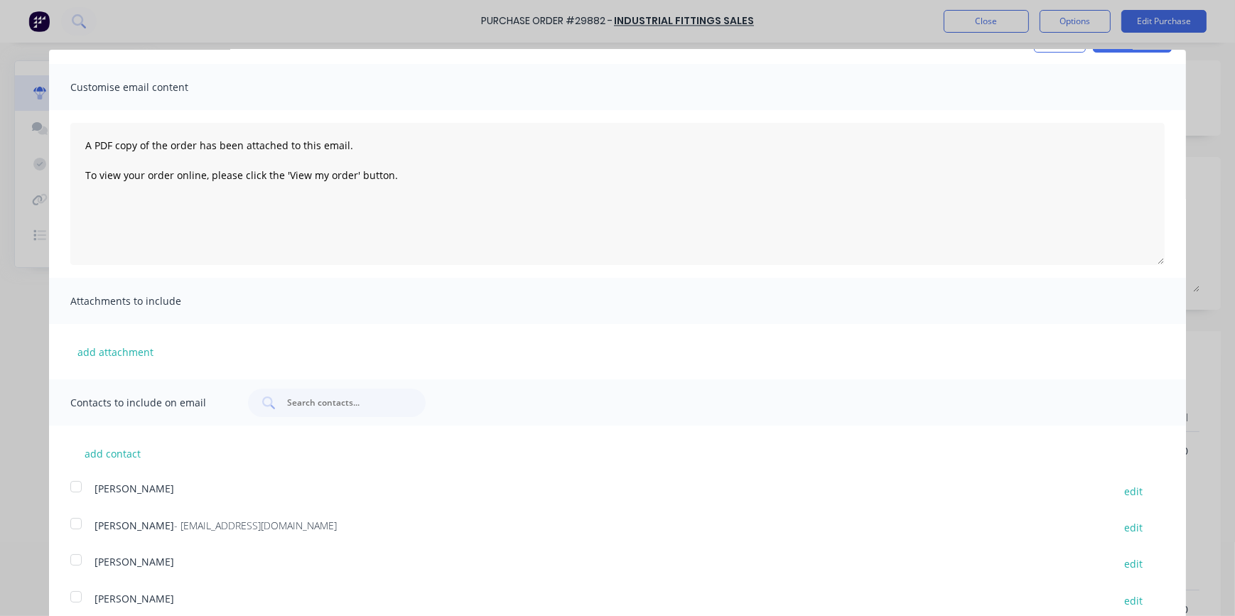
scroll to position [77, 0]
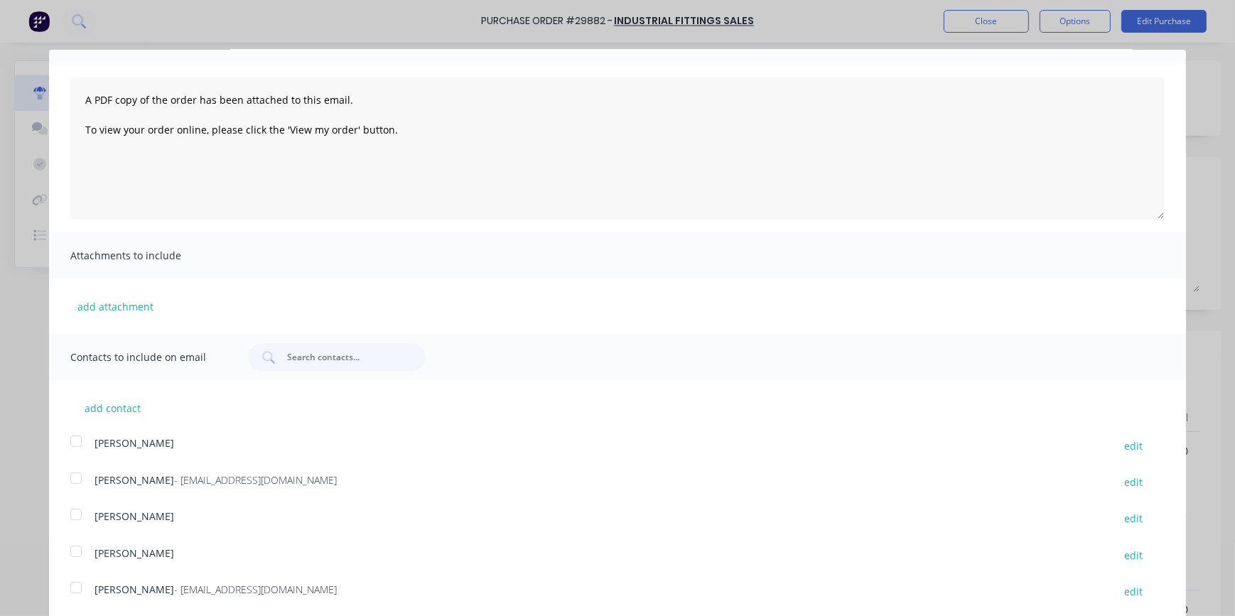
click at [72, 591] on div at bounding box center [76, 588] width 28 height 28
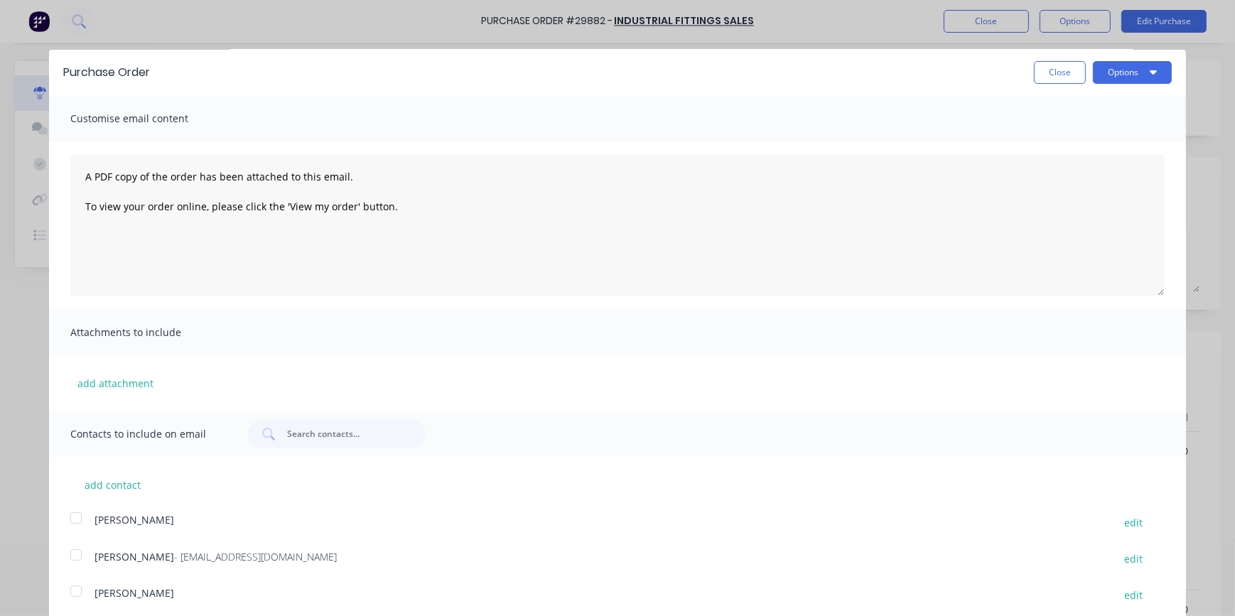
scroll to position [0, 0]
click at [1115, 70] on button "Options" at bounding box center [1132, 73] width 79 height 23
click at [1067, 141] on div "Email" at bounding box center [1104, 137] width 109 height 21
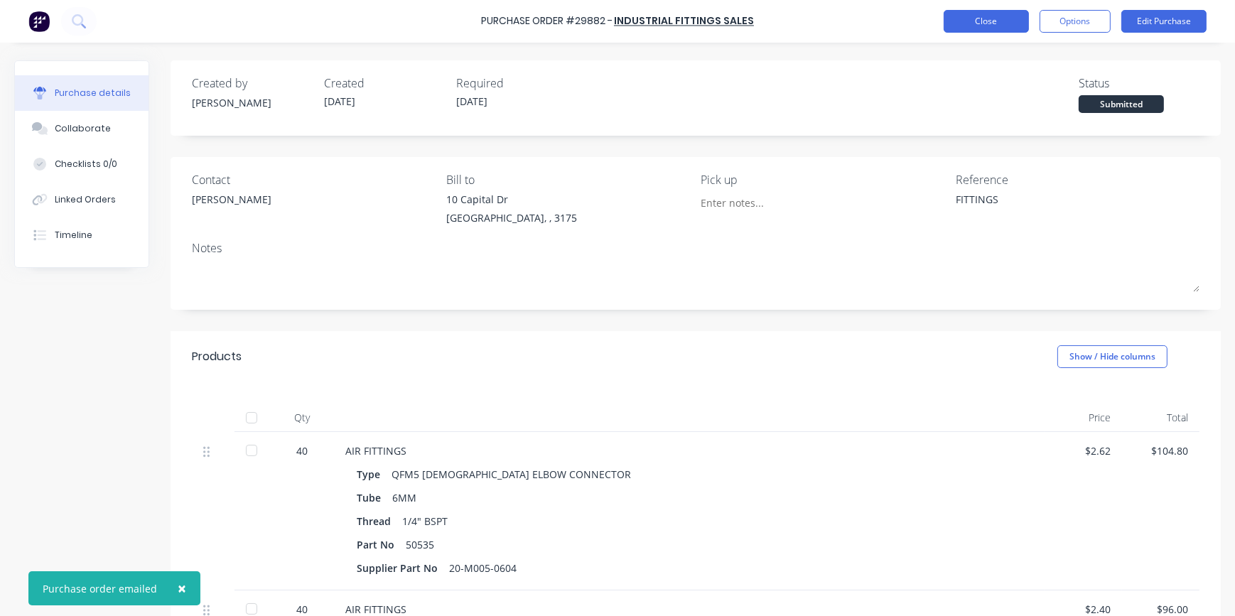
type textarea "x"
click at [1006, 23] on button "Close" at bounding box center [986, 21] width 85 height 23
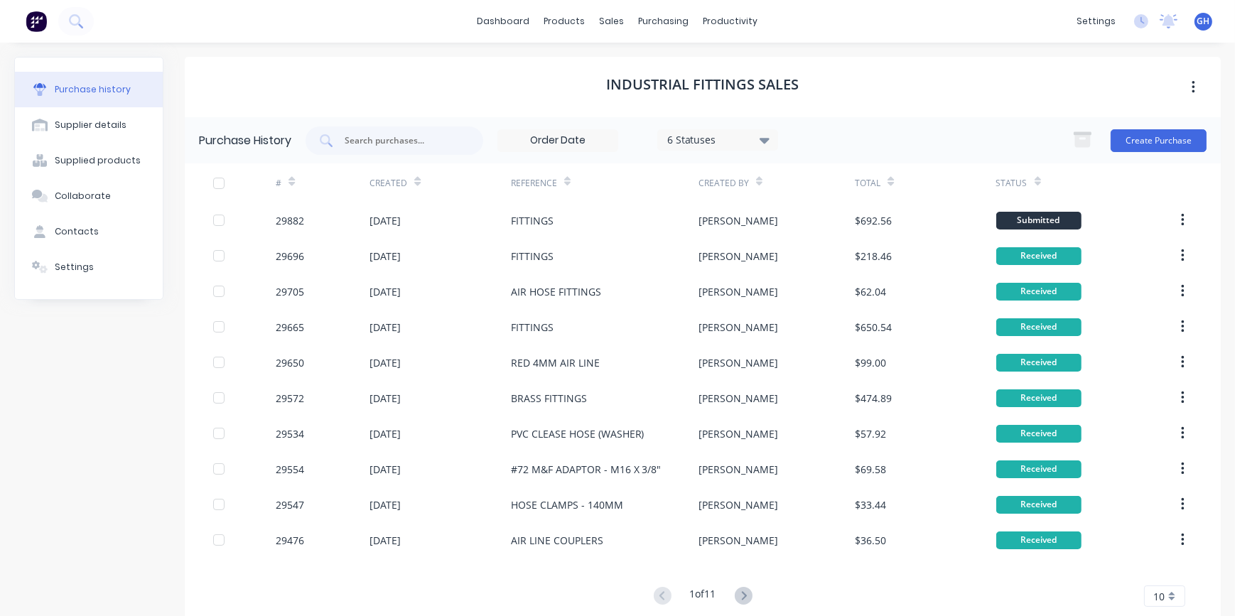
click at [886, 17] on div "dashboard products sales purchasing productivity dashboard products Product Cat…" at bounding box center [617, 21] width 1235 height 43
